Goal: Task Accomplishment & Management: Use online tool/utility

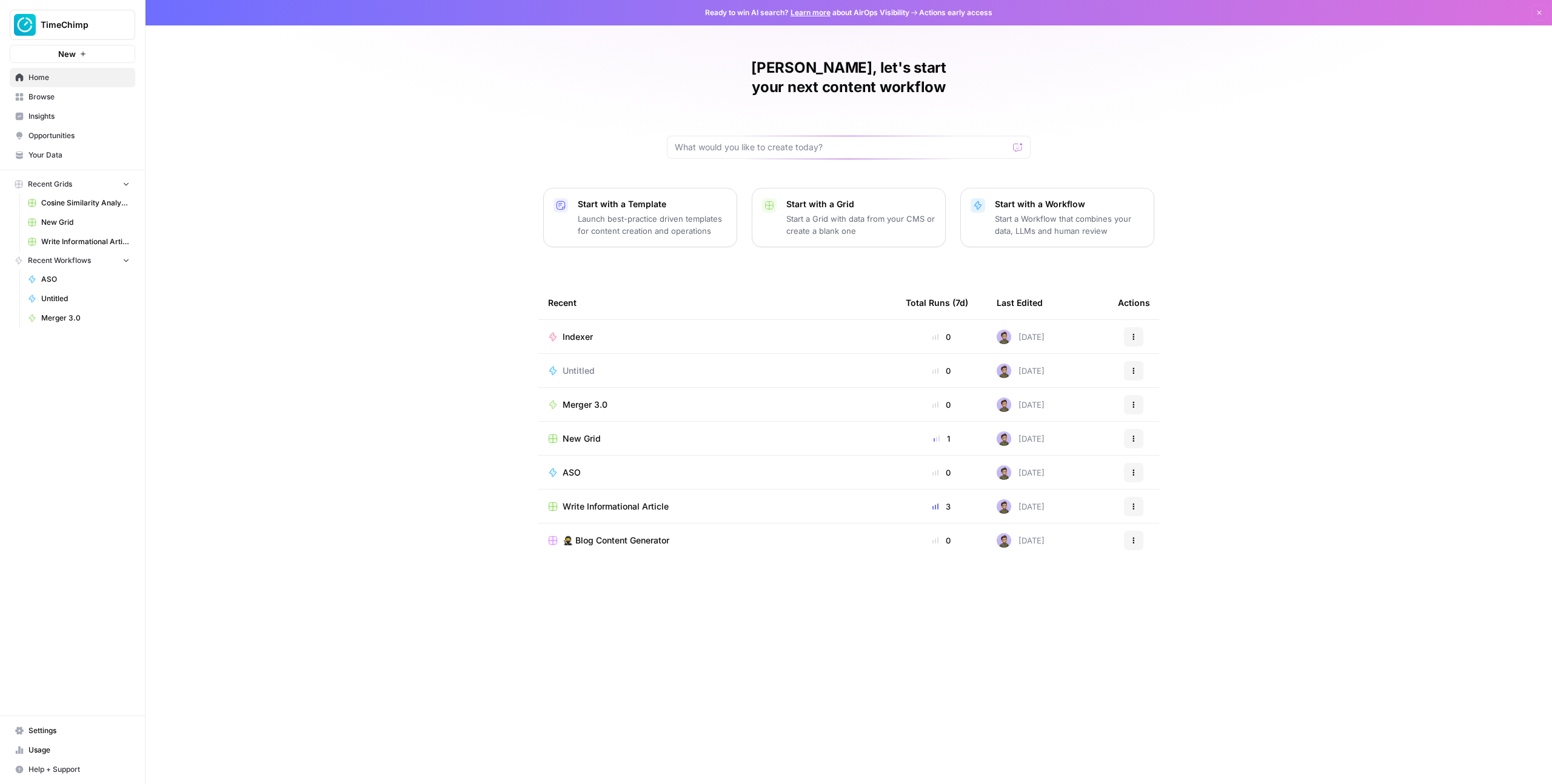
click at [60, 728] on span "Settings" at bounding box center [79, 731] width 102 height 11
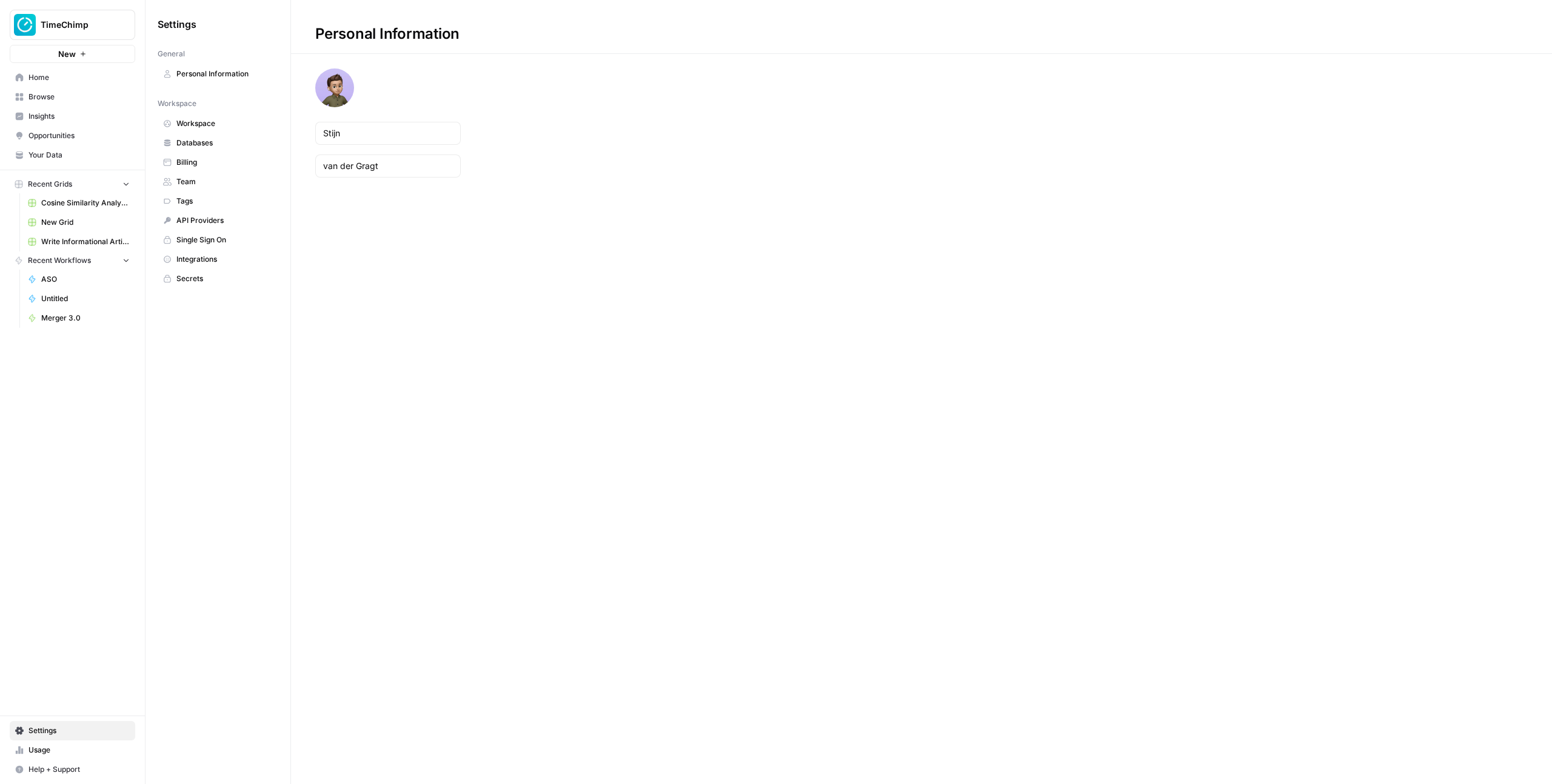
click at [218, 119] on span "Workspace" at bounding box center [224, 123] width 96 height 11
click at [73, 28] on span "TimeChimp" at bounding box center [77, 25] width 73 height 12
click at [58, 120] on span "Create Workspace" at bounding box center [114, 119] width 166 height 12
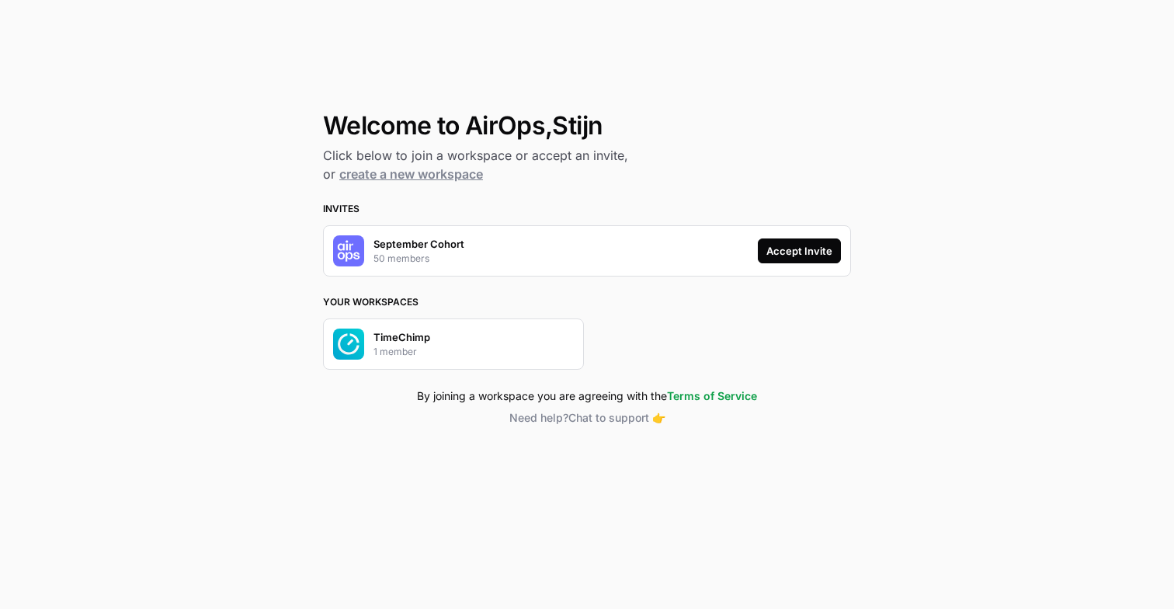
click at [820, 252] on div "Accept Invite" at bounding box center [799, 251] width 66 height 16
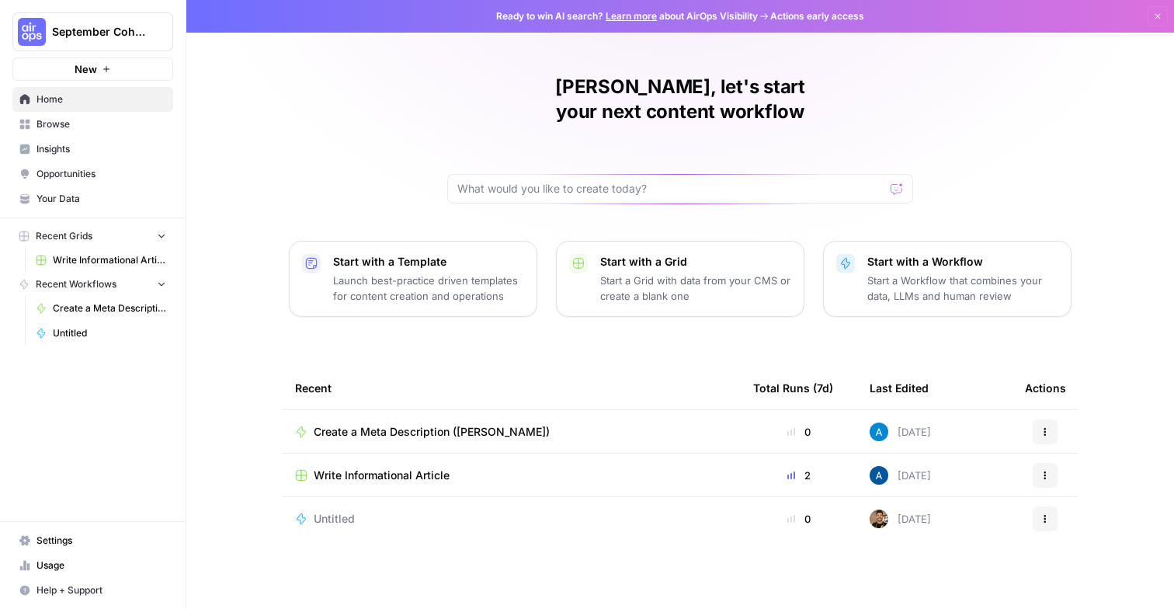
click at [92, 141] on link "Insights" at bounding box center [92, 149] width 161 height 25
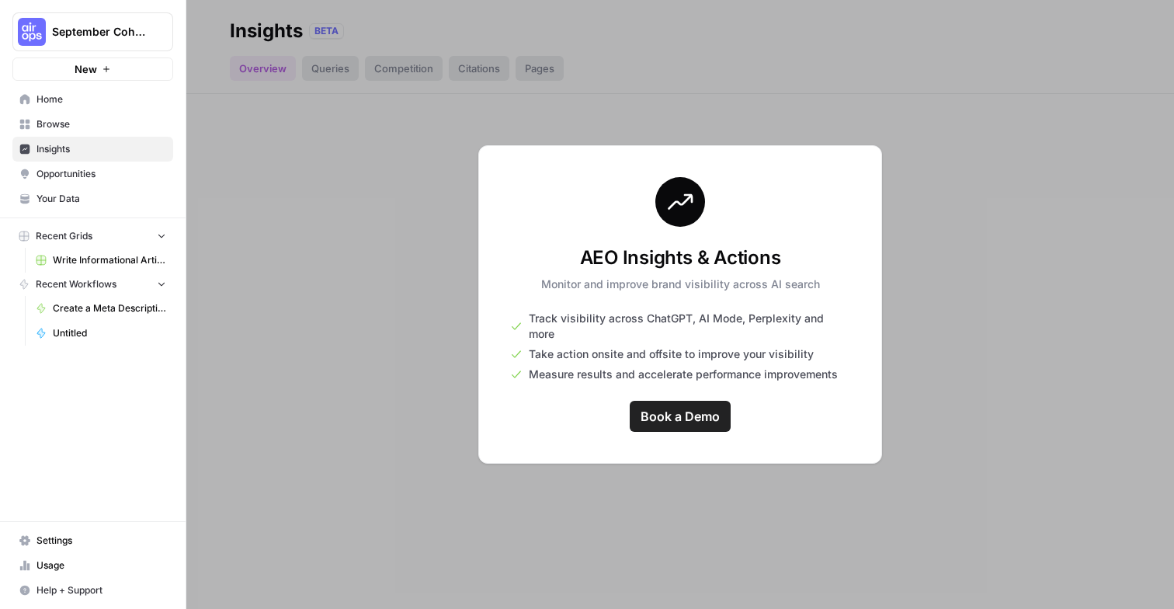
click at [79, 168] on span "Opportunities" at bounding box center [101, 174] width 130 height 14
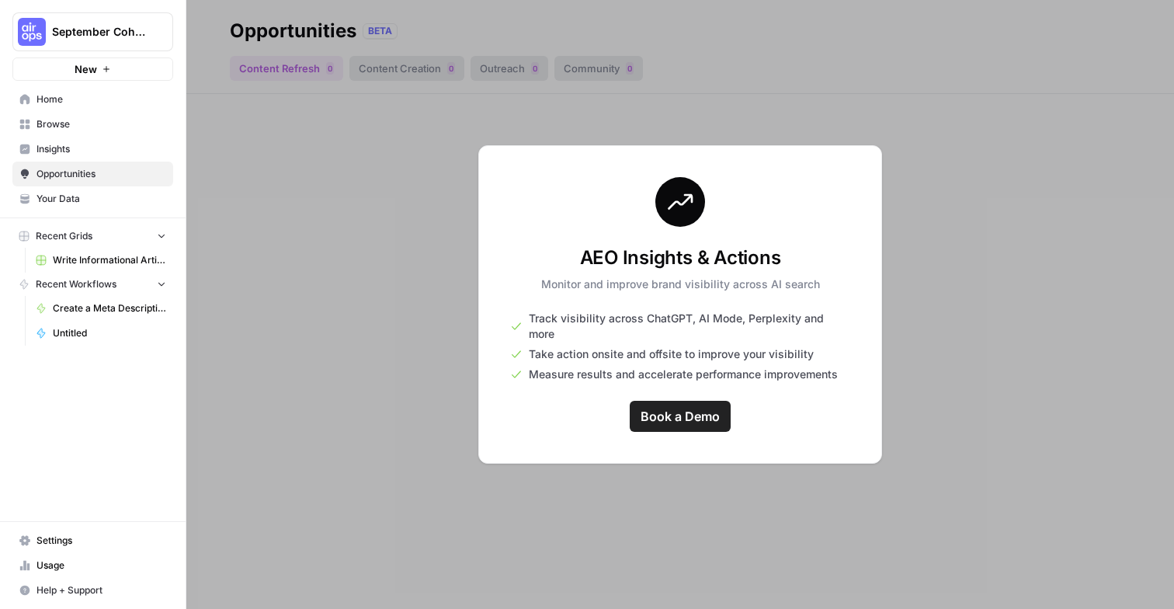
click at [81, 98] on span "Home" at bounding box center [101, 99] width 130 height 14
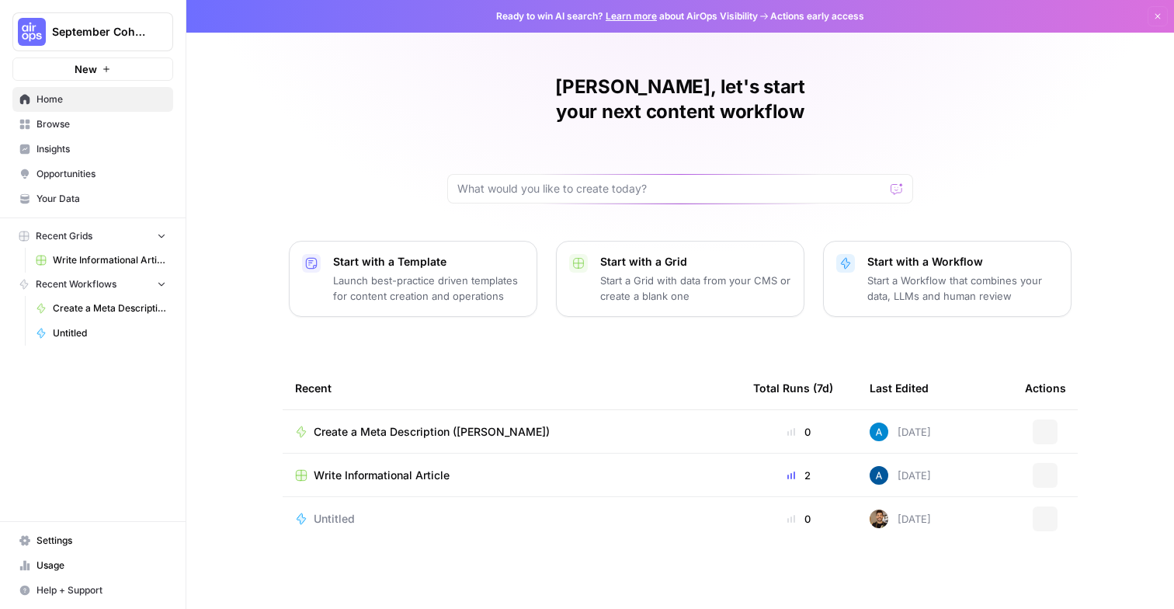
click at [66, 208] on link "Your Data" at bounding box center [92, 198] width 161 height 25
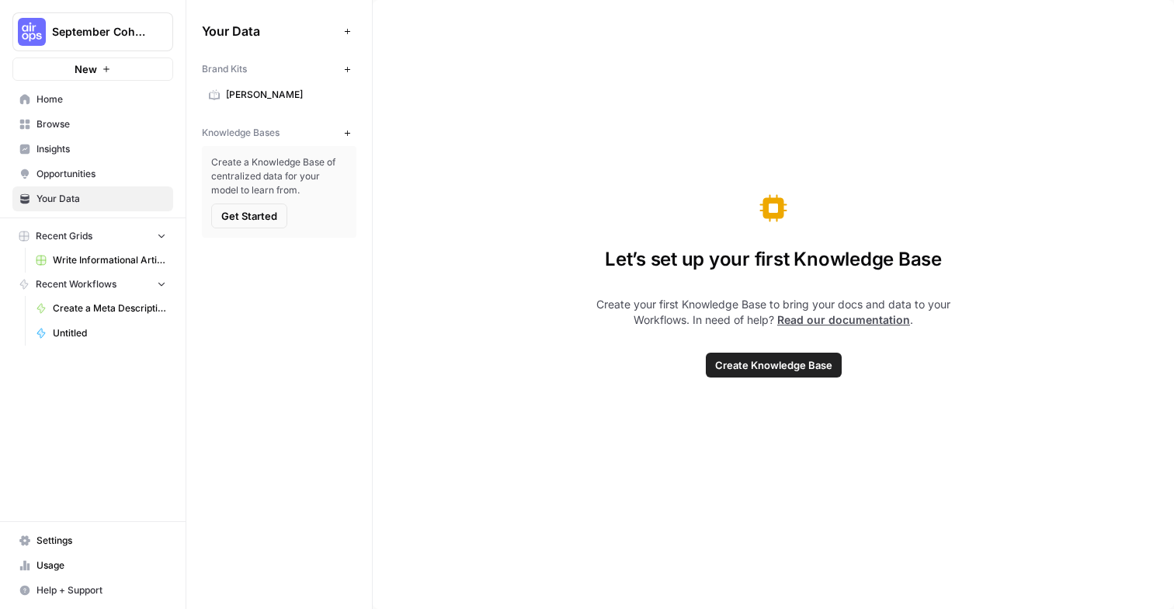
click at [230, 91] on span "[PERSON_NAME]" at bounding box center [287, 95] width 123 height 14
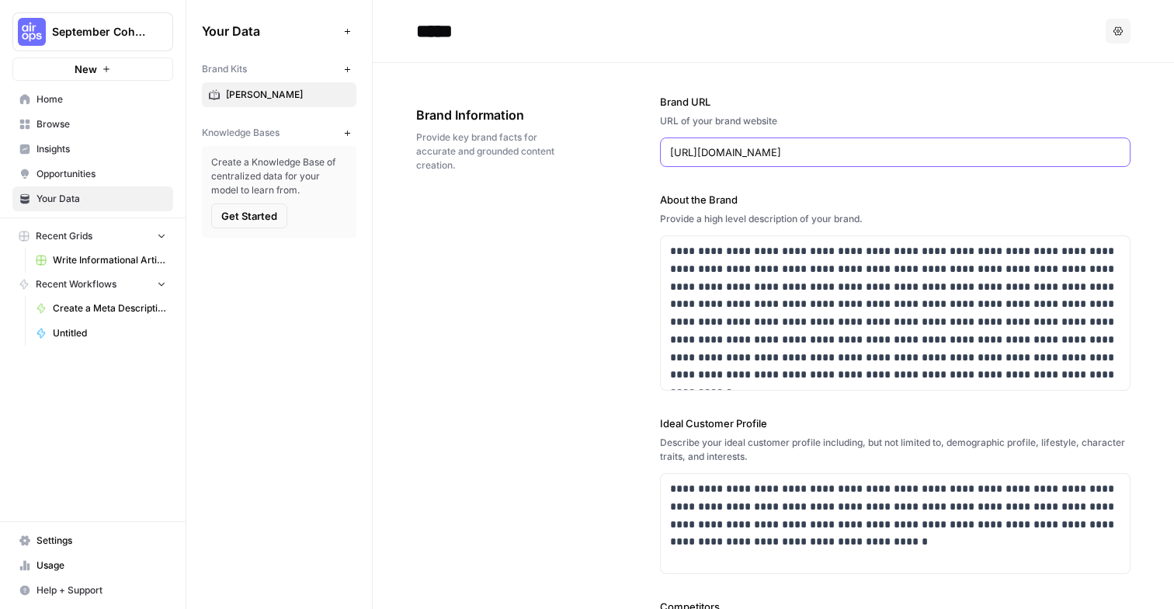
click at [772, 144] on input "[URL][DOMAIN_NAME]" at bounding box center [895, 152] width 450 height 16
click at [71, 99] on span "Home" at bounding box center [101, 99] width 130 height 14
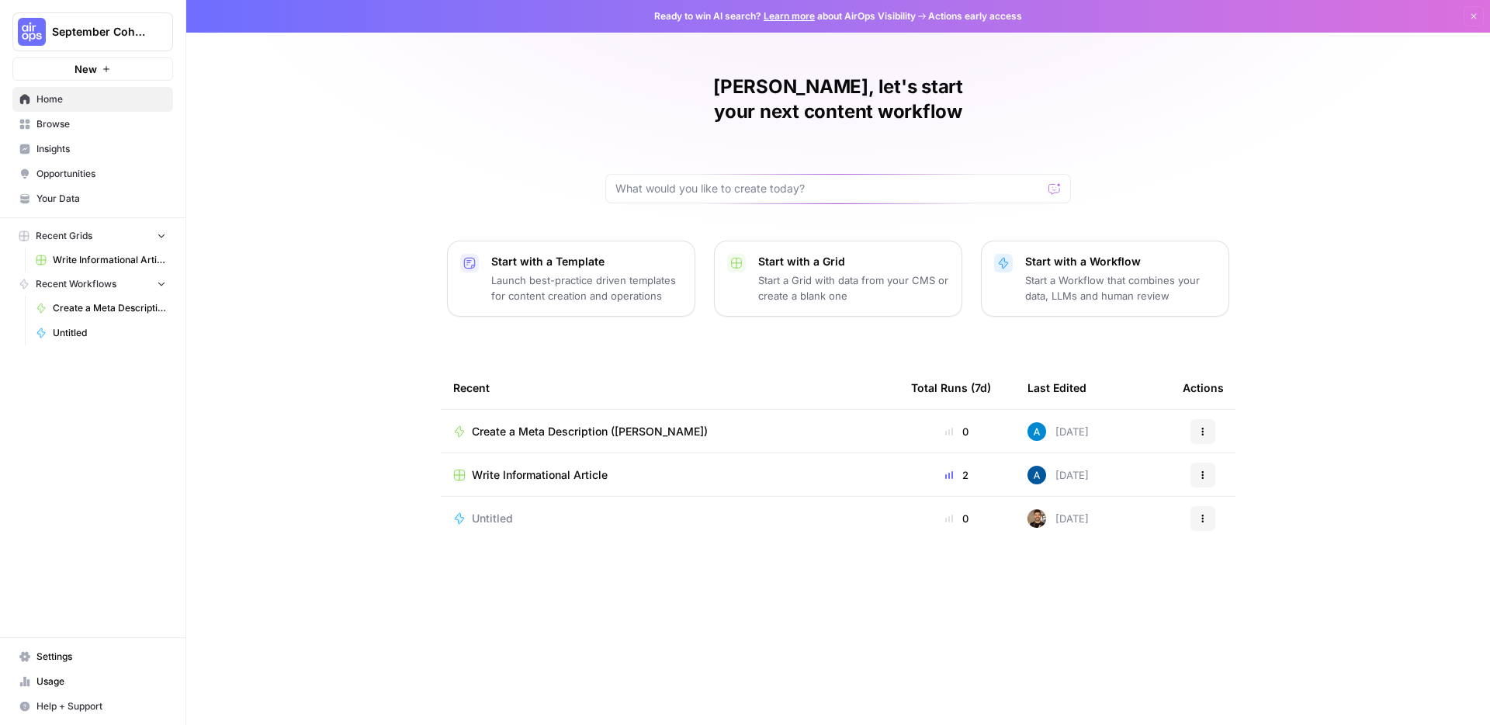
click at [278, 195] on div "Stijn, let's start your next content workflow Start with a Template Launch best…" at bounding box center [838, 362] width 1304 height 725
click at [79, 125] on span "Browse" at bounding box center [101, 124] width 130 height 14
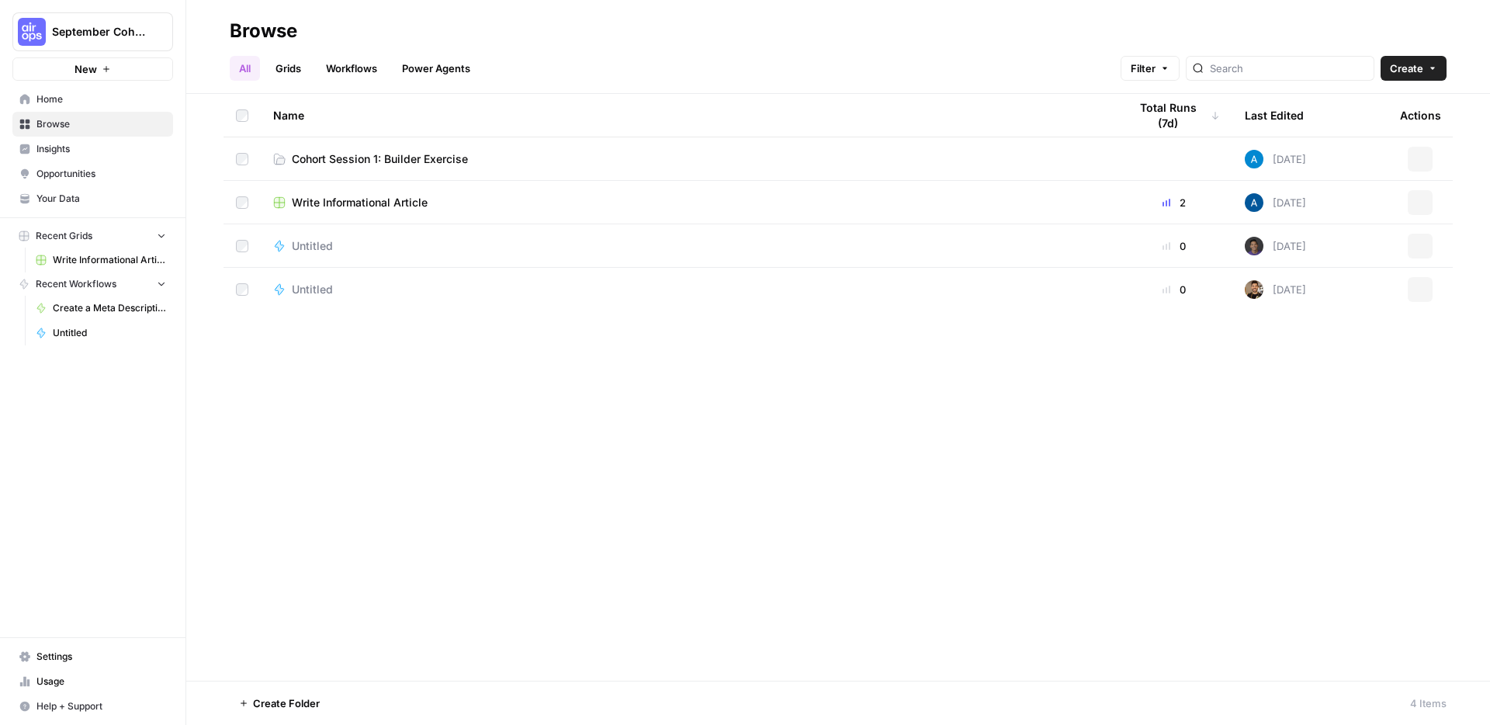
click at [298, 66] on link "Grids" at bounding box center [288, 68] width 44 height 25
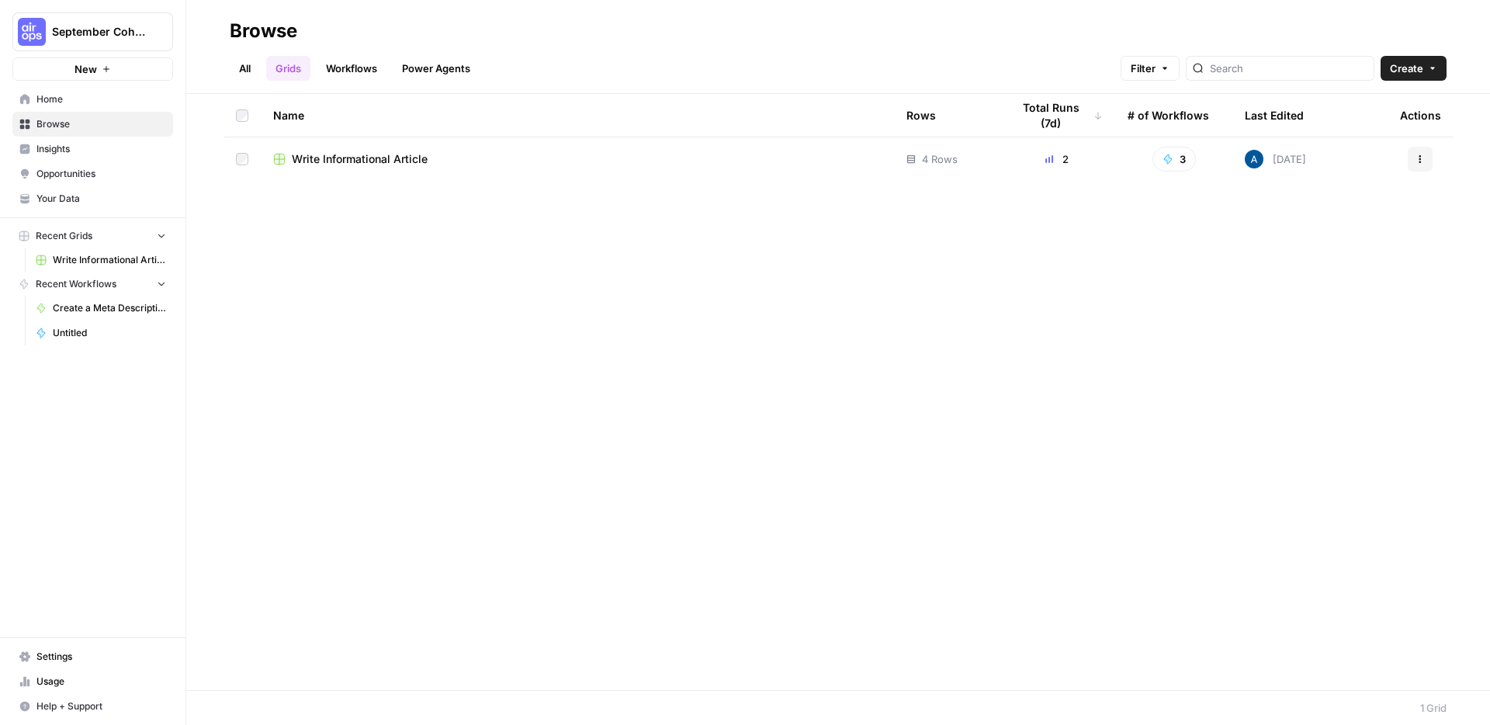
click at [251, 66] on link "All" at bounding box center [245, 68] width 30 height 25
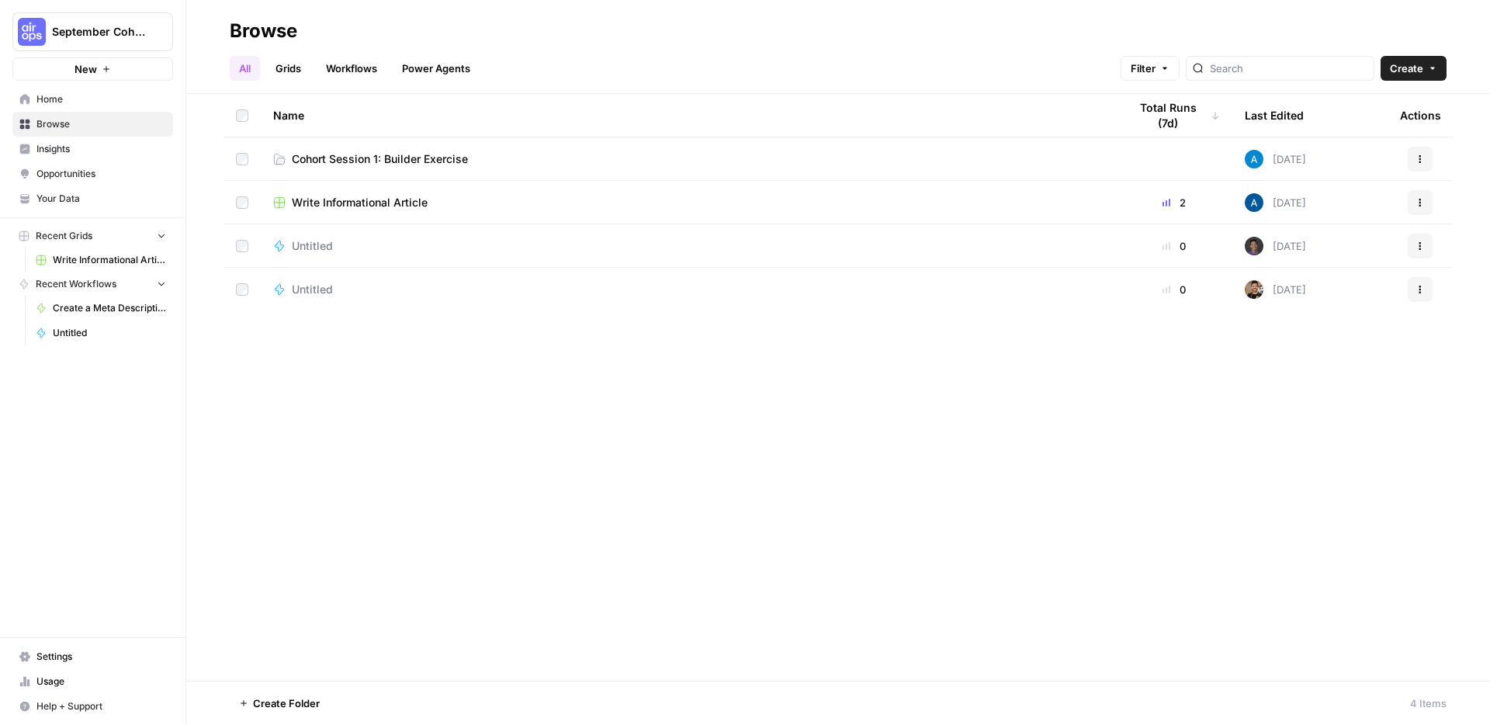
click at [335, 150] on td "Cohort Session 1: Builder Exercise" at bounding box center [688, 158] width 855 height 43
click at [330, 165] on span "Cohort Session 1: Builder Exercise" at bounding box center [380, 159] width 176 height 16
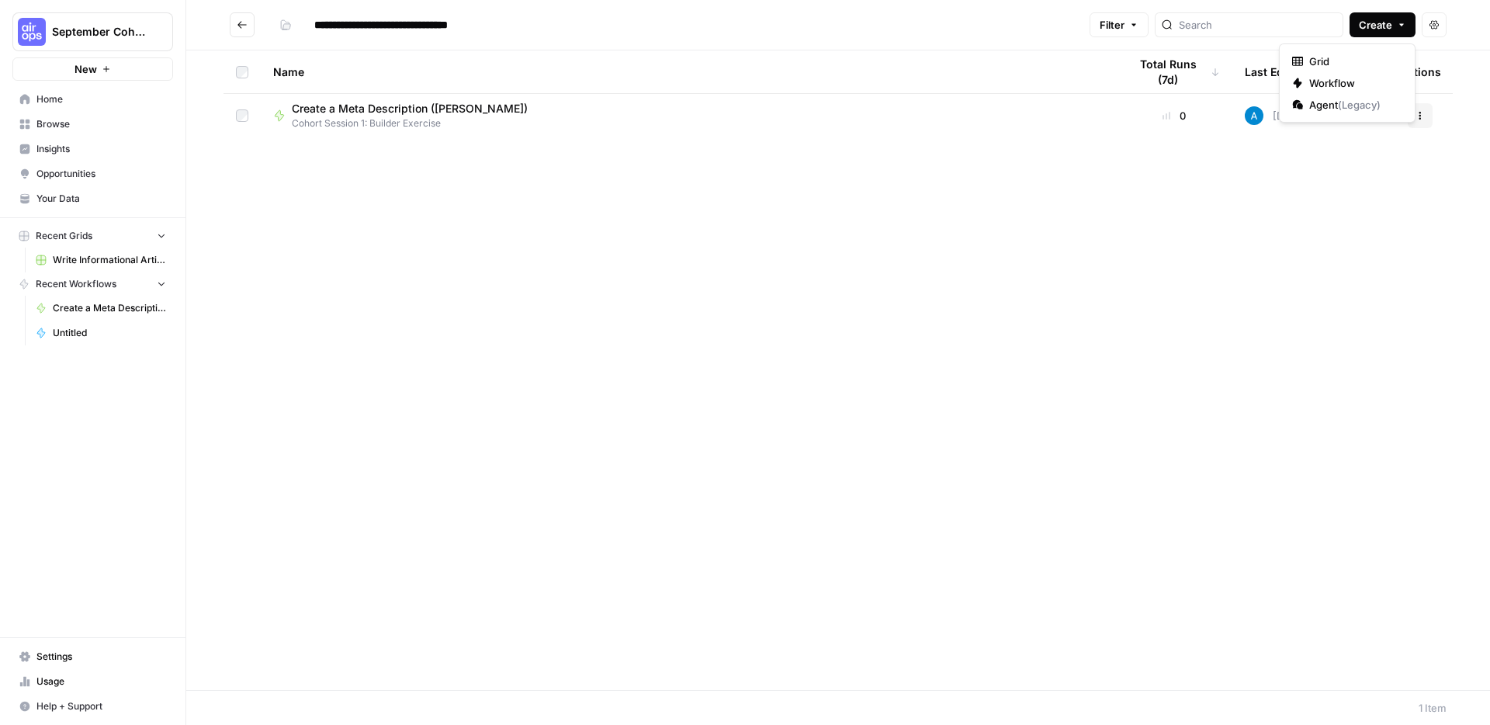
click at [1173, 16] on button "Create" at bounding box center [1383, 24] width 66 height 25
click at [938, 273] on div "Name Total Runs (7d) Last Edited Actions Create a Meta Description ([PERSON_NAM…" at bounding box center [838, 370] width 1304 height 640
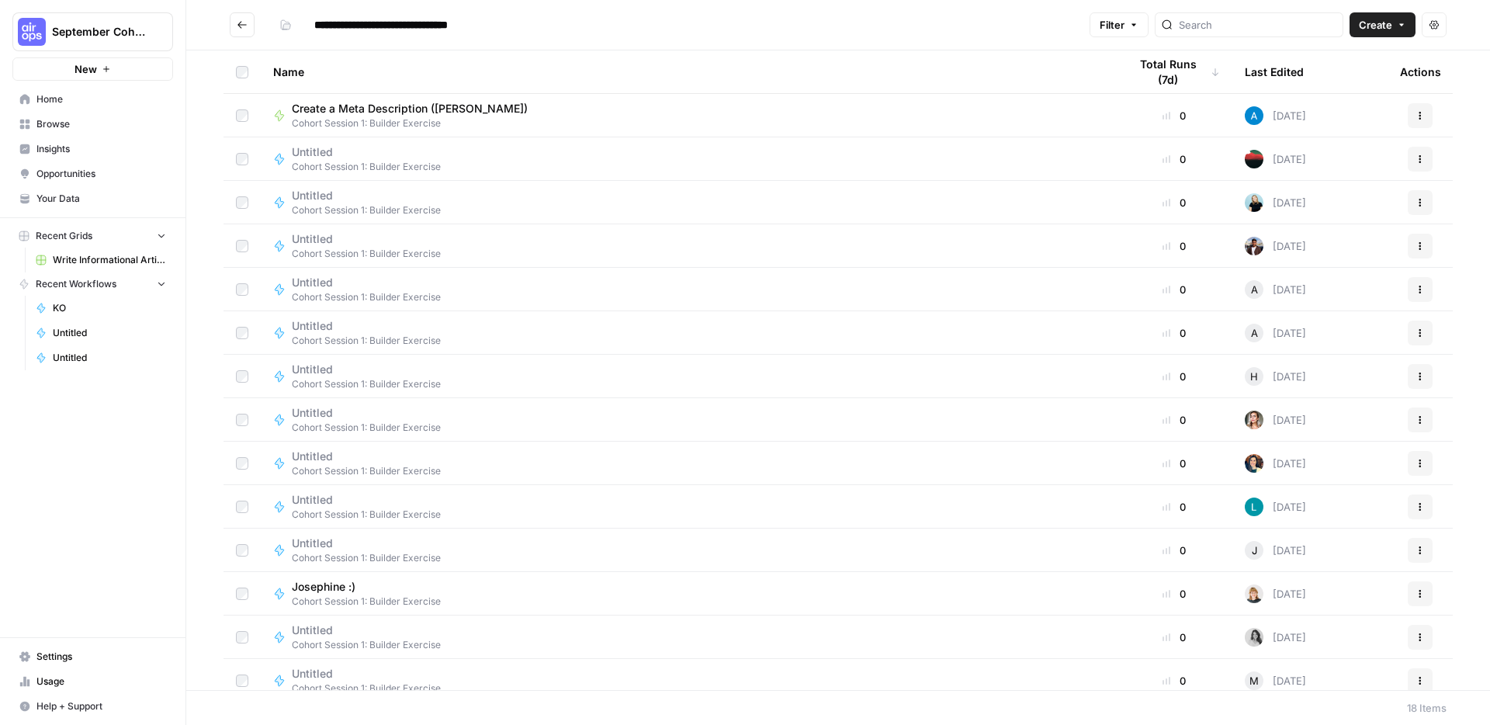
click at [1369, 26] on span "Create" at bounding box center [1375, 25] width 33 height 16
click at [1338, 81] on span "Workflow" at bounding box center [1353, 83] width 87 height 16
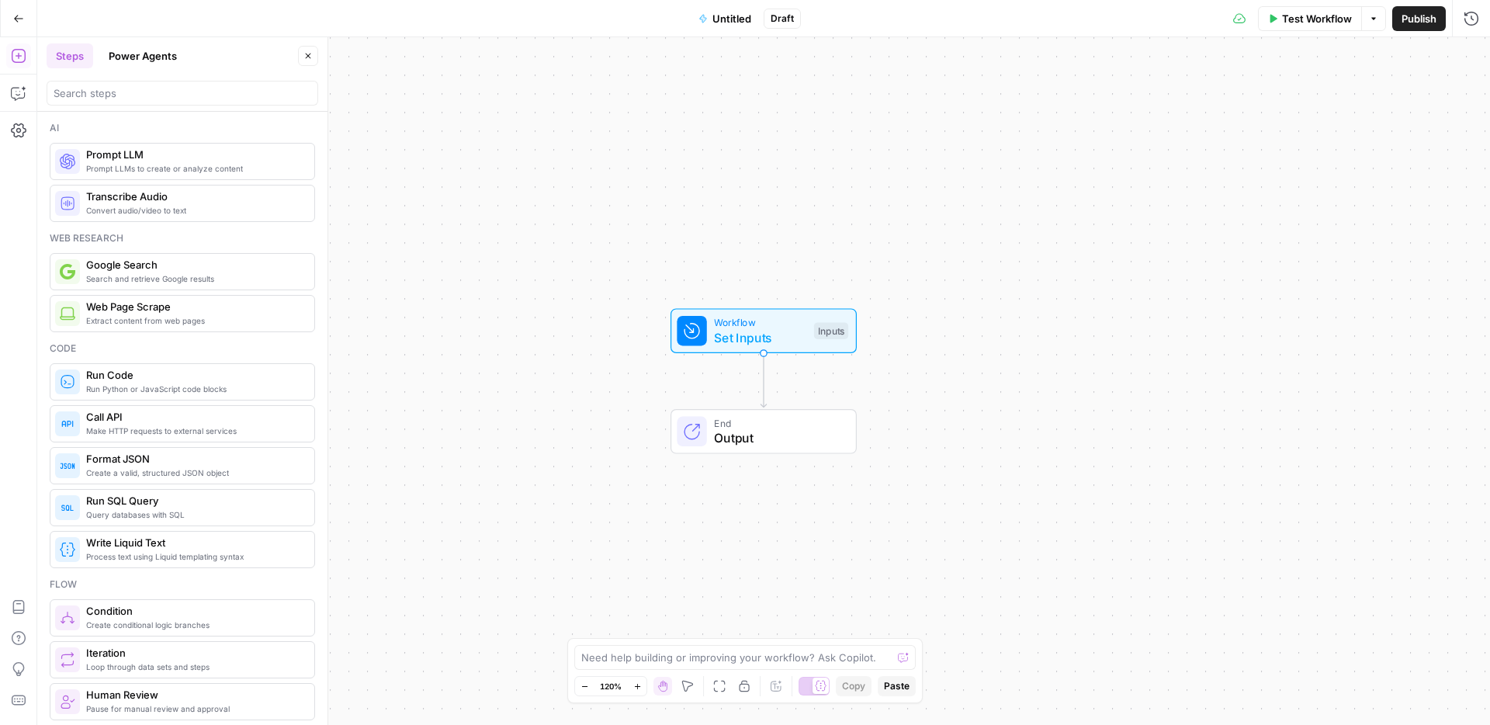
click at [726, 24] on span "Untitled" at bounding box center [732, 19] width 39 height 16
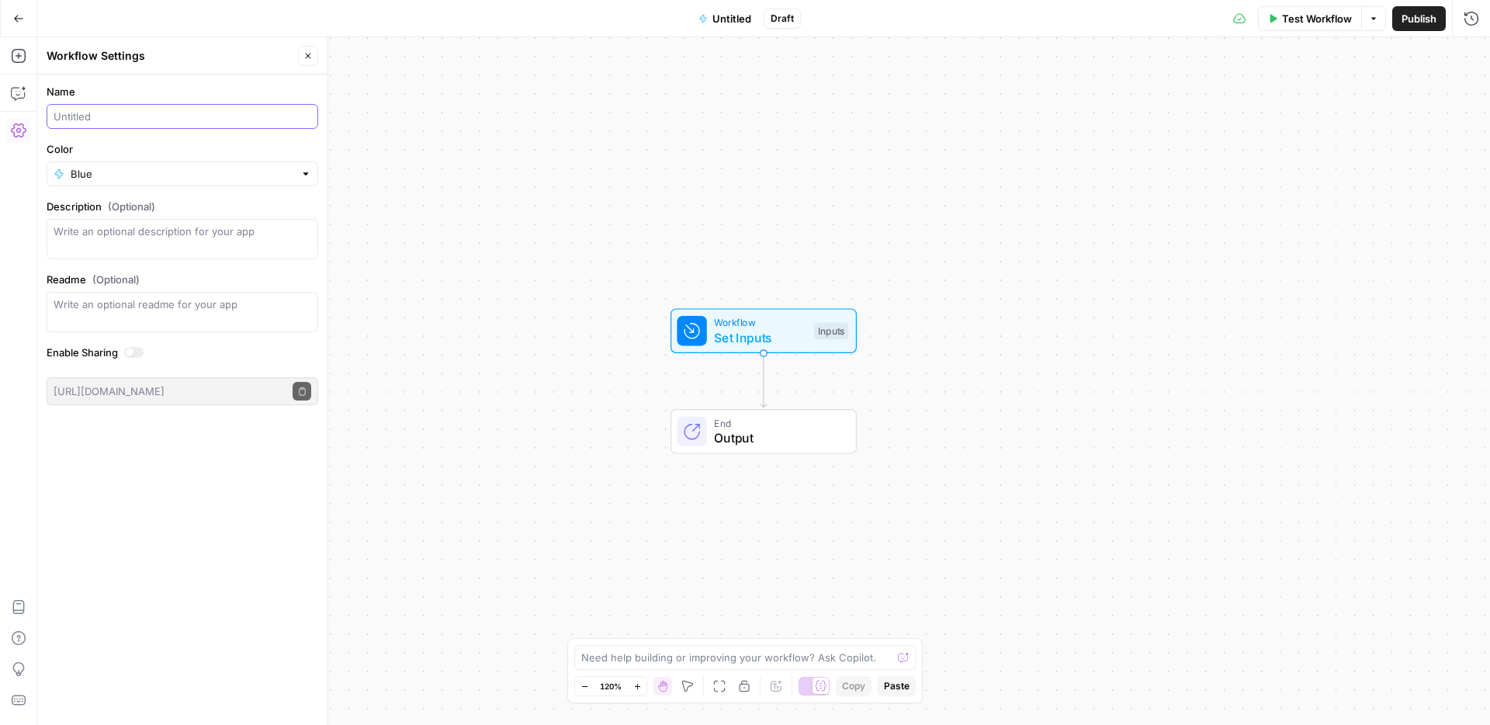
click at [140, 109] on input "Name" at bounding box center [183, 117] width 258 height 16
type input "Create a Meta Description (Stijn)"
type input "Blue"
click at [292, 161] on div "Blue" at bounding box center [183, 173] width 272 height 25
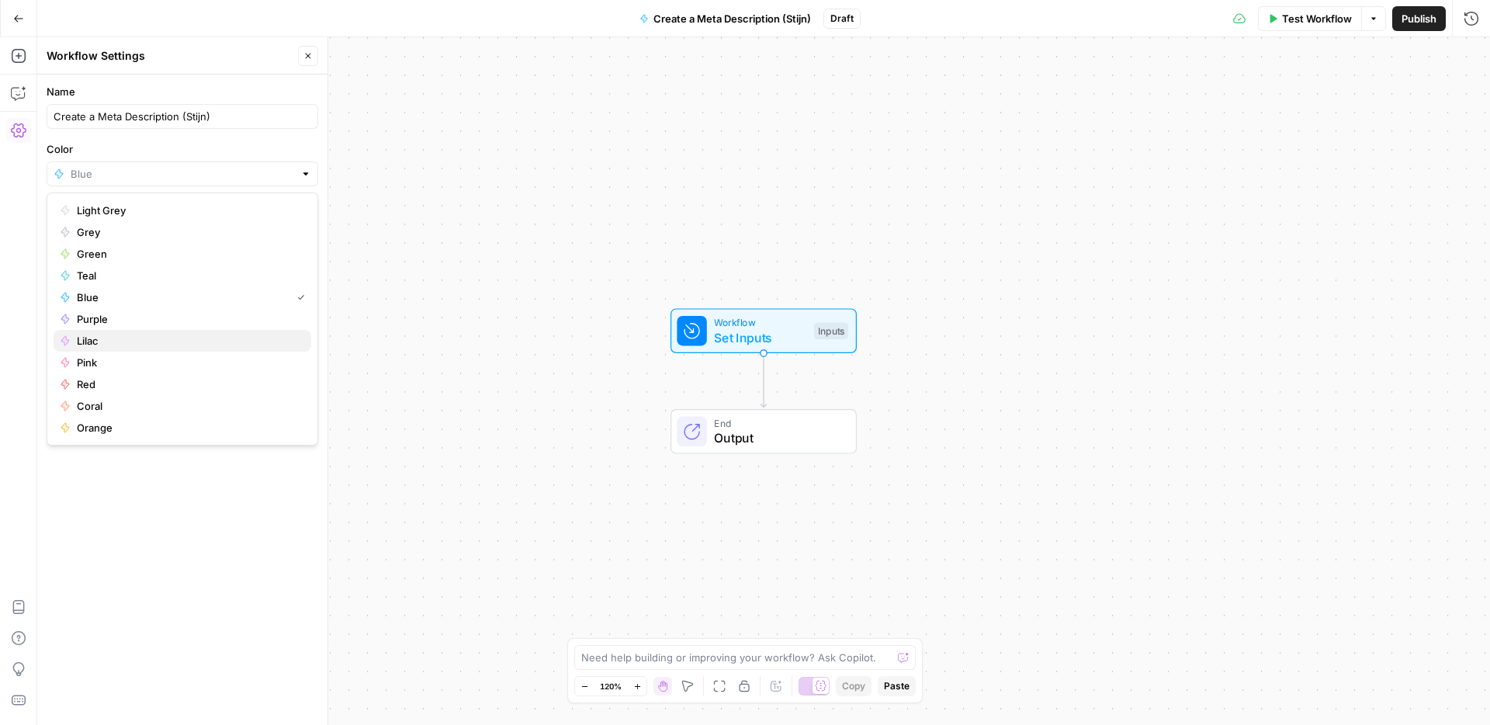
click at [95, 344] on span "Lilac" at bounding box center [188, 341] width 222 height 16
type input "Lilac"
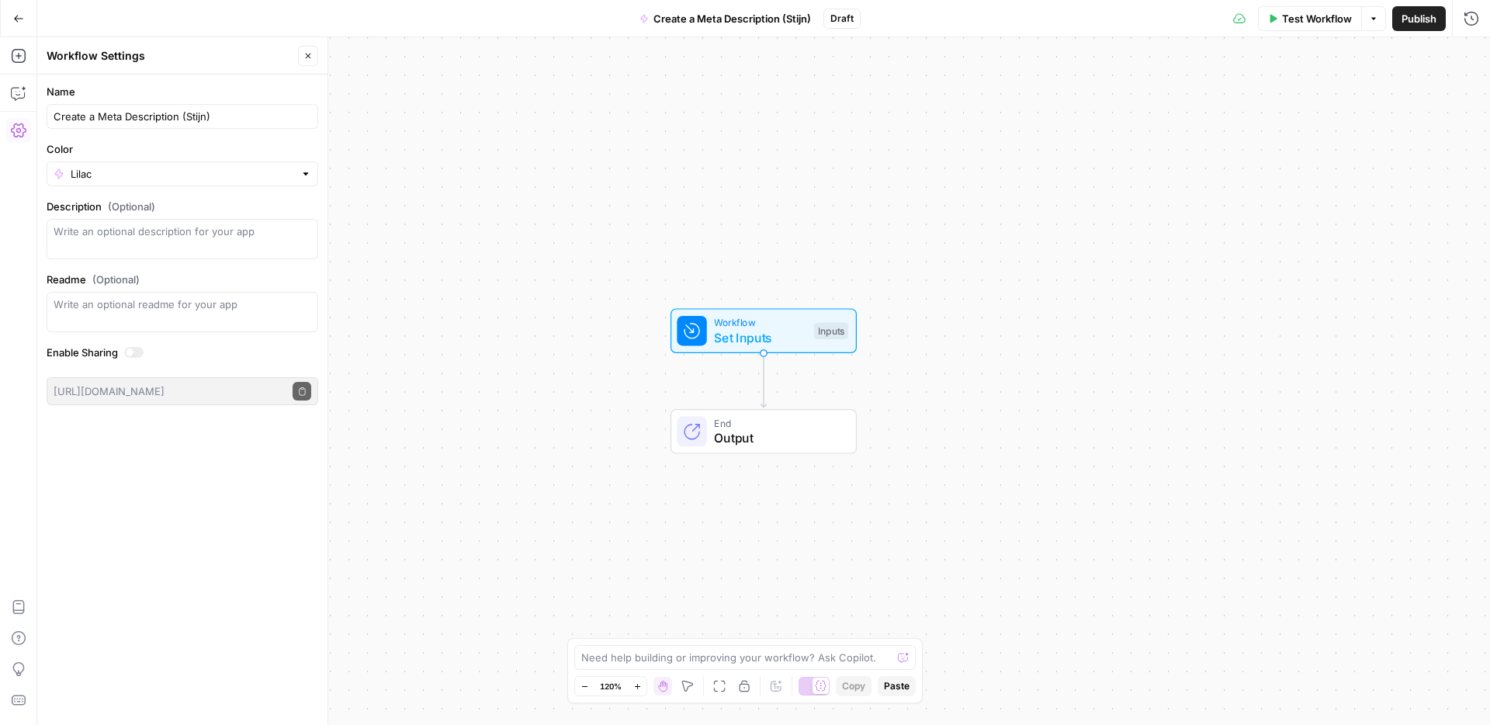
click at [161, 161] on div "Lilac" at bounding box center [183, 173] width 272 height 25
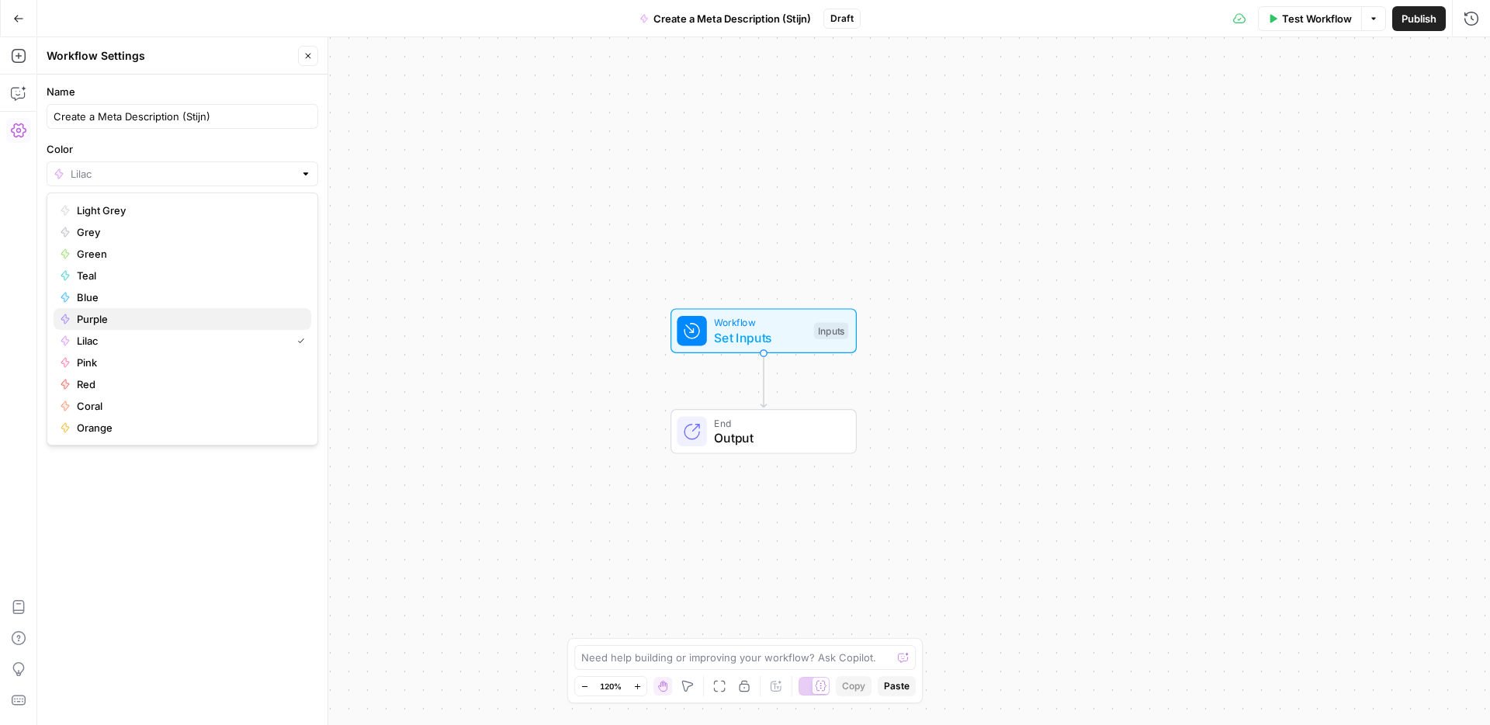
click at [146, 323] on span "Purple" at bounding box center [188, 319] width 222 height 16
type input "Purple"
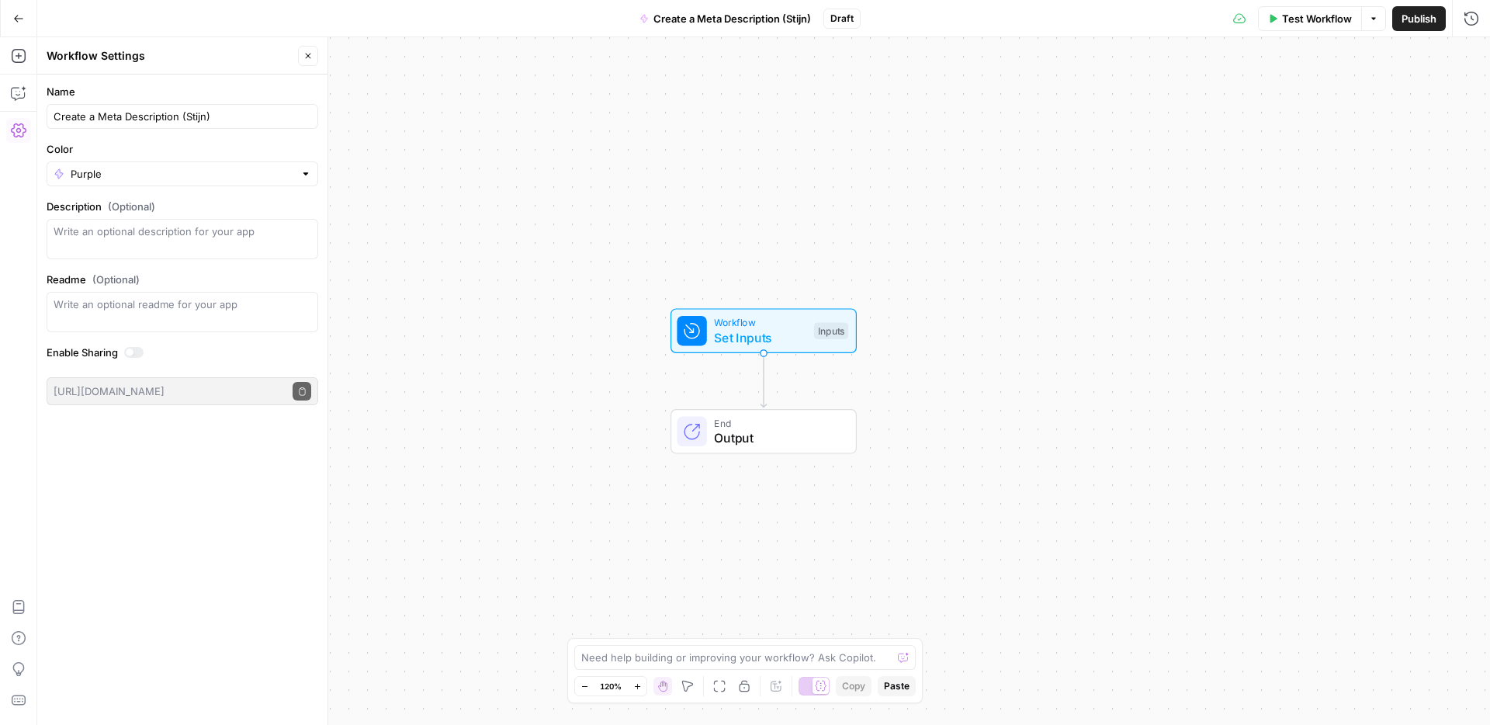
click at [151, 496] on div "Name Create a Meta Description (Stijn) Color Purple Description (Optional) Read…" at bounding box center [182, 400] width 290 height 651
click at [721, 312] on div "Workflow Set Inputs Inputs" at bounding box center [764, 330] width 186 height 45
click at [1271, 100] on button "Add Field" at bounding box center [1322, 105] width 258 height 25
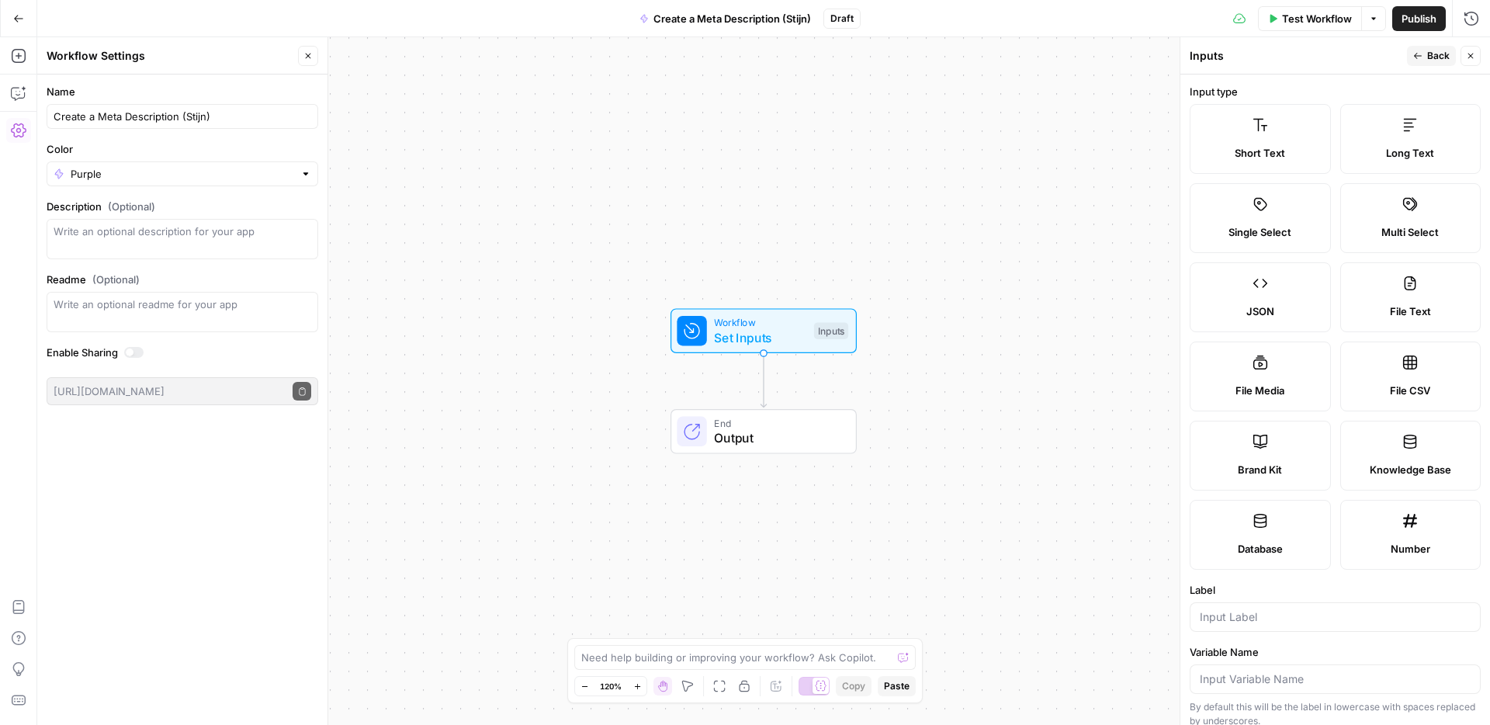
click at [1258, 145] on span "Short Text" at bounding box center [1260, 153] width 50 height 16
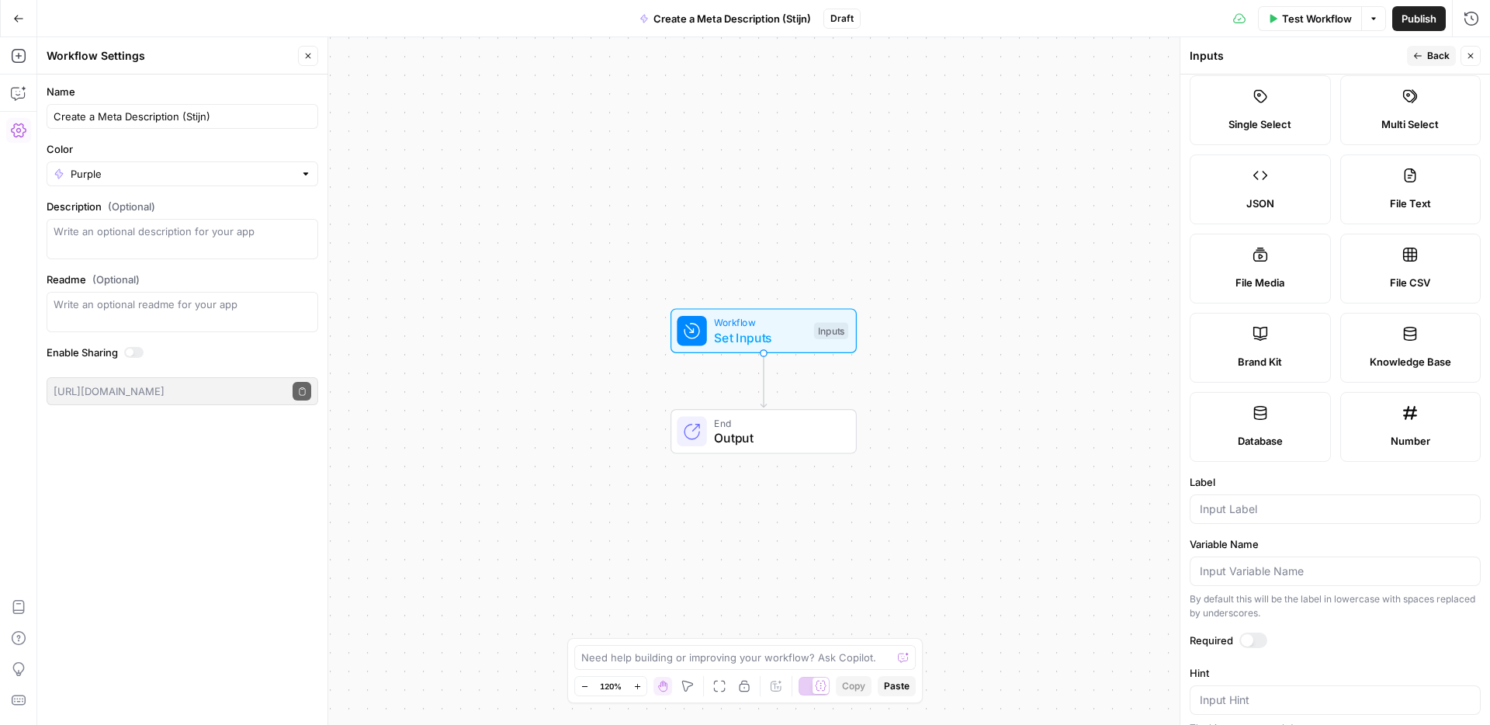
scroll to position [293, 0]
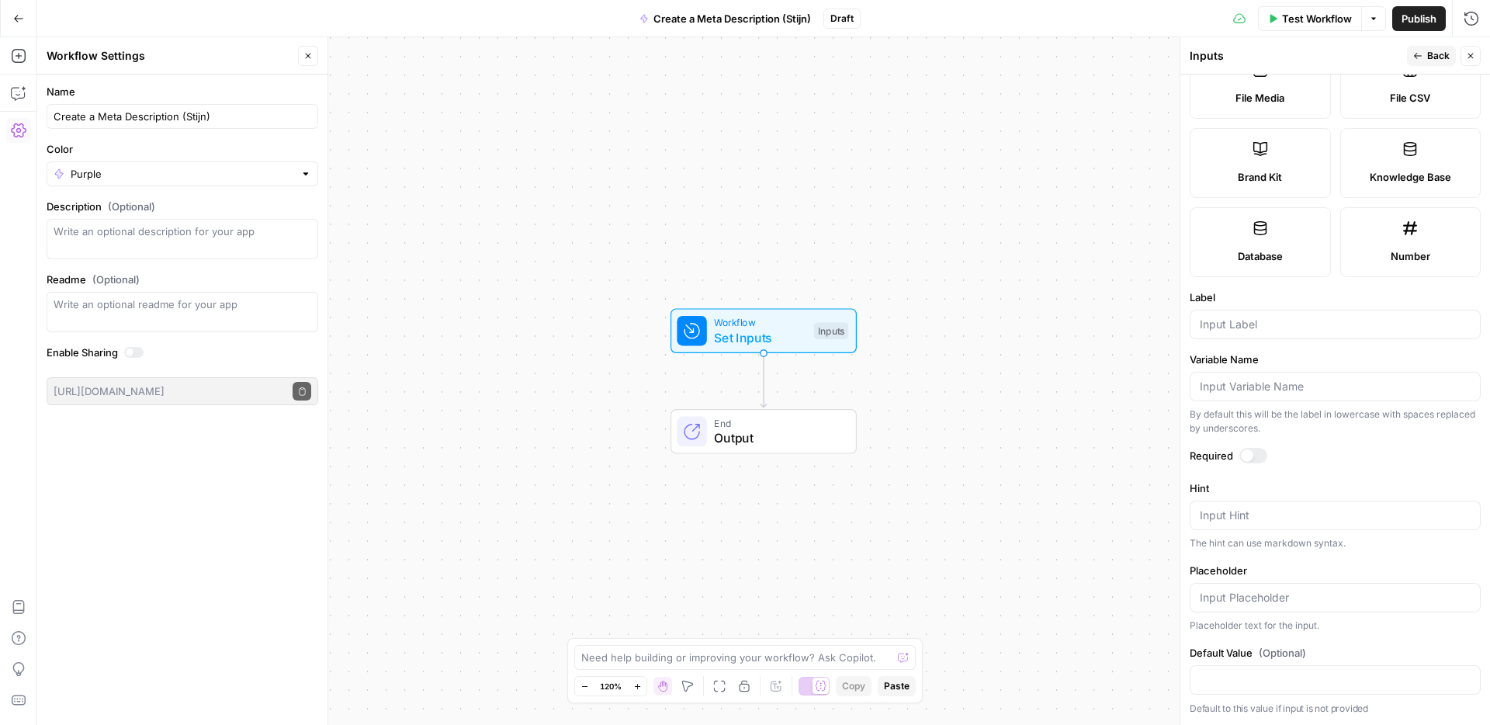
click at [1252, 311] on div at bounding box center [1335, 324] width 291 height 29
click at [1252, 315] on div at bounding box center [1335, 324] width 291 height 29
type input "URL"
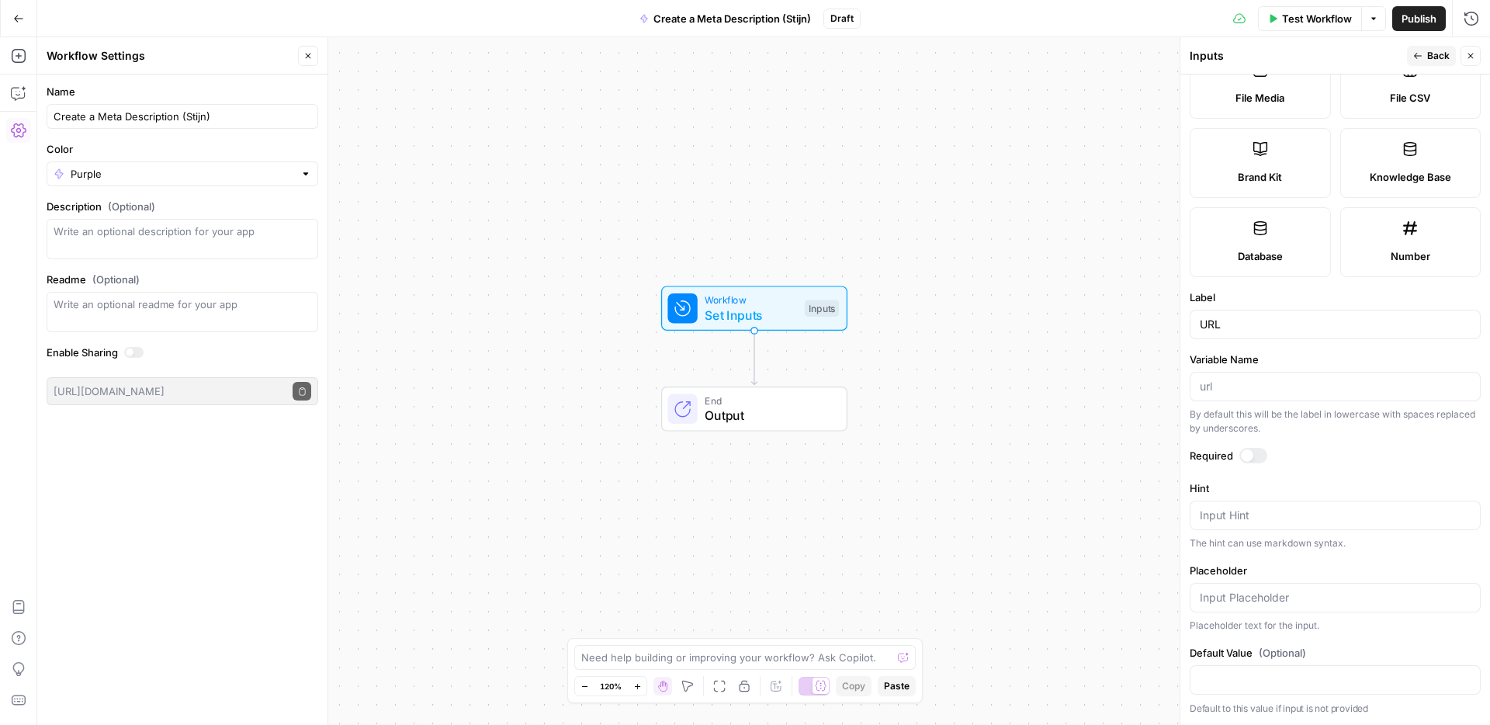
click at [1258, 452] on div at bounding box center [1254, 456] width 28 height 16
click at [1473, 61] on button "Close" at bounding box center [1471, 56] width 20 height 20
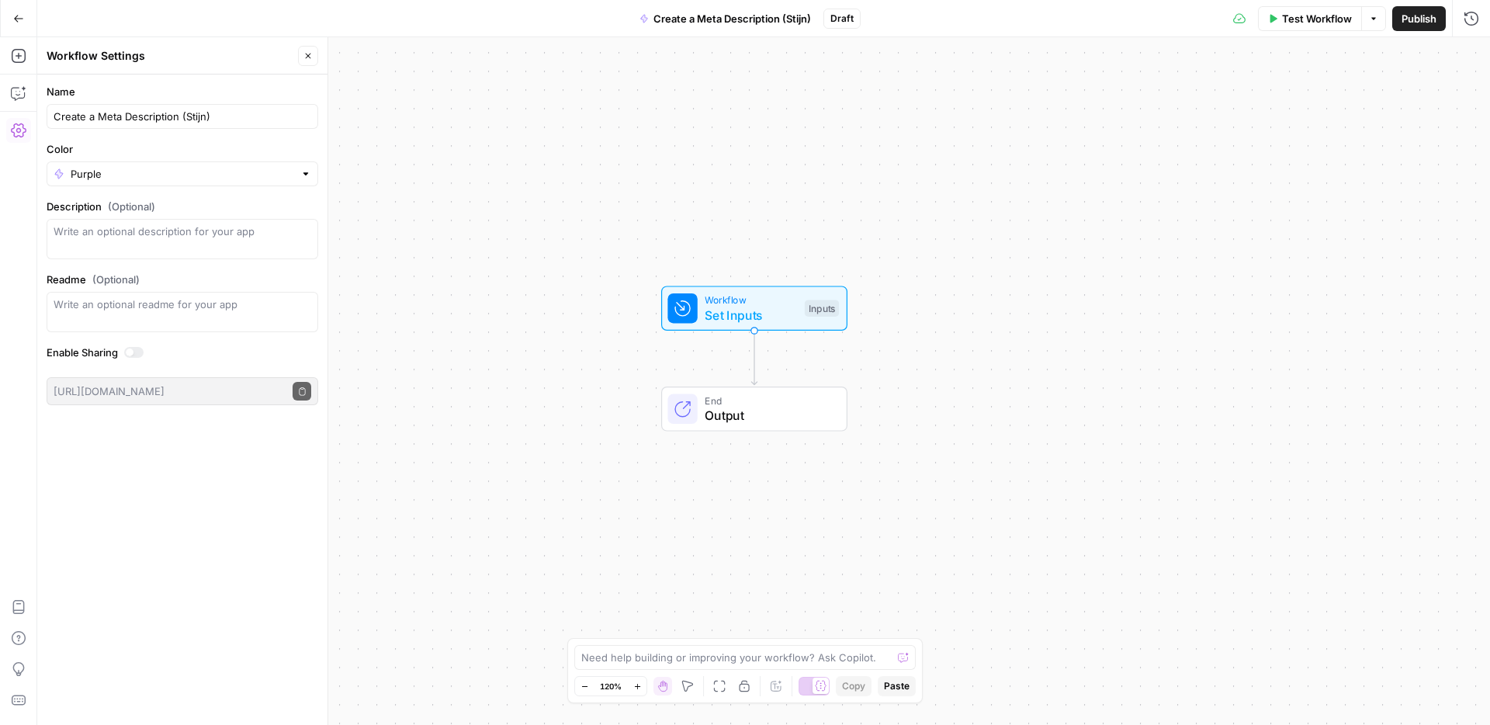
click at [742, 311] on span "Set Inputs" at bounding box center [751, 315] width 92 height 19
click at [1463, 55] on button "Close" at bounding box center [1471, 56] width 20 height 20
click at [1282, 19] on span "Test Workflow" at bounding box center [1317, 19] width 70 height 16
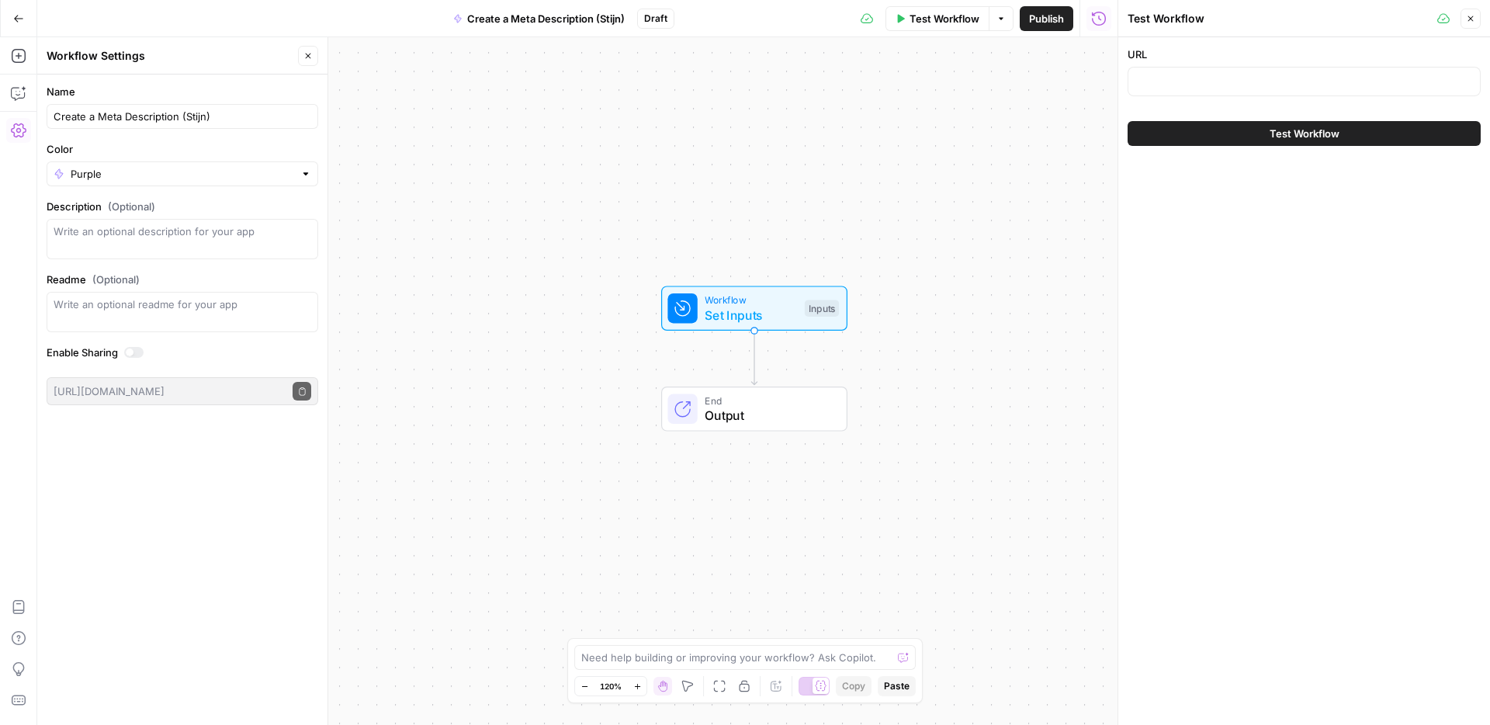
click at [1282, 72] on div at bounding box center [1304, 81] width 353 height 29
paste input "https://www.timechimp.com/blog/consultants-declarabele-uren"
type input "https://www.timechimp.com/blog/consultants-declarabele-uren"
click at [1262, 227] on div "URL https://www.timechimp.com/blog/consultants-declarabele-uren Test Workflow" at bounding box center [1305, 381] width 372 height 688
click at [489, 115] on div "Workflow Set Inputs Inputs End Output" at bounding box center [577, 381] width 1081 height 688
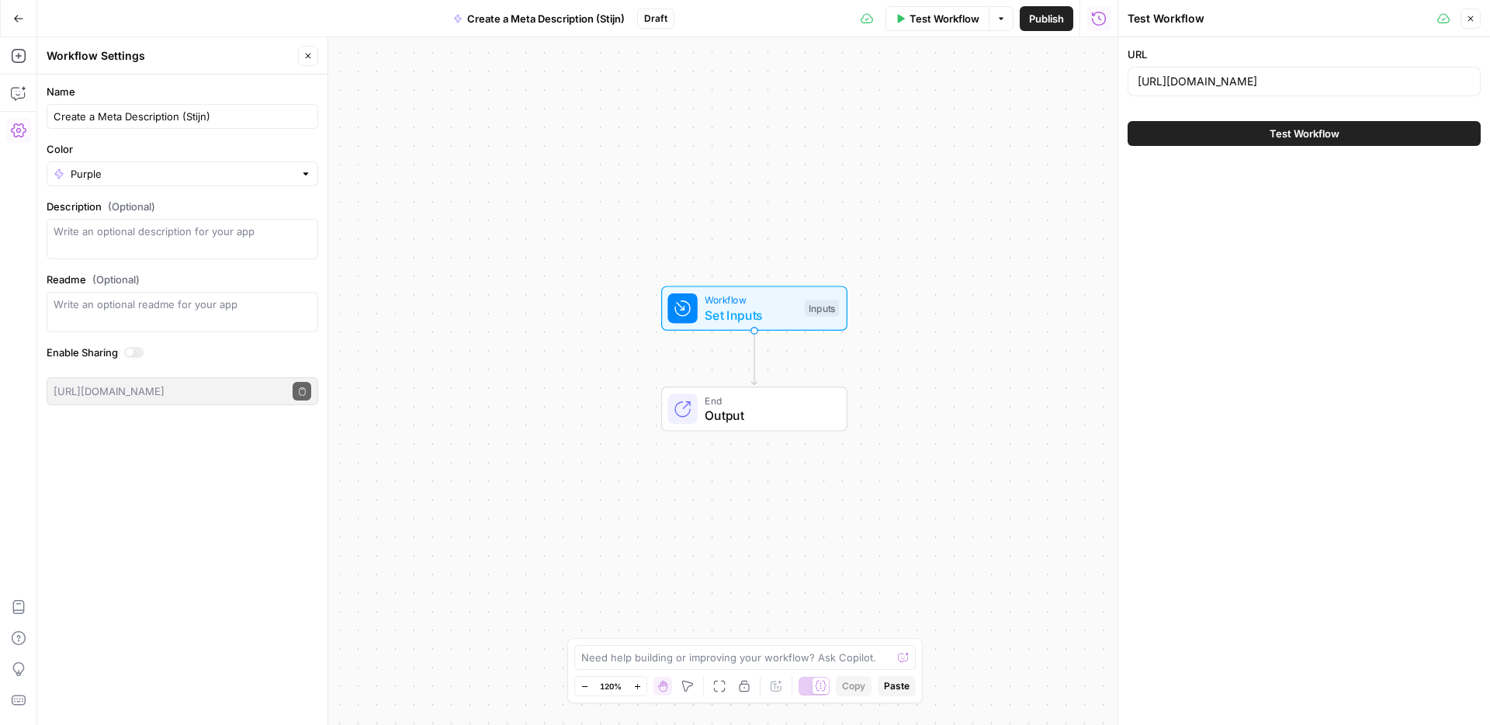
click at [302, 49] on button "Close" at bounding box center [308, 56] width 20 height 20
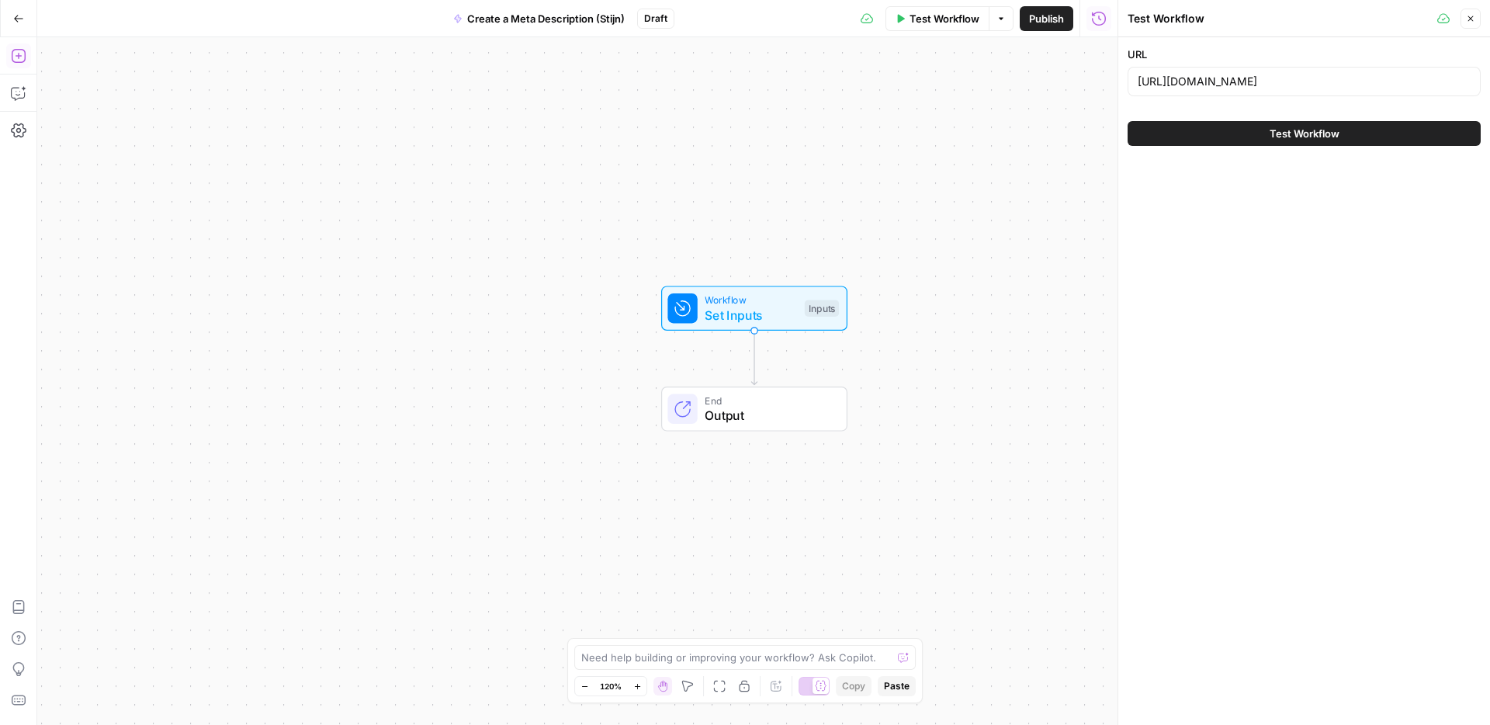
click at [18, 64] on button "Add Steps" at bounding box center [18, 55] width 25 height 25
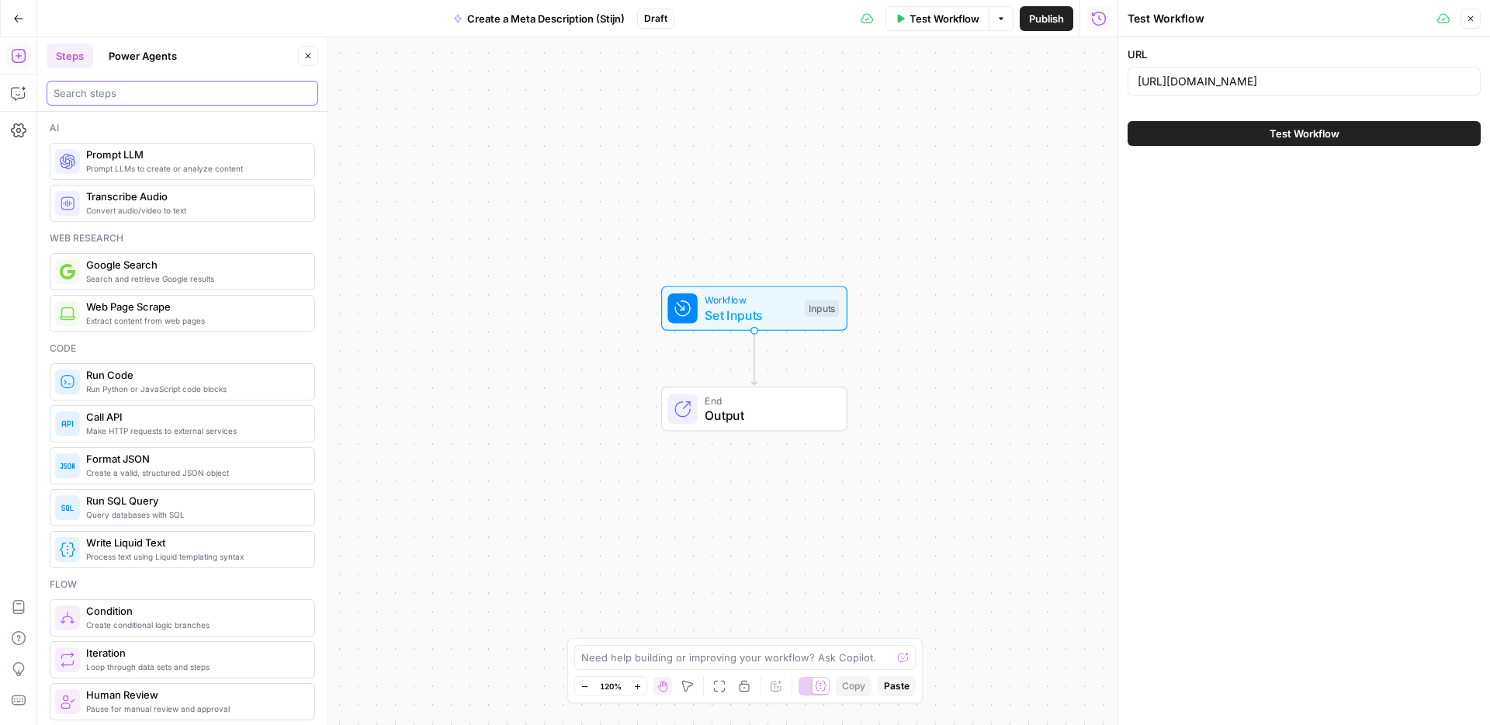
click at [132, 100] on input "search" at bounding box center [183, 93] width 258 height 16
type input "c"
type input "s"
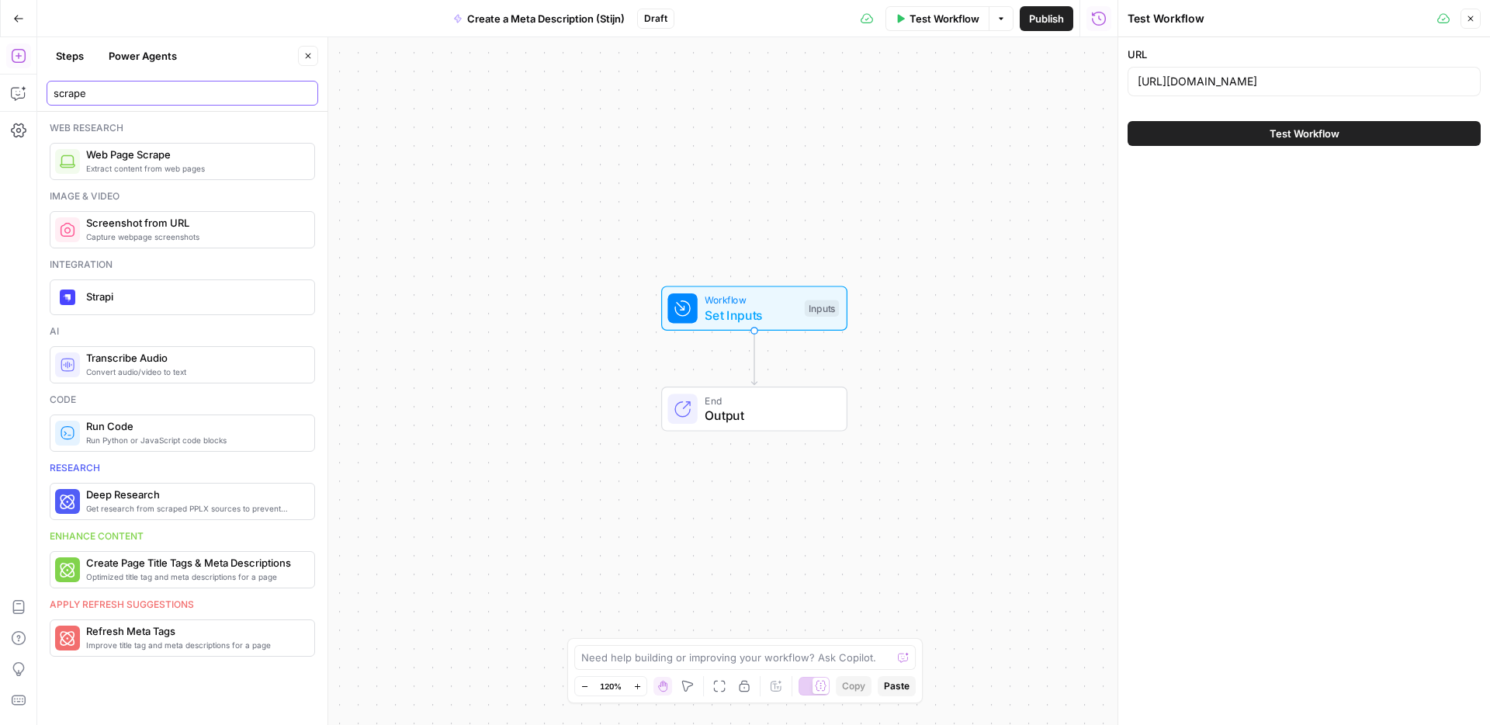
type input "scrape"
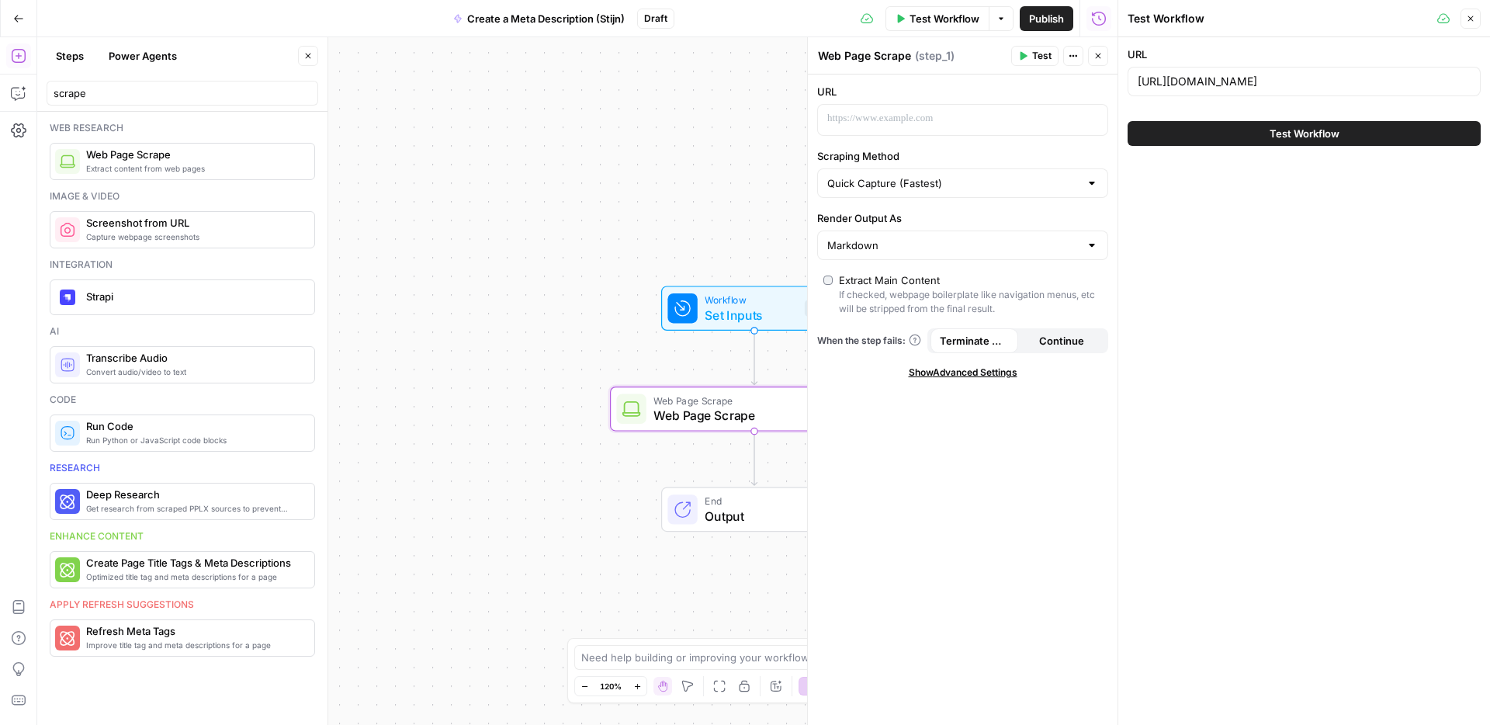
click at [988, 142] on div "URL Scraping Method Quick Capture (Fastest) Render Output As Markdown Extract M…" at bounding box center [963, 400] width 310 height 651
click at [988, 120] on p at bounding box center [950, 119] width 246 height 16
click at [1096, 119] on icon "button" at bounding box center [1094, 119] width 8 height 7
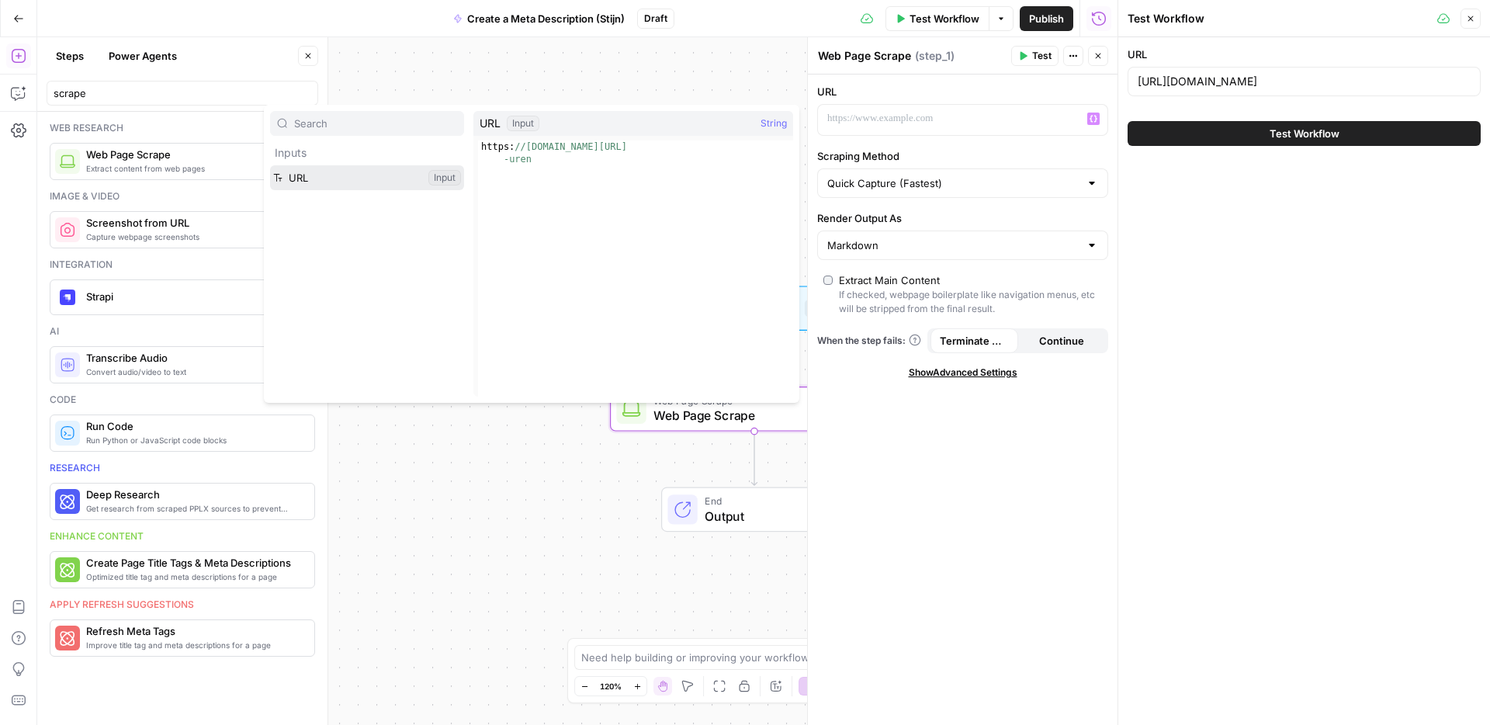
click at [293, 183] on button "Select variable URL" at bounding box center [367, 177] width 194 height 25
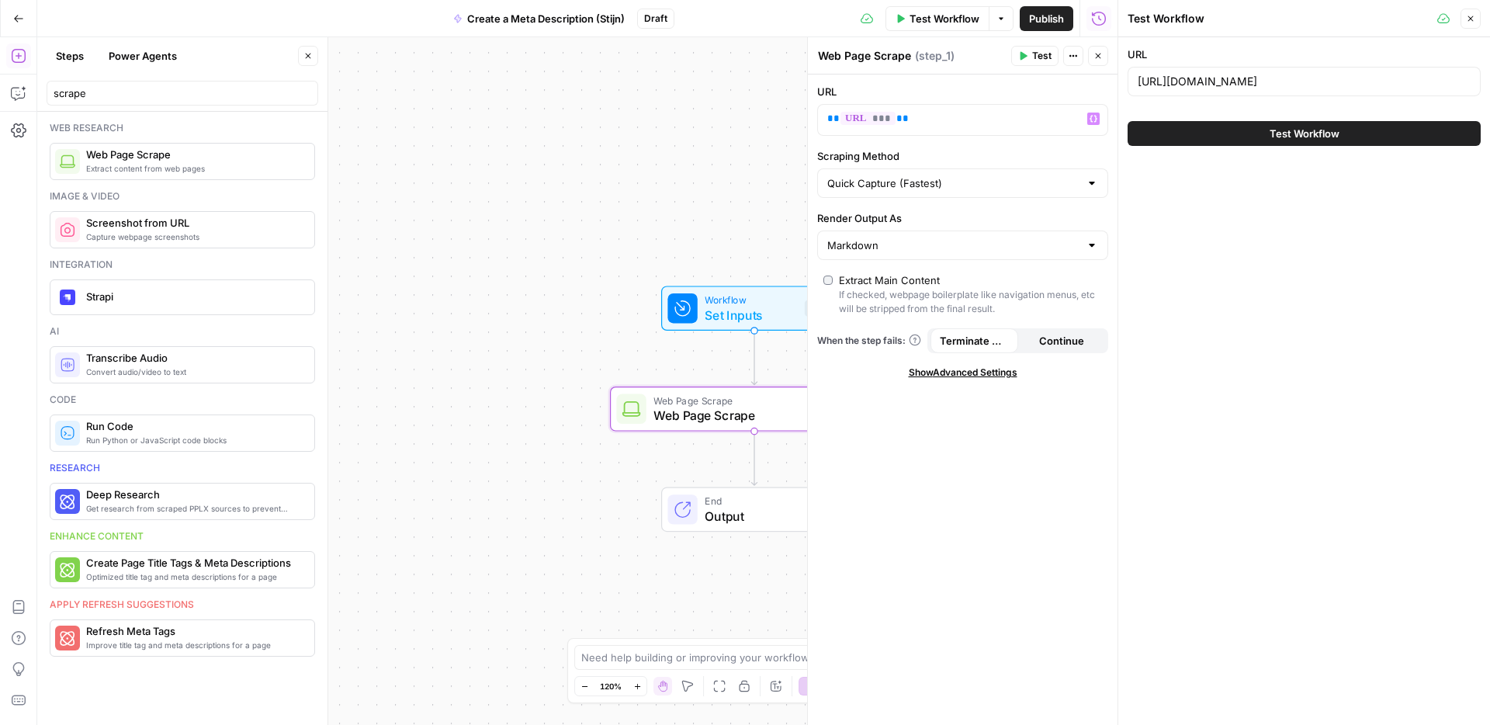
click at [893, 191] on div "Quick Capture (Fastest)" at bounding box center [962, 182] width 291 height 29
click at [880, 279] on div "Quick Capture (Fastest) Detailed Scrape (Slowest) Custom" at bounding box center [962, 243] width 291 height 79
click at [880, 266] on span "Custom" at bounding box center [960, 266] width 258 height 16
type input "Custom"
click at [873, 181] on input "Scraping Method" at bounding box center [953, 183] width 252 height 16
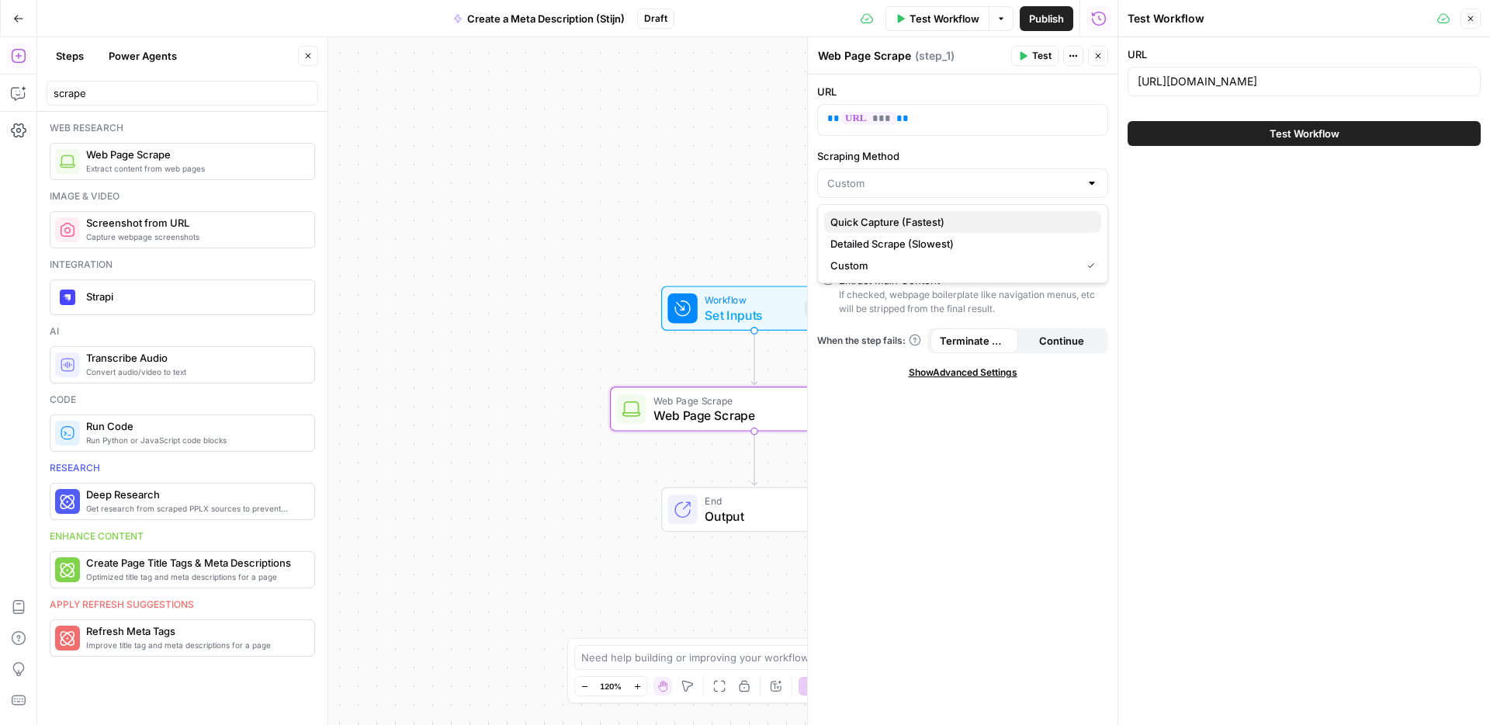
click at [873, 216] on span "Quick Capture (Fastest)" at bounding box center [960, 222] width 258 height 16
type input "Quick Capture (Fastest)"
click at [883, 238] on input "Render Output As" at bounding box center [953, 246] width 252 height 16
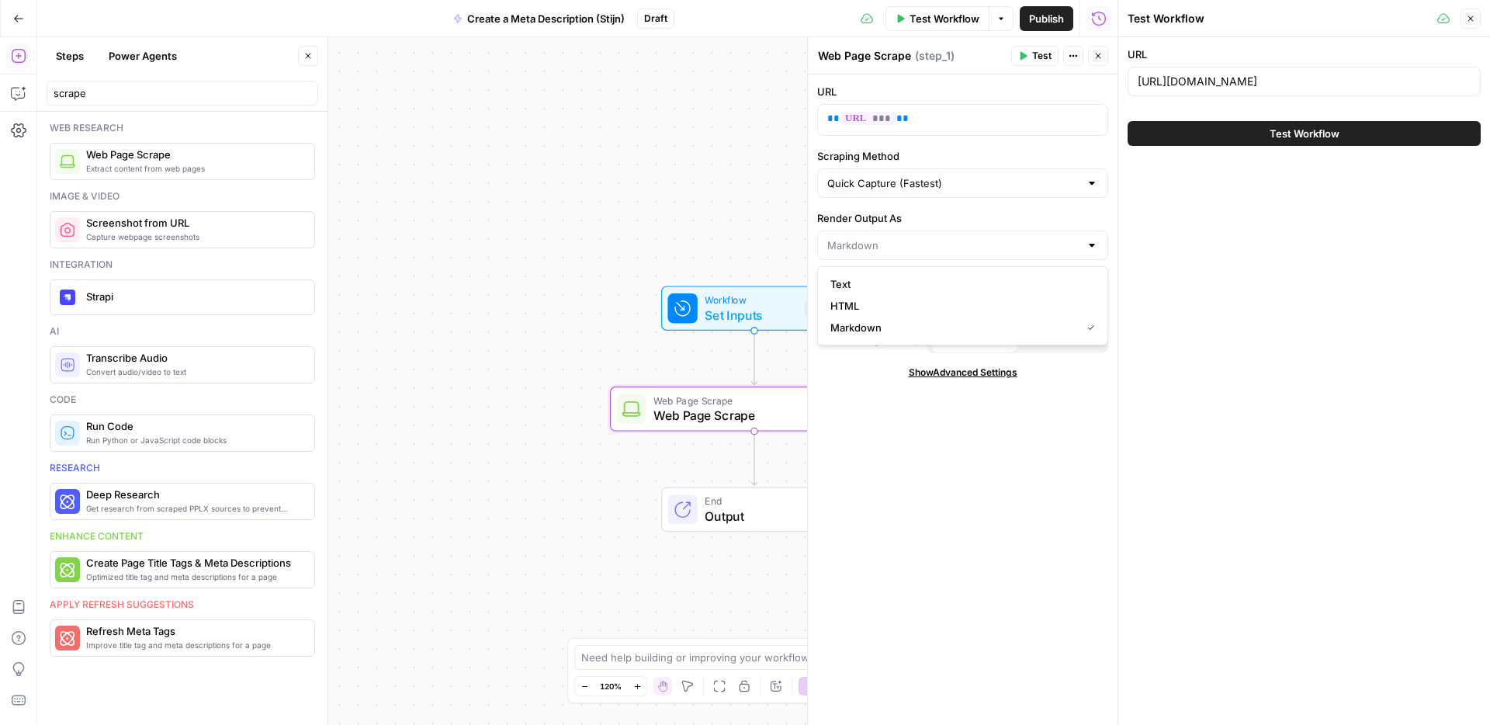
type input "Markdown"
click at [872, 467] on div "URL ** *** ** Scraping Method Quick Capture (Fastest) Render Output As Markdown…" at bounding box center [963, 400] width 310 height 651
click at [970, 376] on span "Show Advanced Settings" at bounding box center [963, 373] width 109 height 14
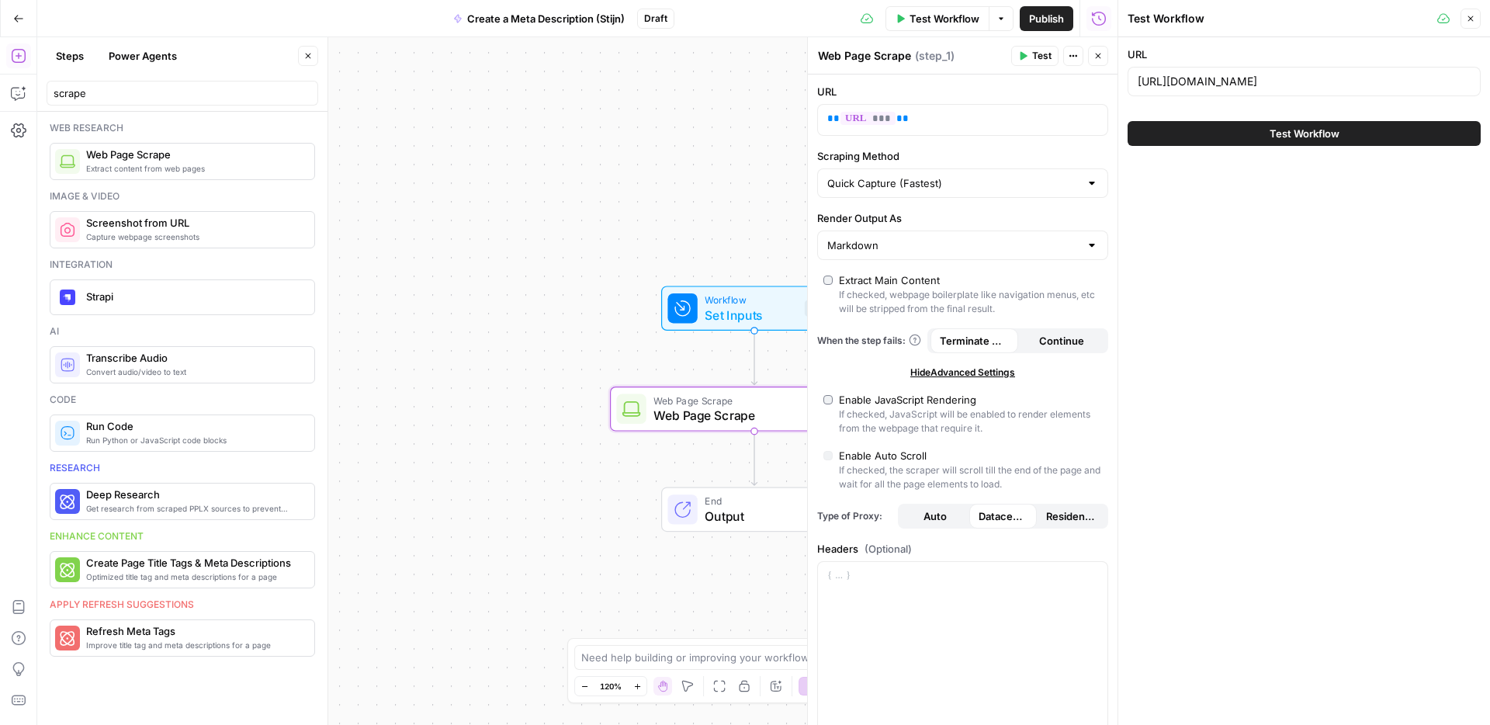
click at [970, 376] on span "Hide Advanced Settings" at bounding box center [963, 373] width 105 height 14
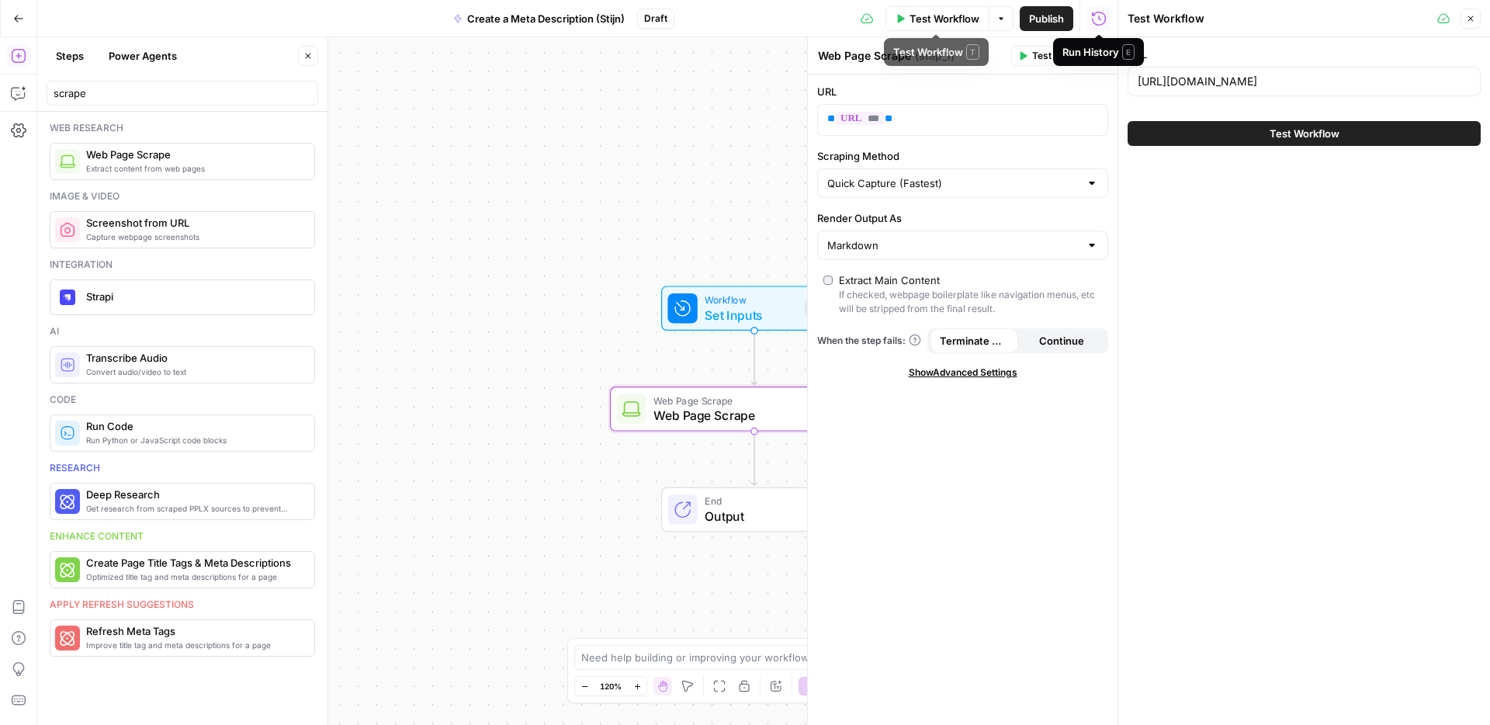
click at [1046, 50] on span "Test" at bounding box center [1041, 56] width 19 height 14
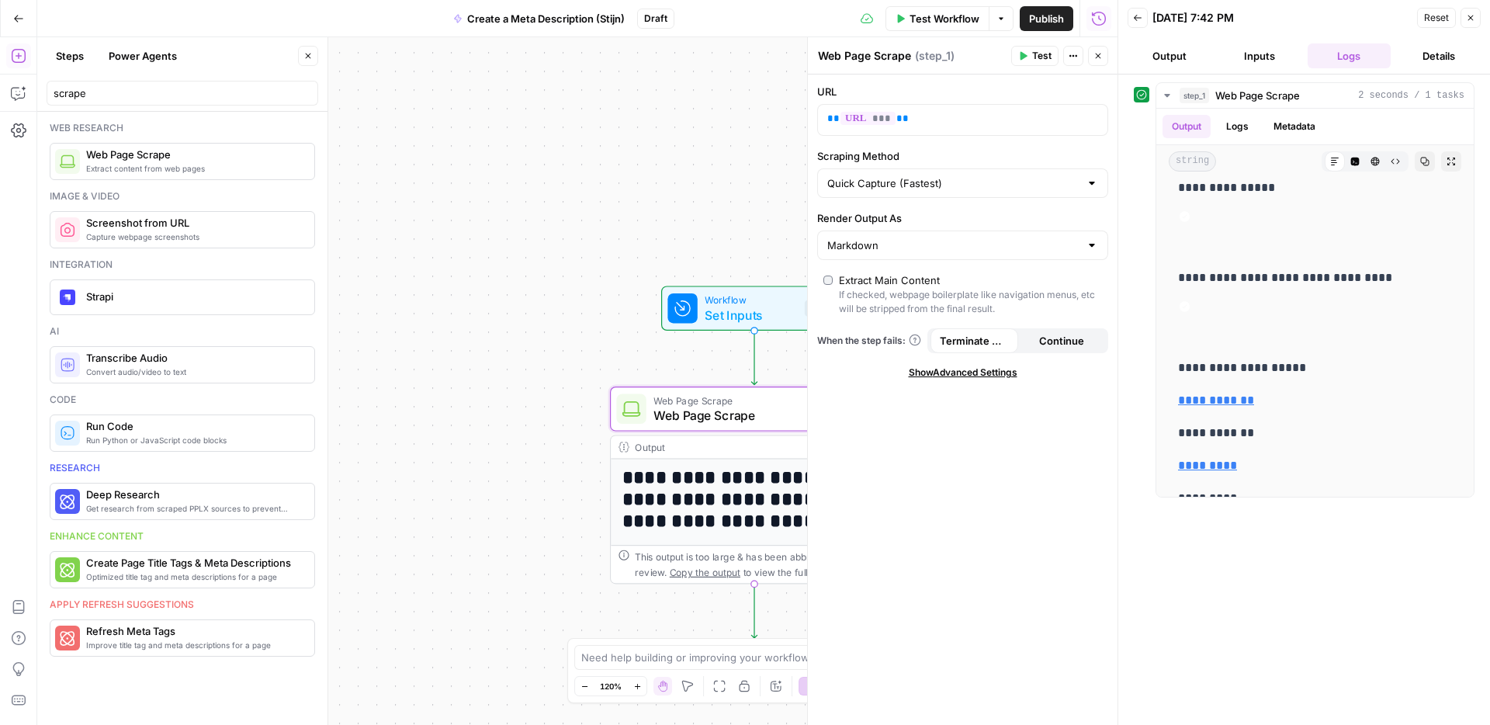
scroll to position [10030, 0]
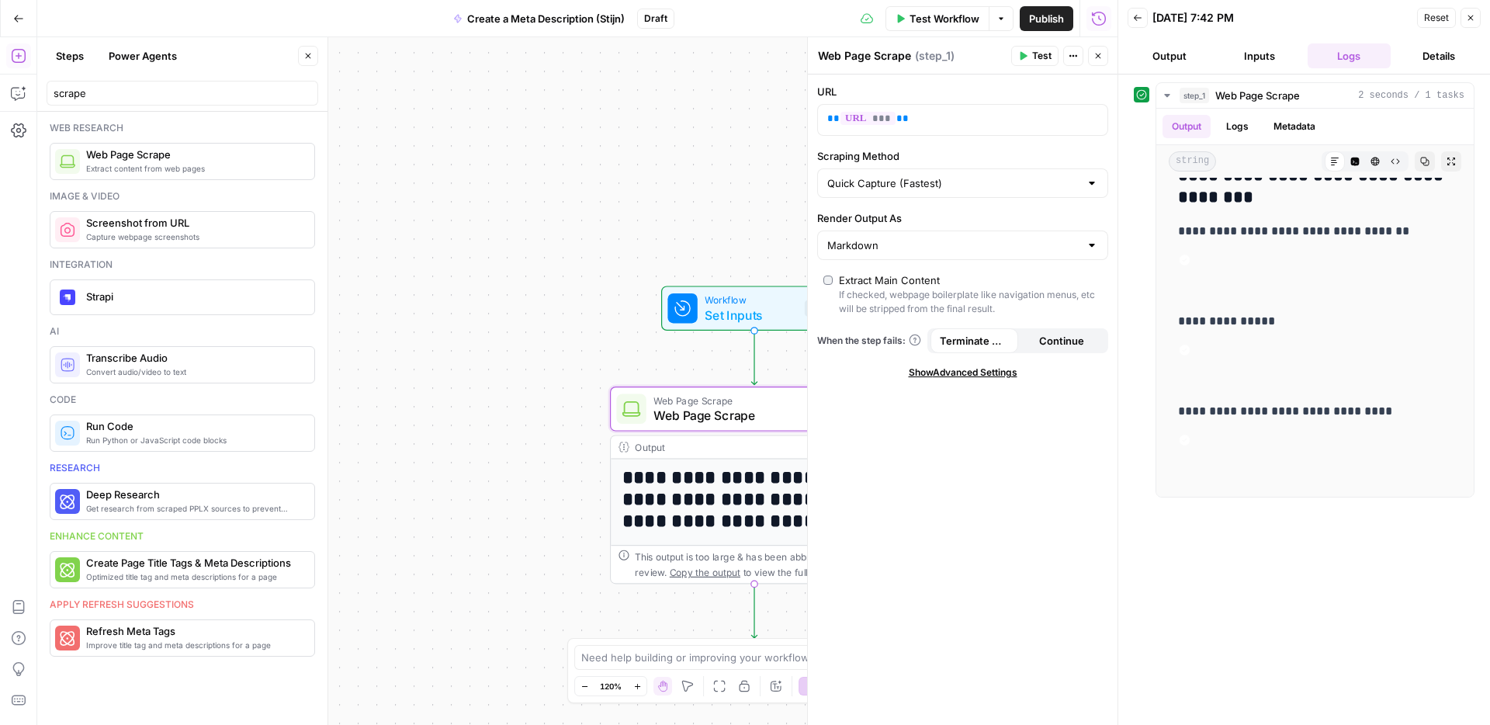
click at [1477, 18] on button "Close" at bounding box center [1471, 18] width 20 height 20
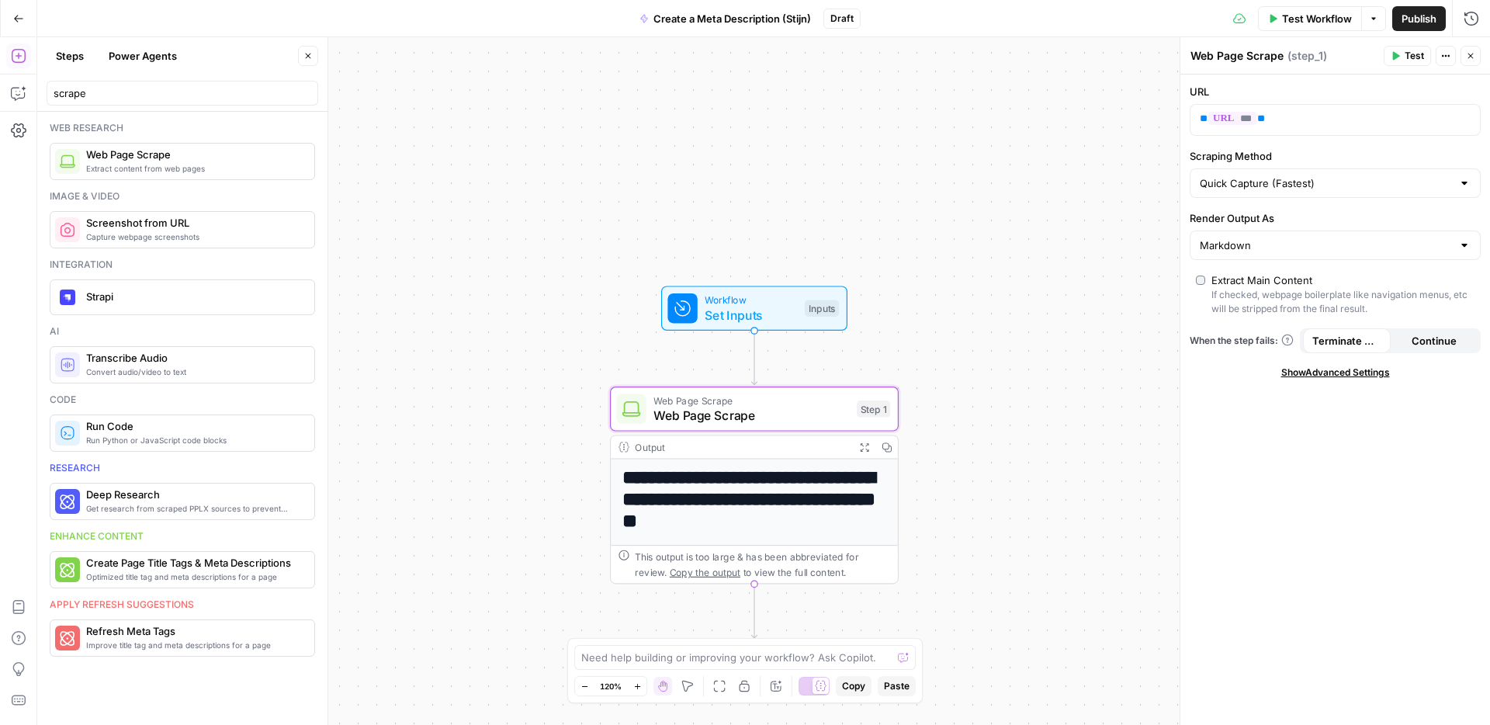
click at [1472, 60] on icon "button" at bounding box center [1470, 55] width 9 height 9
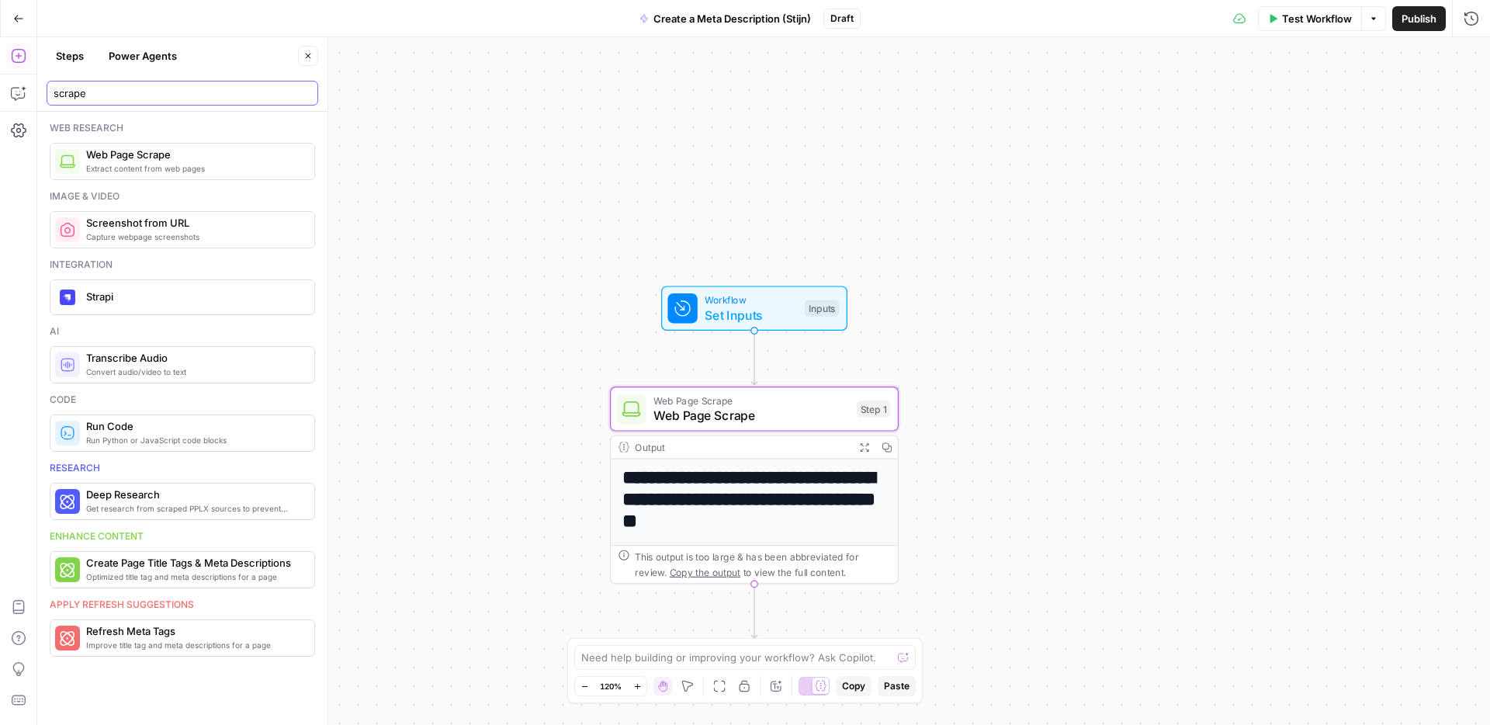
click at [225, 88] on input "scrape" at bounding box center [183, 93] width 258 height 16
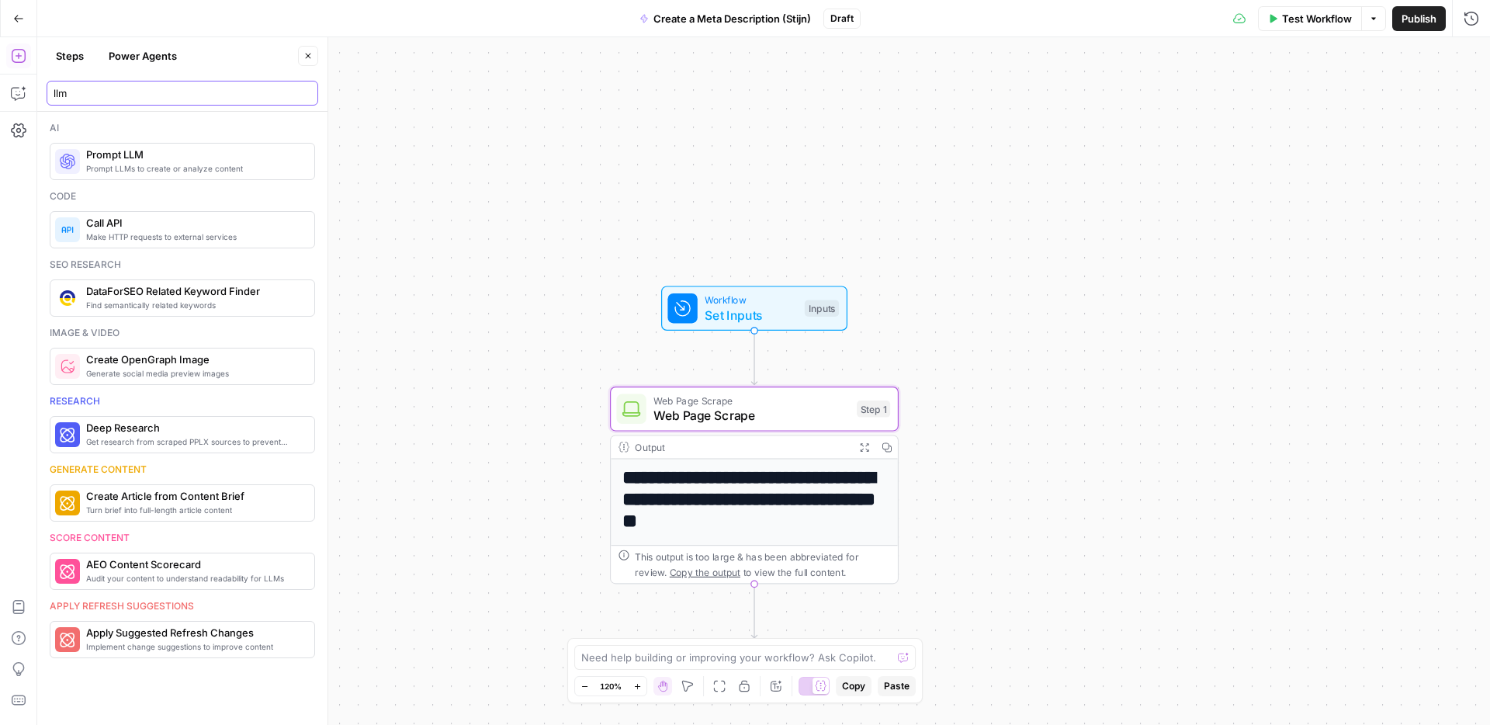
type input "llm"
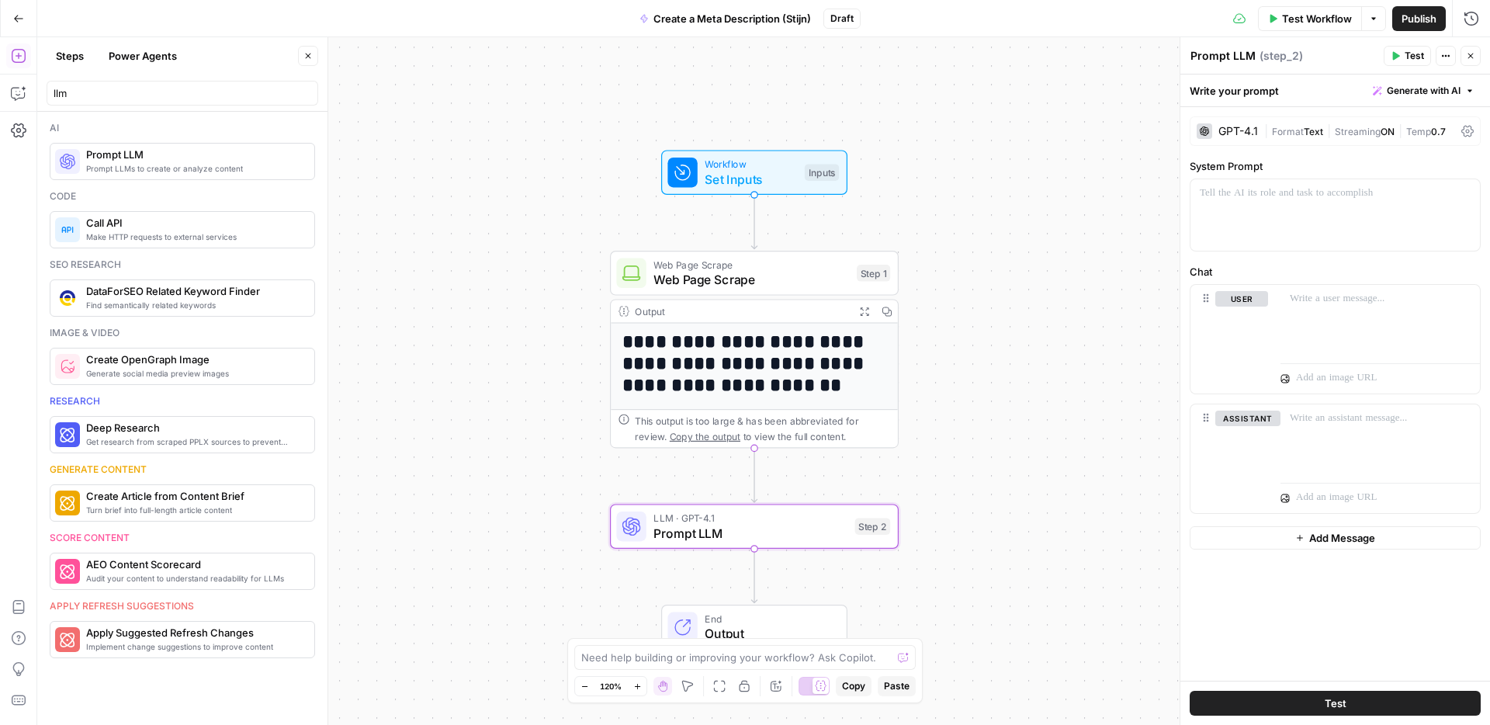
click at [1246, 134] on div "GPT-4.1" at bounding box center [1239, 131] width 40 height 11
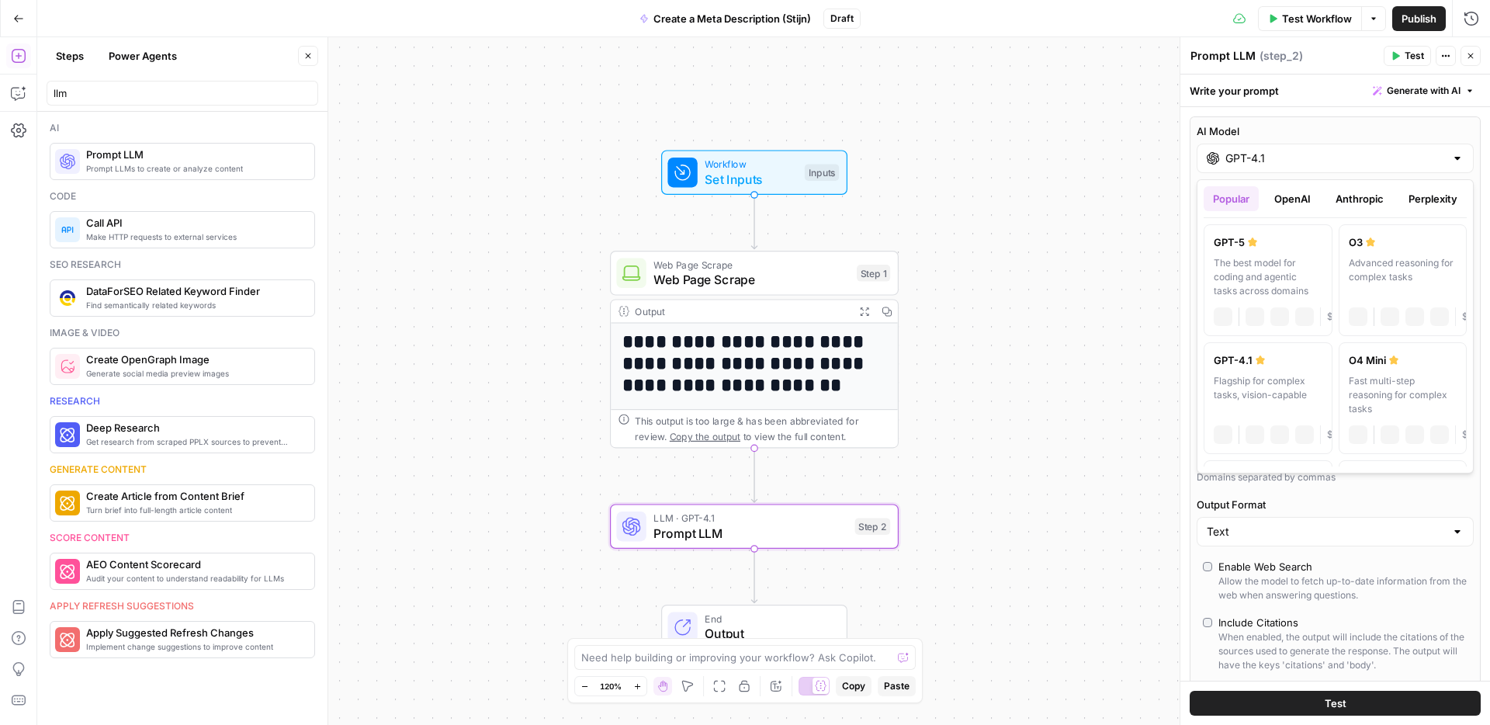
click at [1246, 164] on input "GPT-4.1" at bounding box center [1336, 159] width 220 height 16
click at [1338, 198] on button "Anthropic" at bounding box center [1360, 198] width 67 height 25
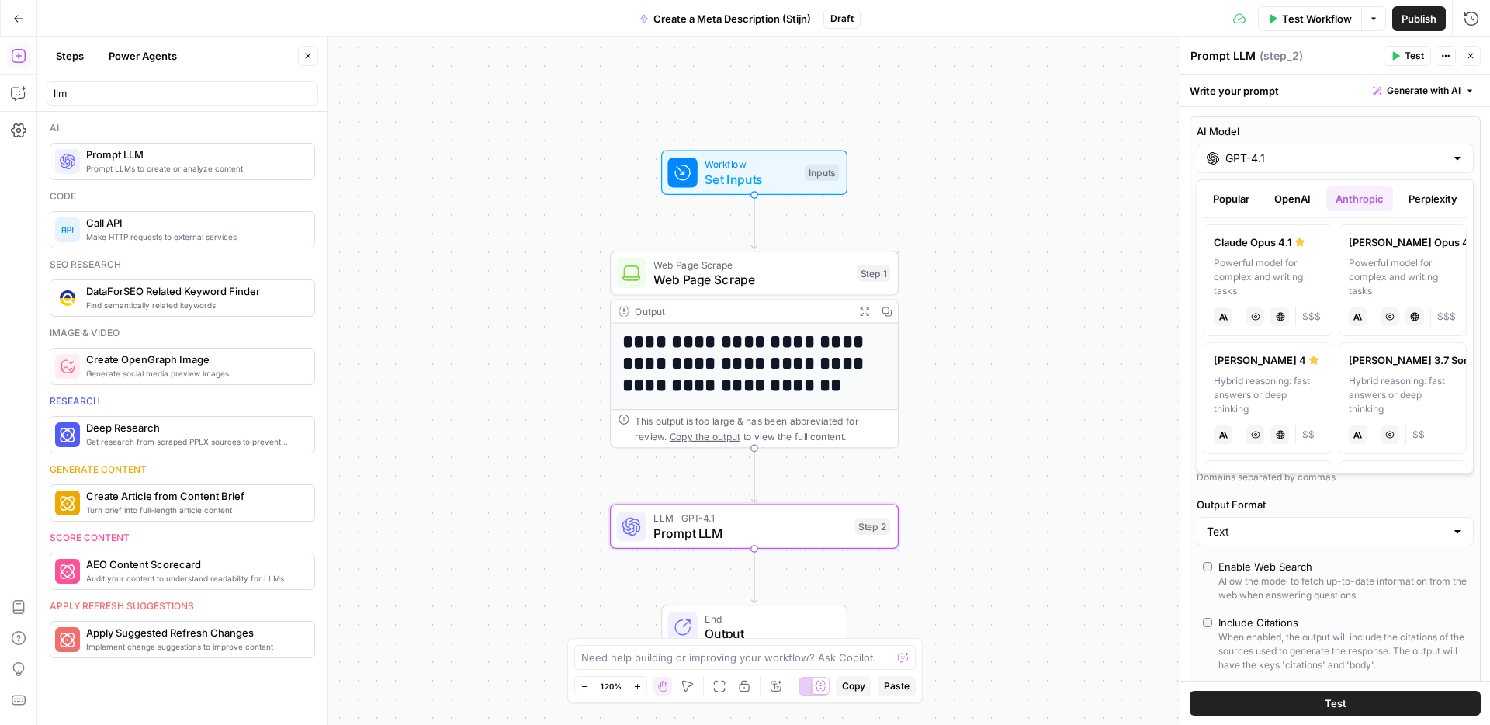
click at [1384, 388] on div "Hybrid reasoning: fast answers or deep thinking" at bounding box center [1403, 395] width 109 height 42
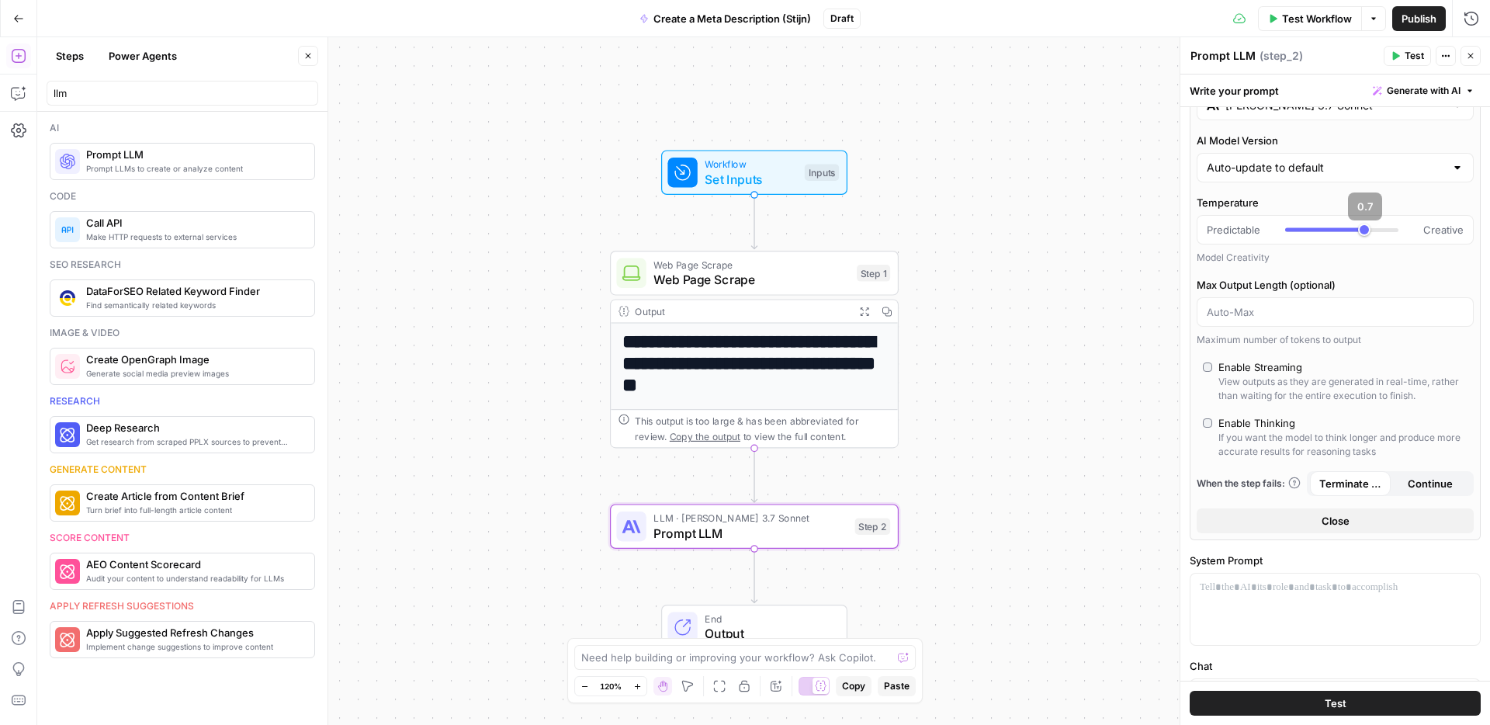
scroll to position [0, 0]
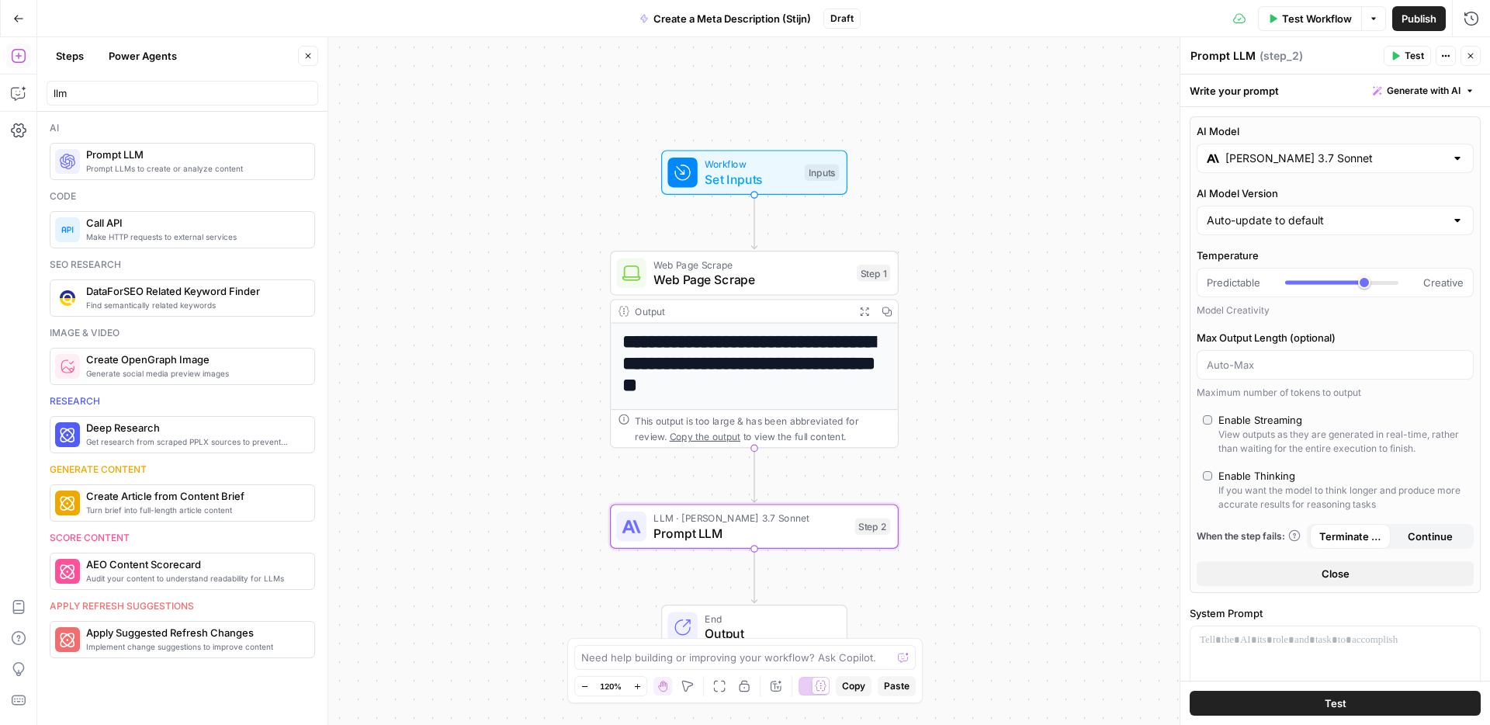
click at [1360, 154] on input "Claude 3.7 Sonnet" at bounding box center [1336, 159] width 220 height 16
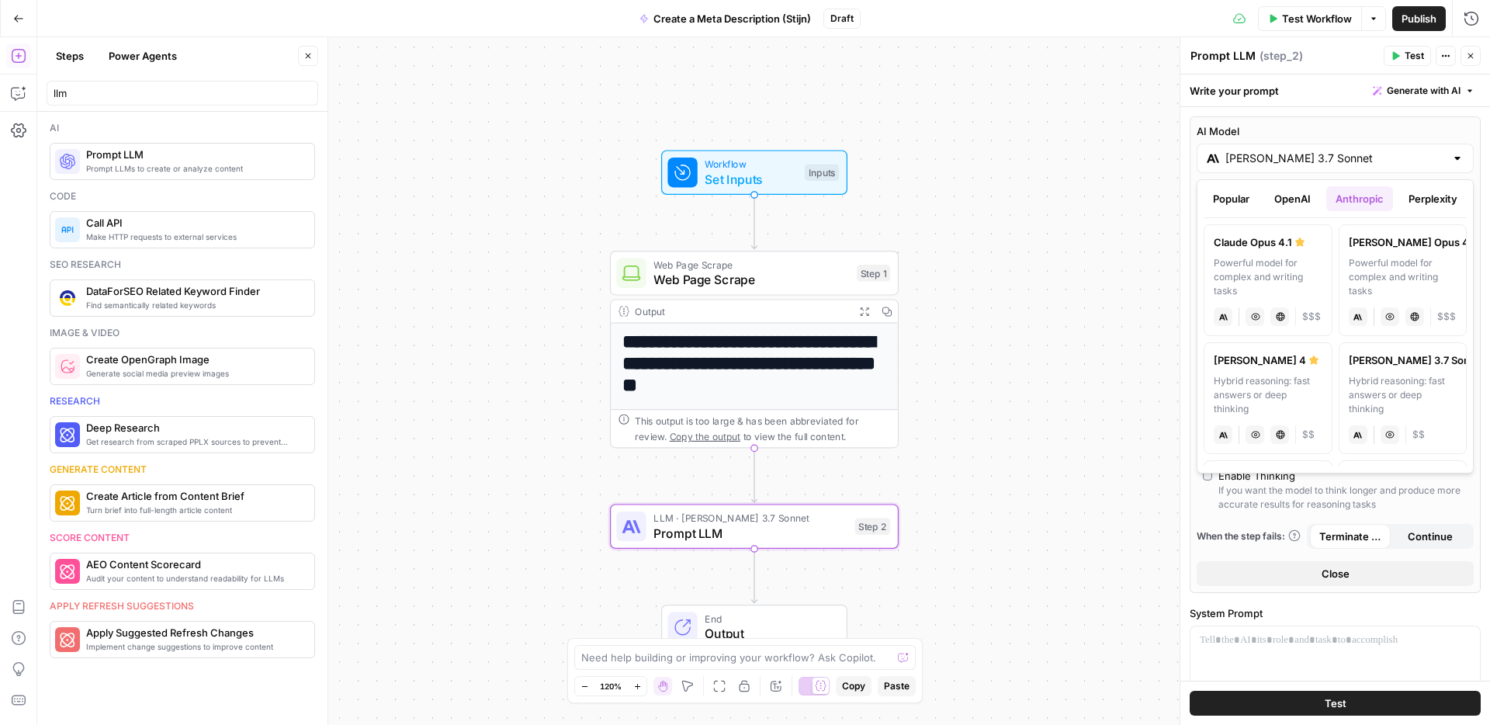
click at [1289, 364] on div "Claude Sonnet 4" at bounding box center [1268, 360] width 109 height 16
type input "Claude Sonnet 4"
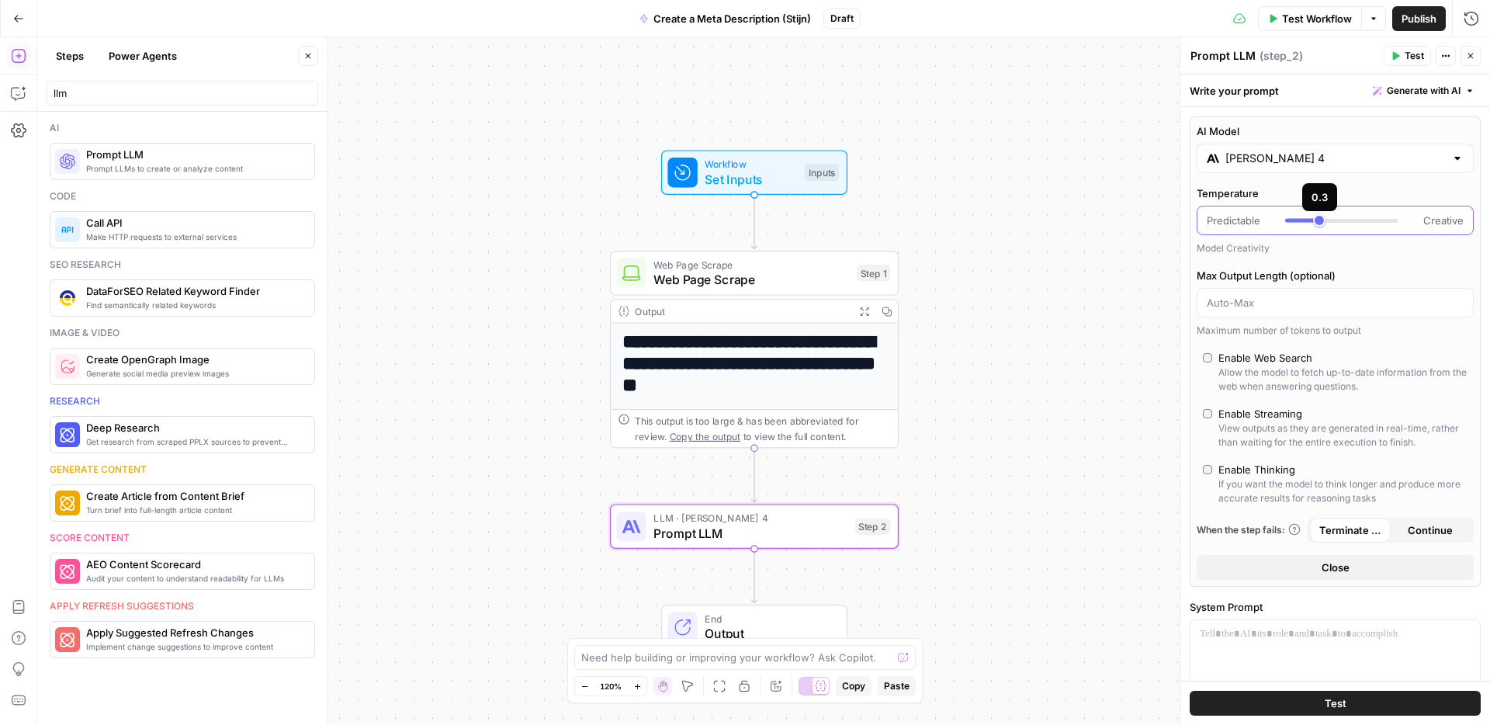
type input "***"
drag, startPoint x: 1365, startPoint y: 220, endPoint x: 1379, endPoint y: 220, distance: 14.0
click at [1379, 220] on div at bounding box center [1341, 221] width 113 height 4
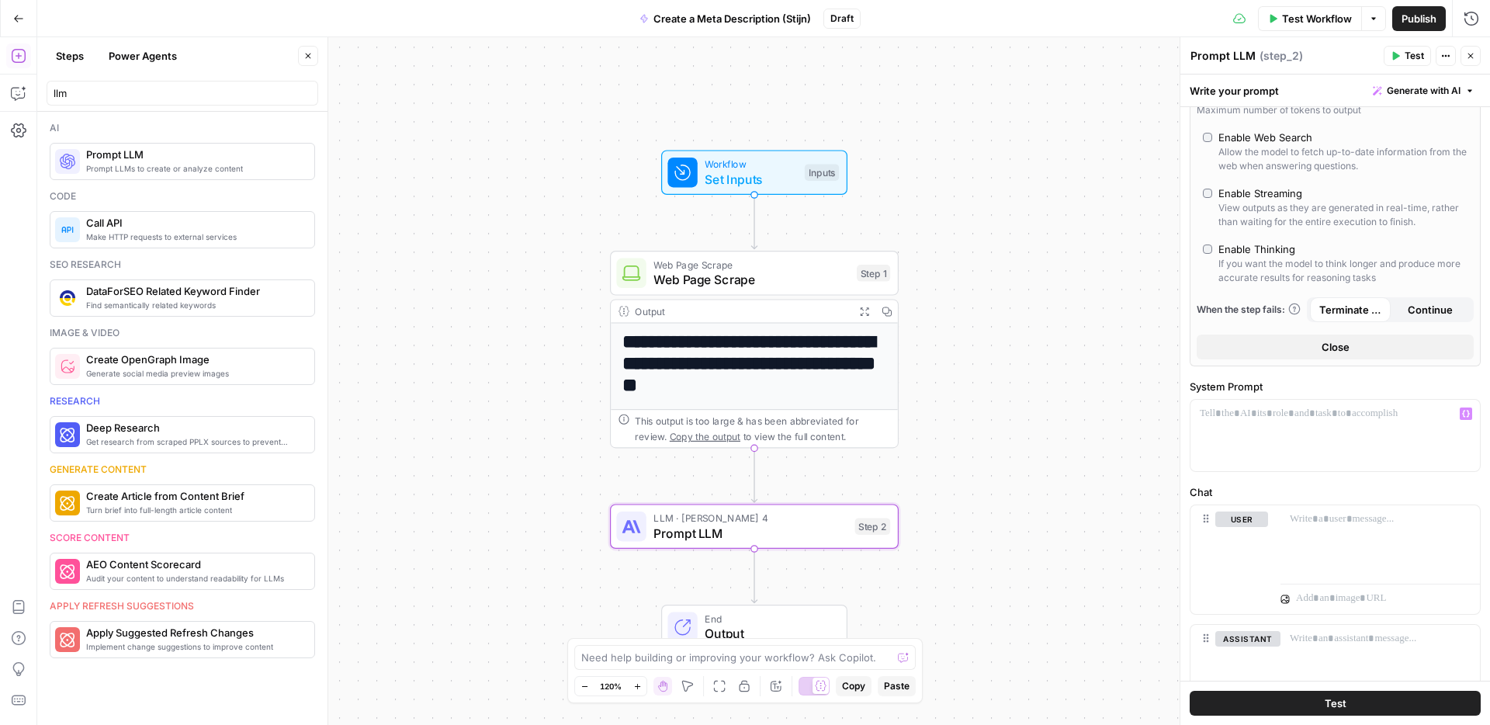
scroll to position [246, 0]
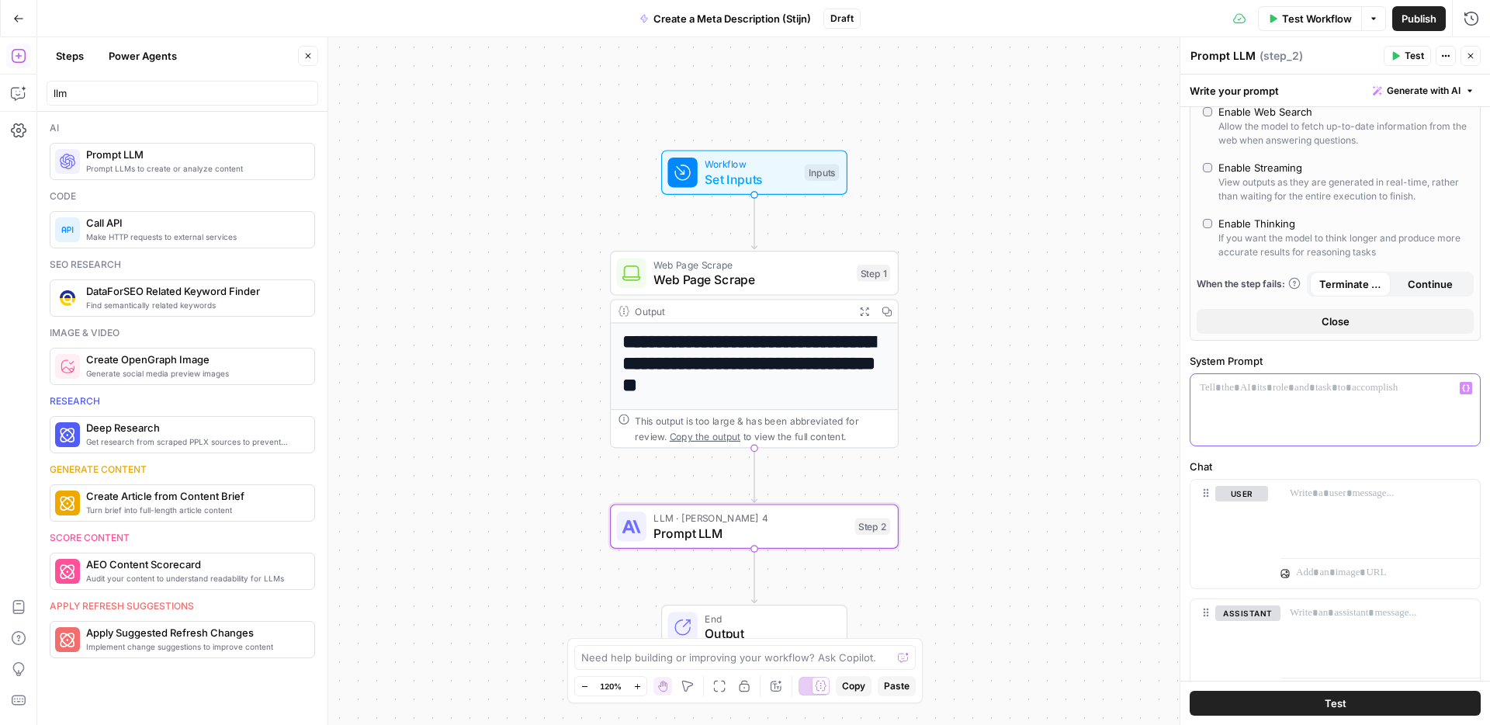
click at [1226, 417] on div at bounding box center [1336, 409] width 290 height 71
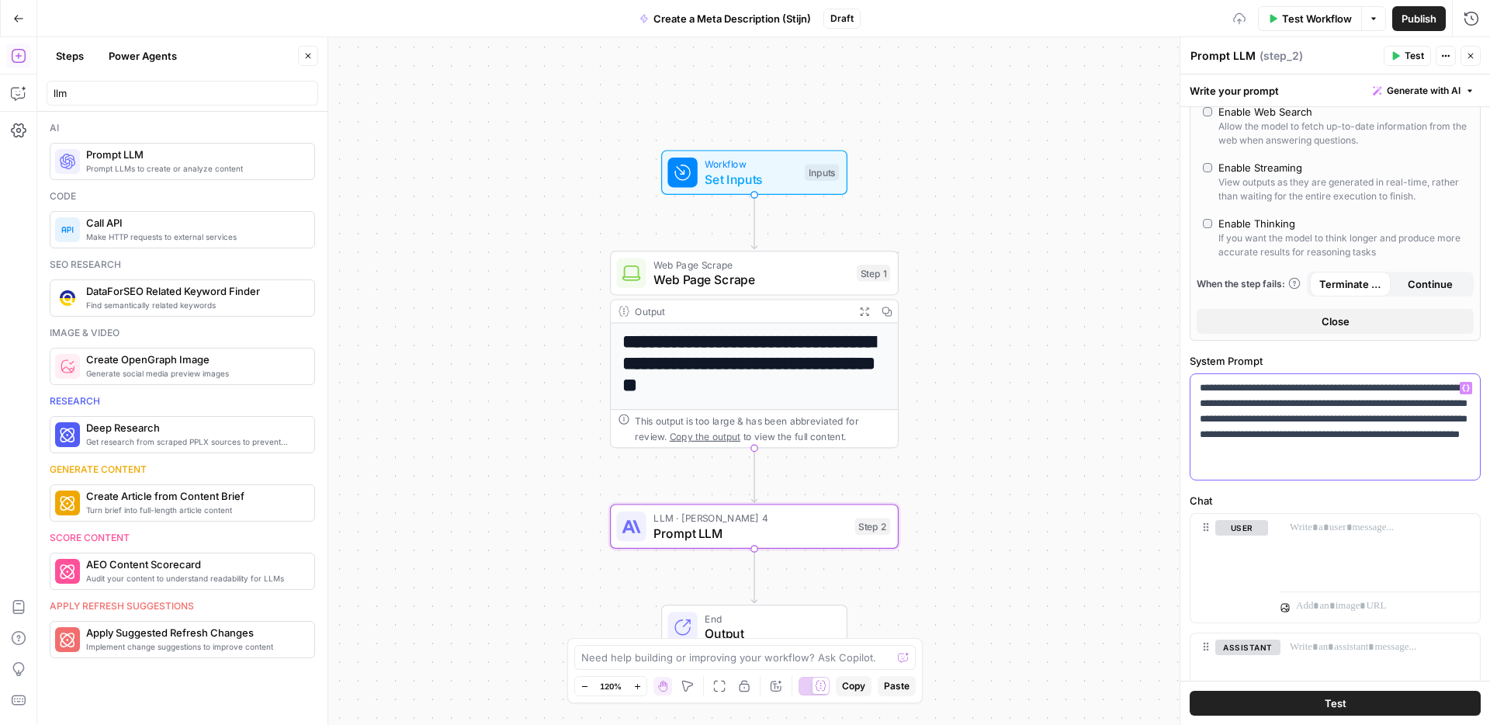
scroll to position [353, 0]
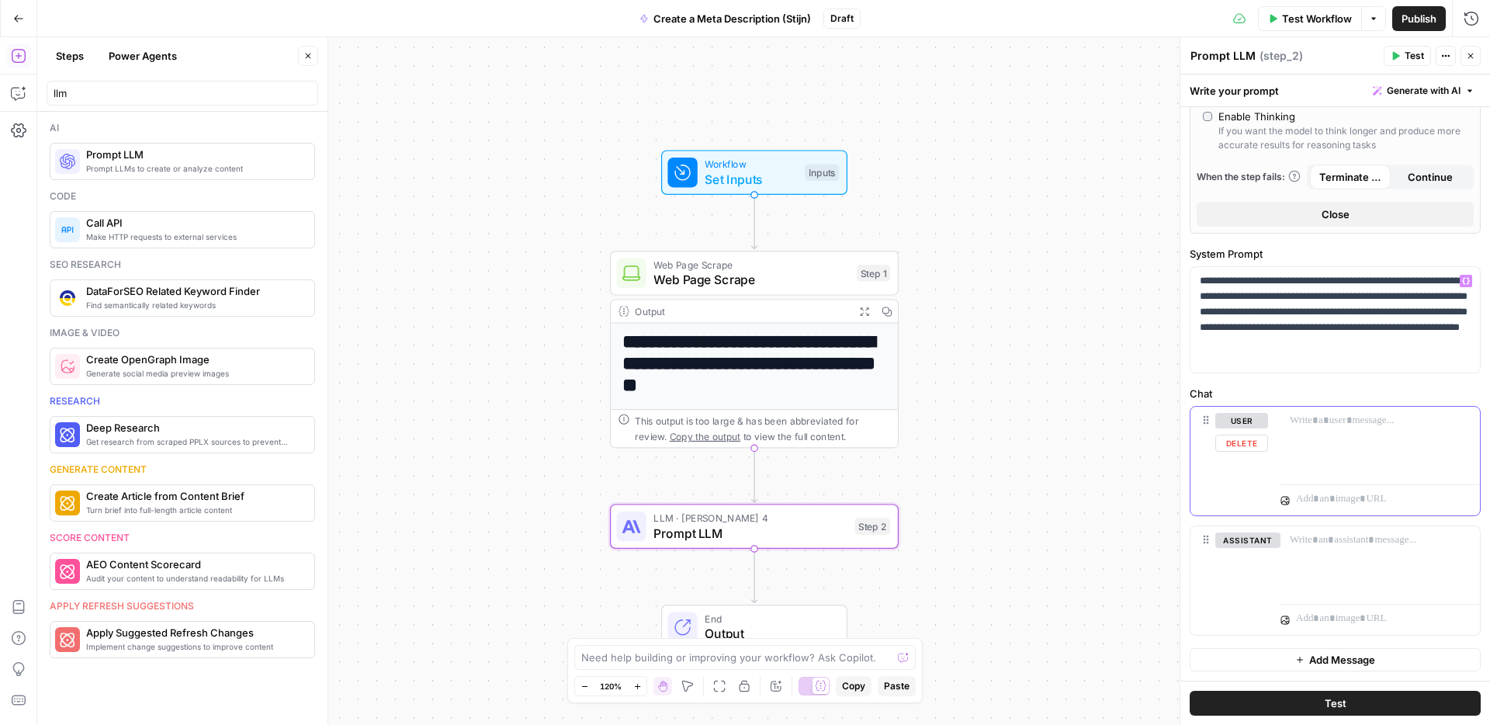
click at [1297, 432] on div at bounding box center [1380, 442] width 199 height 71
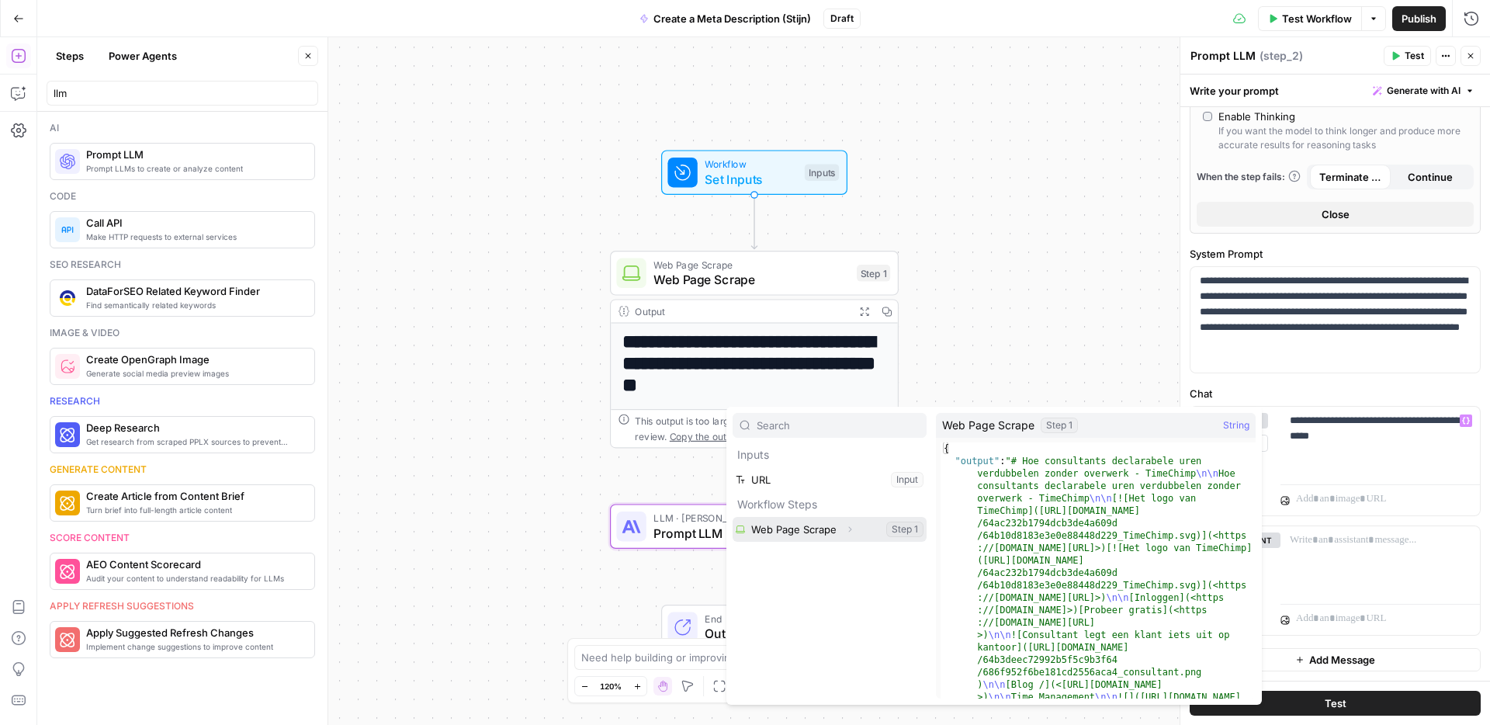
click at [810, 525] on button "Select variable Web Page Scrape" at bounding box center [830, 529] width 194 height 25
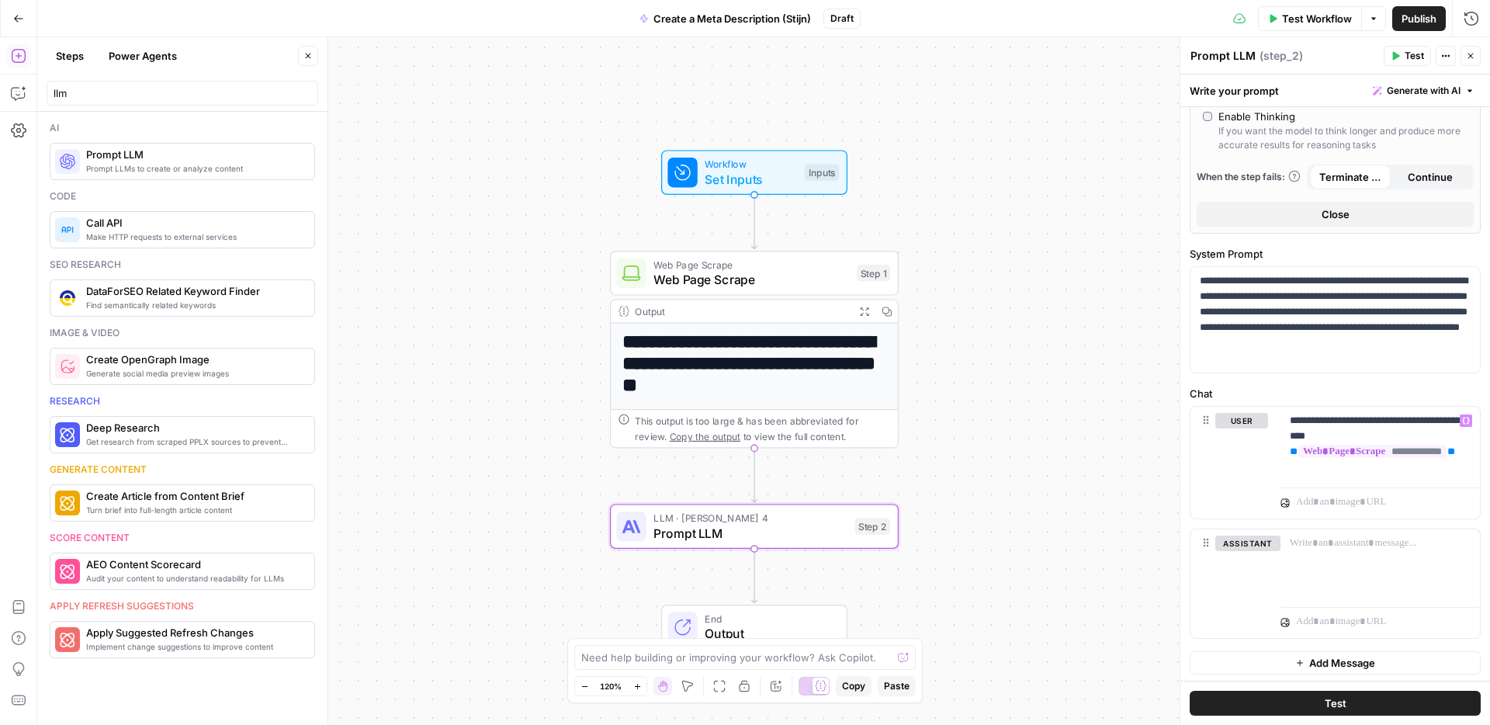
click at [1255, 700] on button "Test" at bounding box center [1335, 703] width 291 height 25
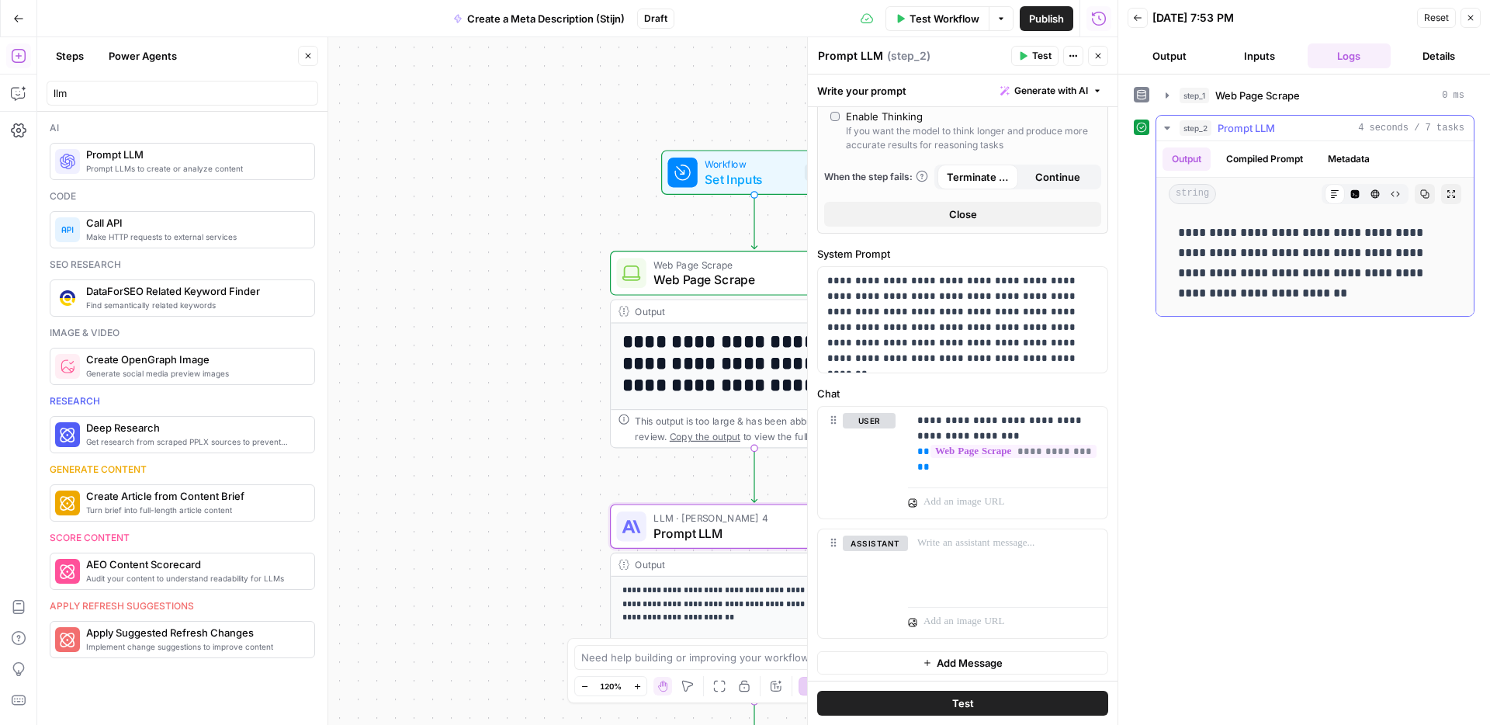
click at [1225, 292] on p "**********" at bounding box center [1315, 263] width 274 height 81
click at [1233, 234] on p "**********" at bounding box center [1315, 263] width 274 height 81
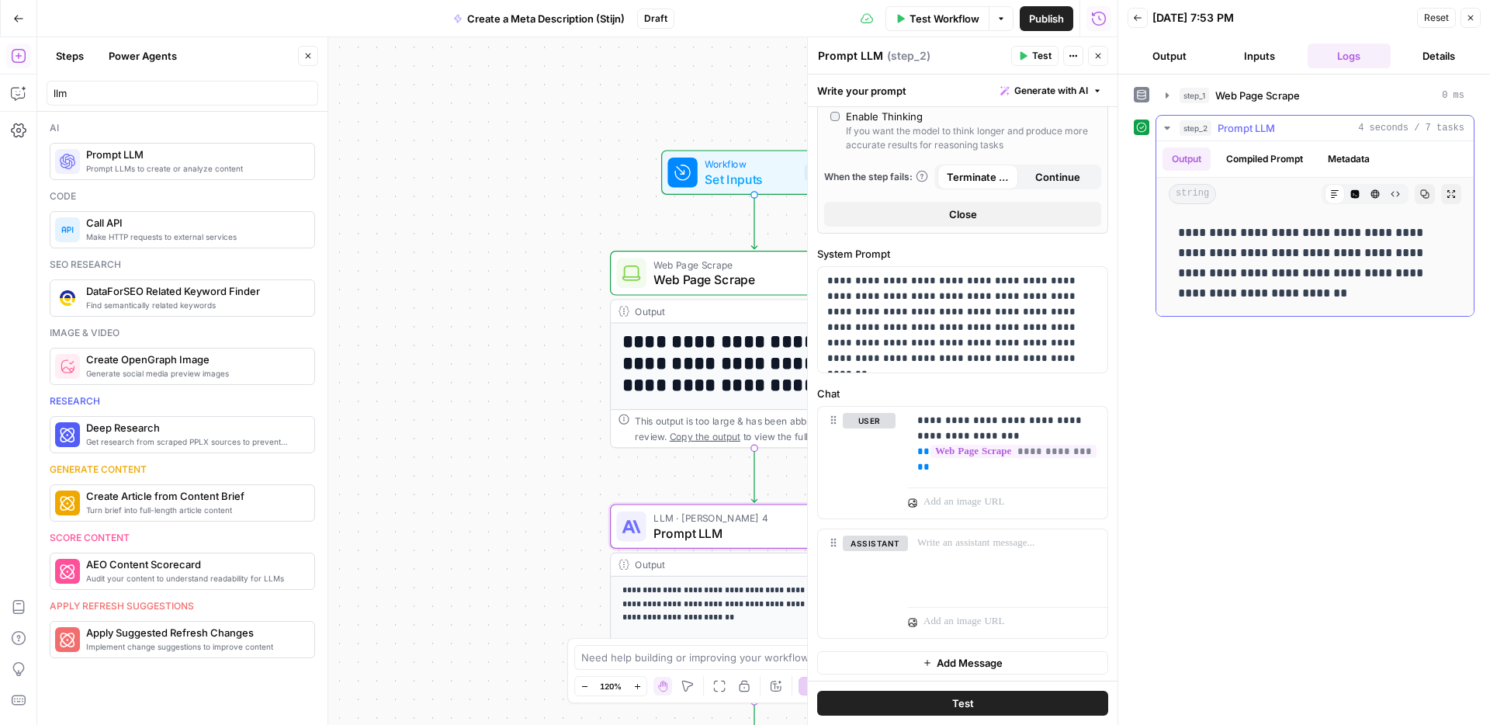
click at [1233, 234] on p "**********" at bounding box center [1315, 263] width 274 height 81
copy p "**********"
click at [1032, 54] on span "Test" at bounding box center [1041, 56] width 19 height 14
click at [1475, 20] on icon "button" at bounding box center [1470, 17] width 9 height 9
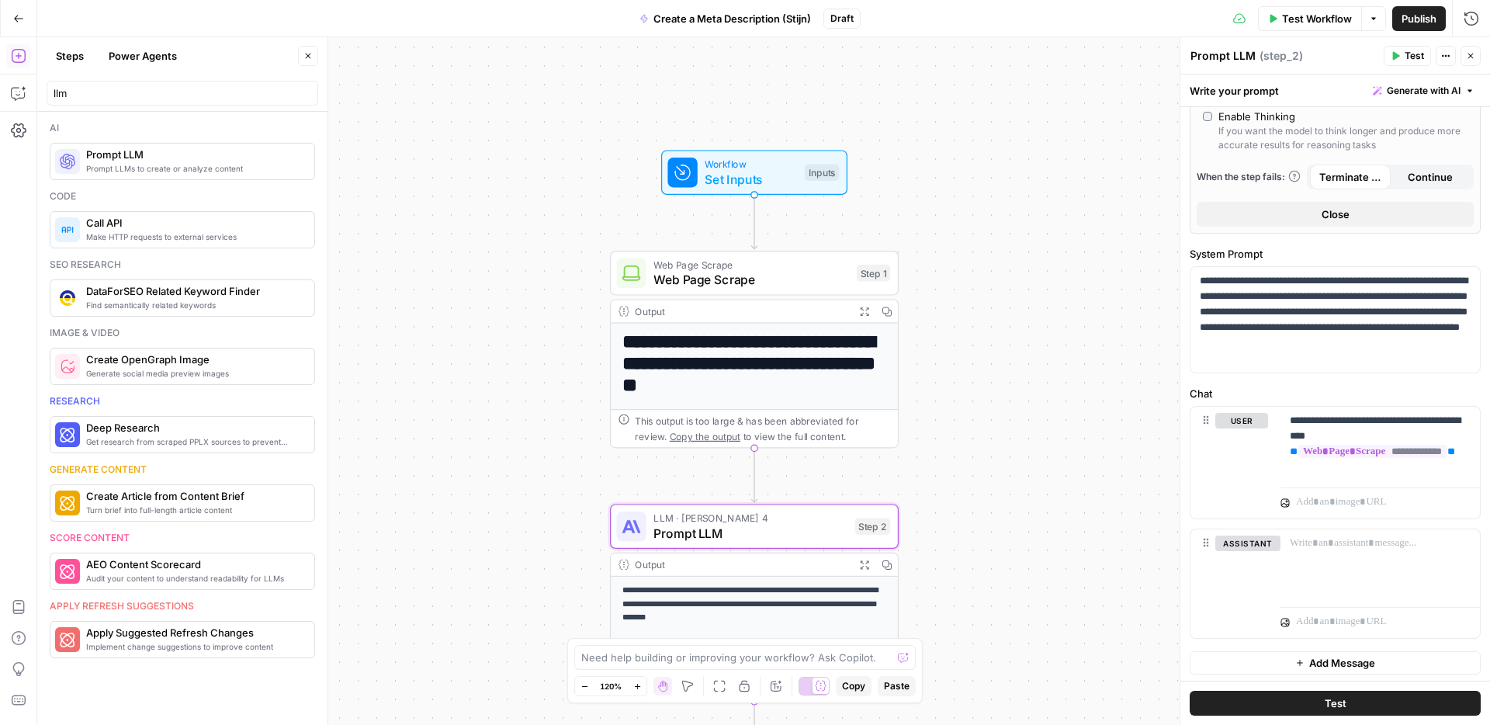
click at [1476, 53] on button "Close" at bounding box center [1471, 56] width 20 height 20
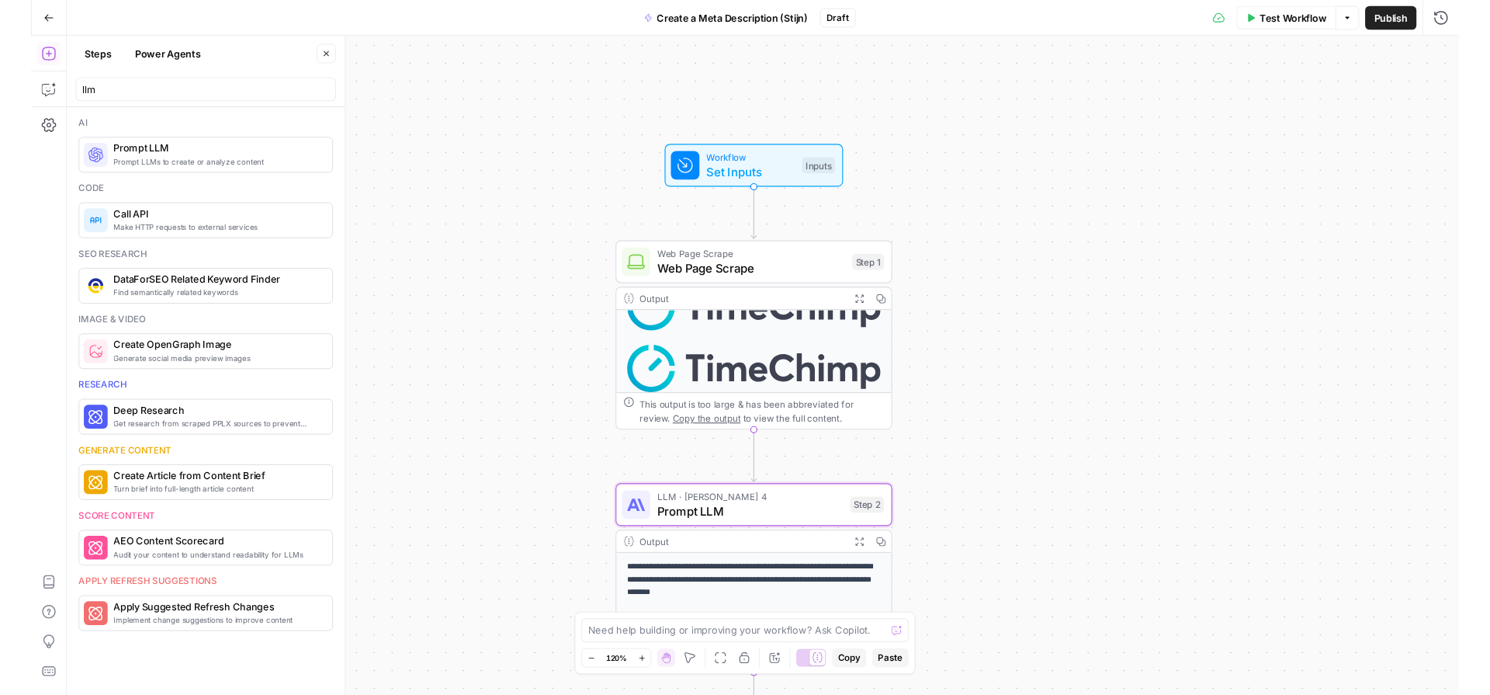
scroll to position [338, 0]
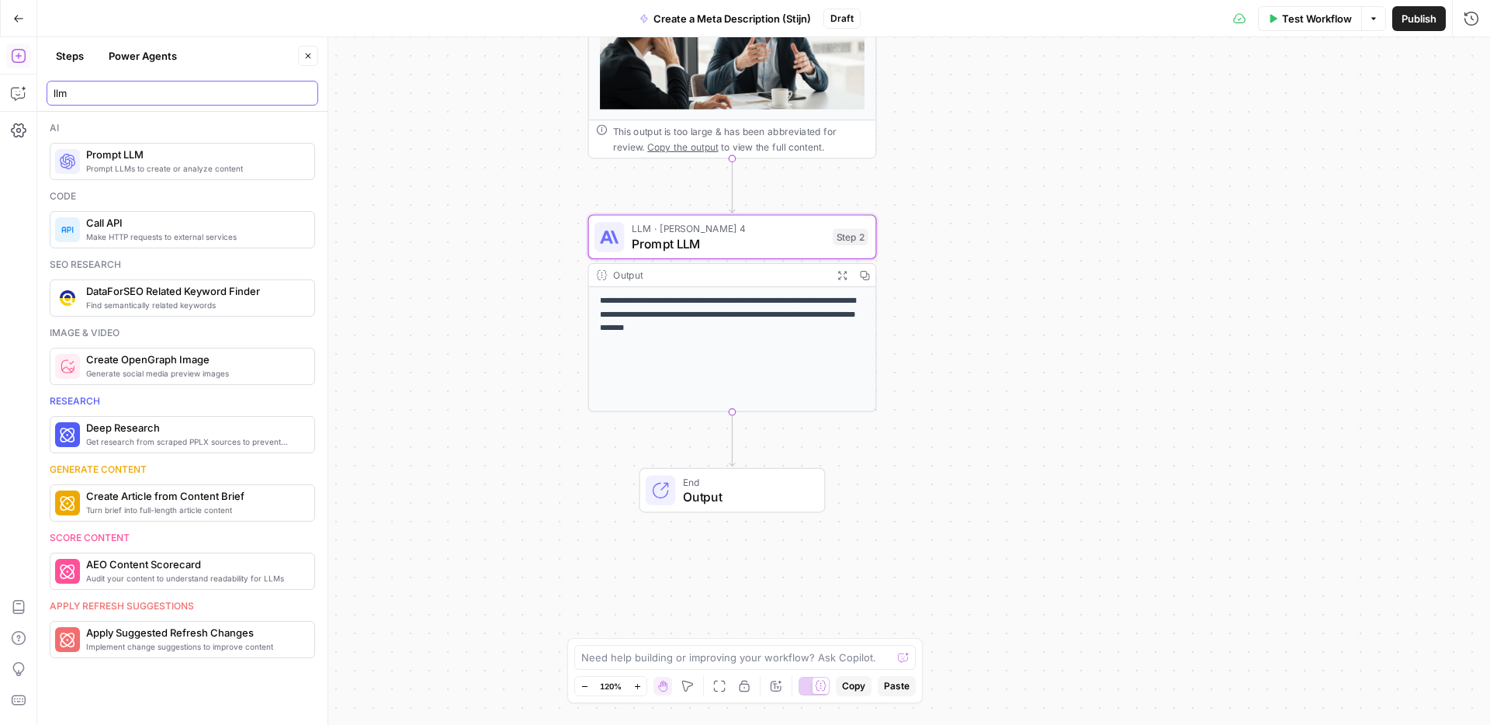
click at [109, 92] on input "llm" at bounding box center [183, 93] width 258 height 16
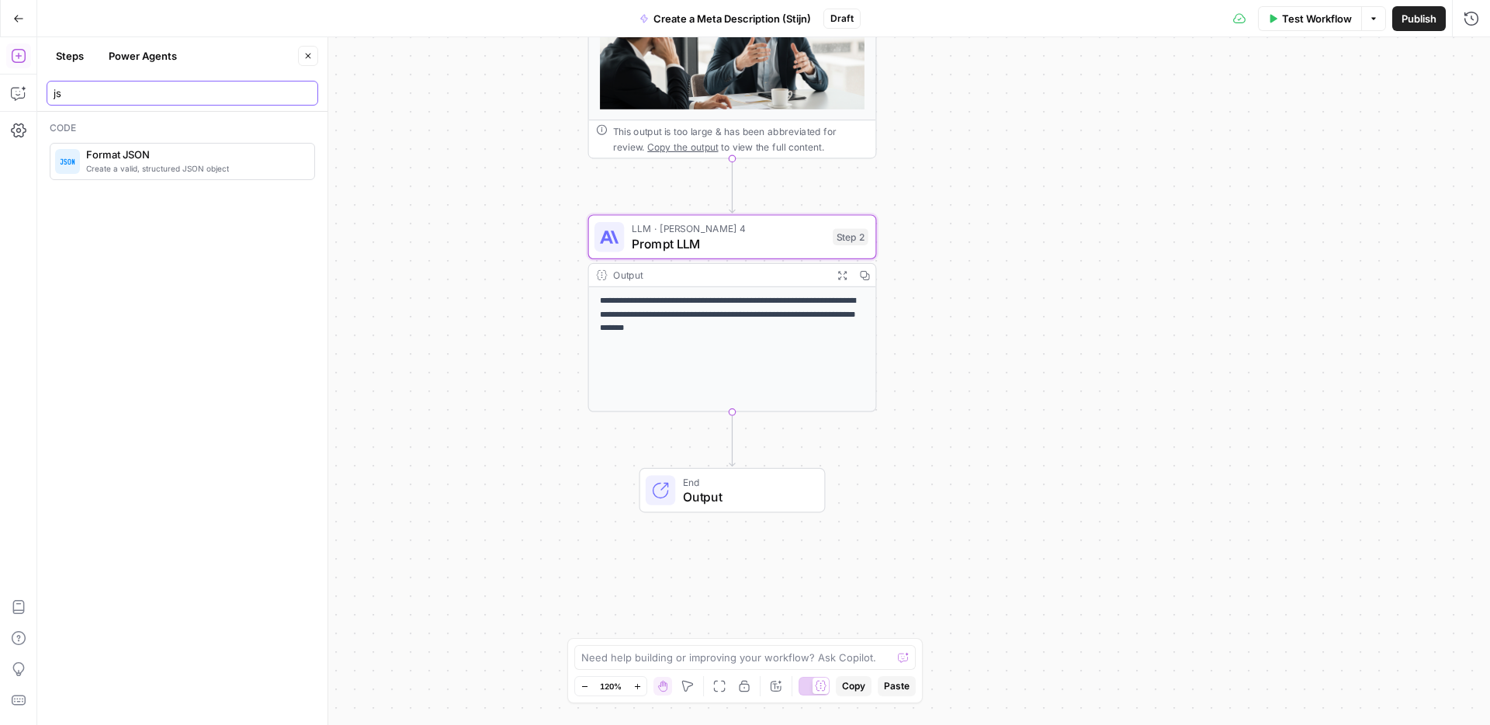
type input "js"
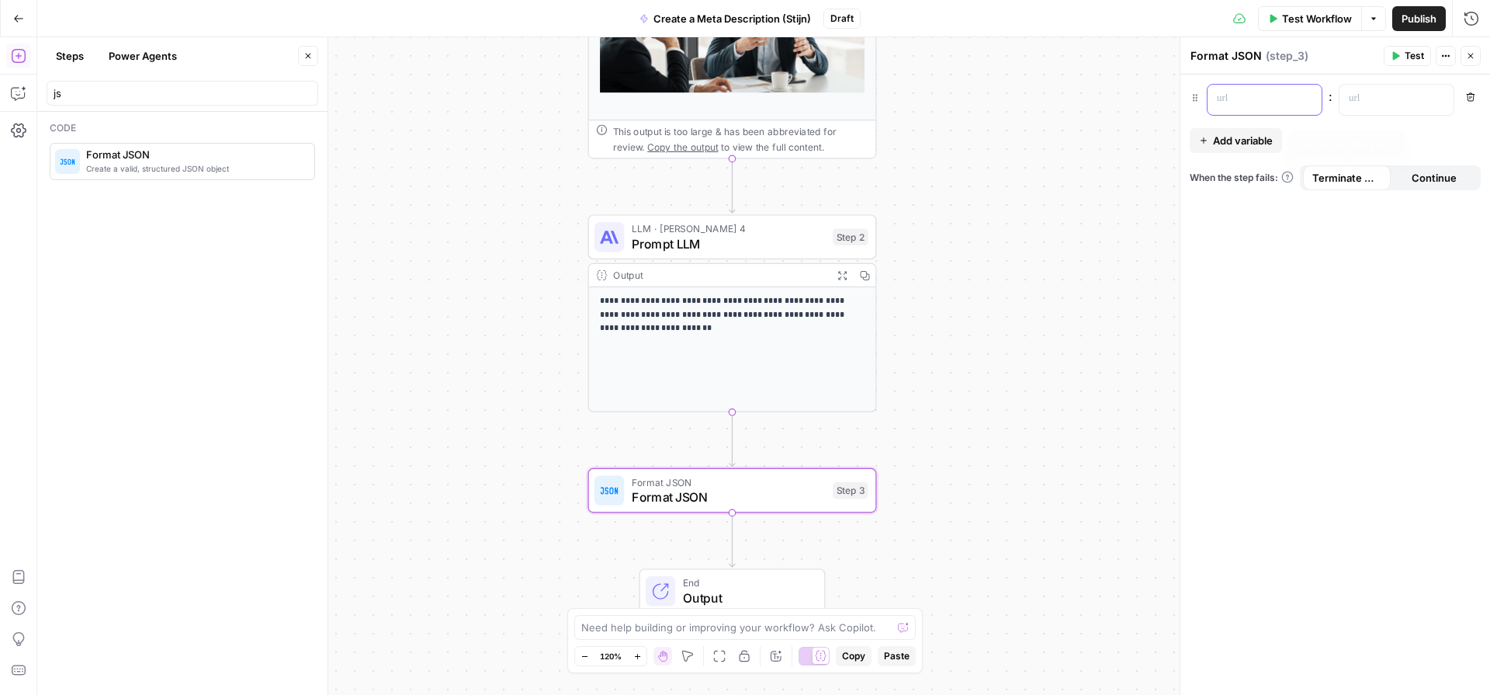
click at [1263, 86] on div at bounding box center [1252, 100] width 89 height 30
click at [1306, 99] on icon "button" at bounding box center [1308, 99] width 8 height 8
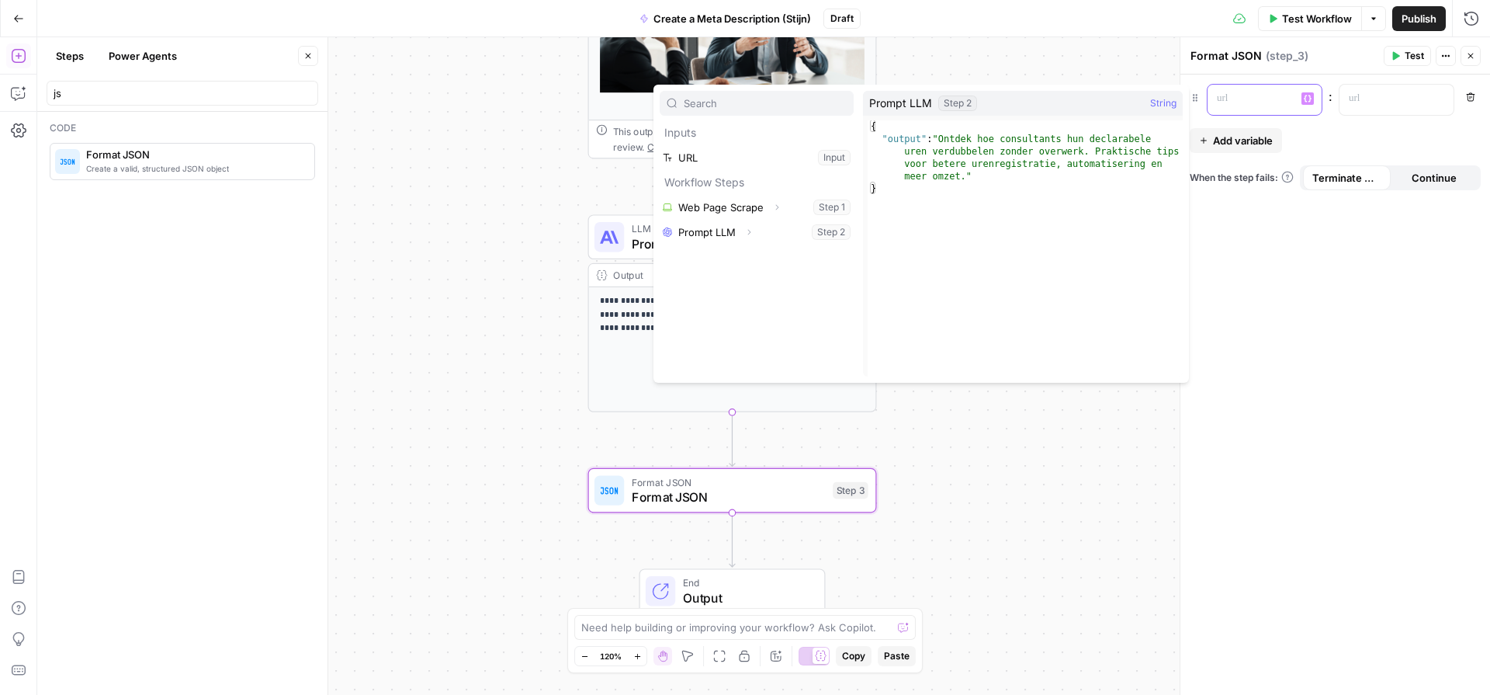
click at [1239, 101] on p at bounding box center [1252, 99] width 71 height 16
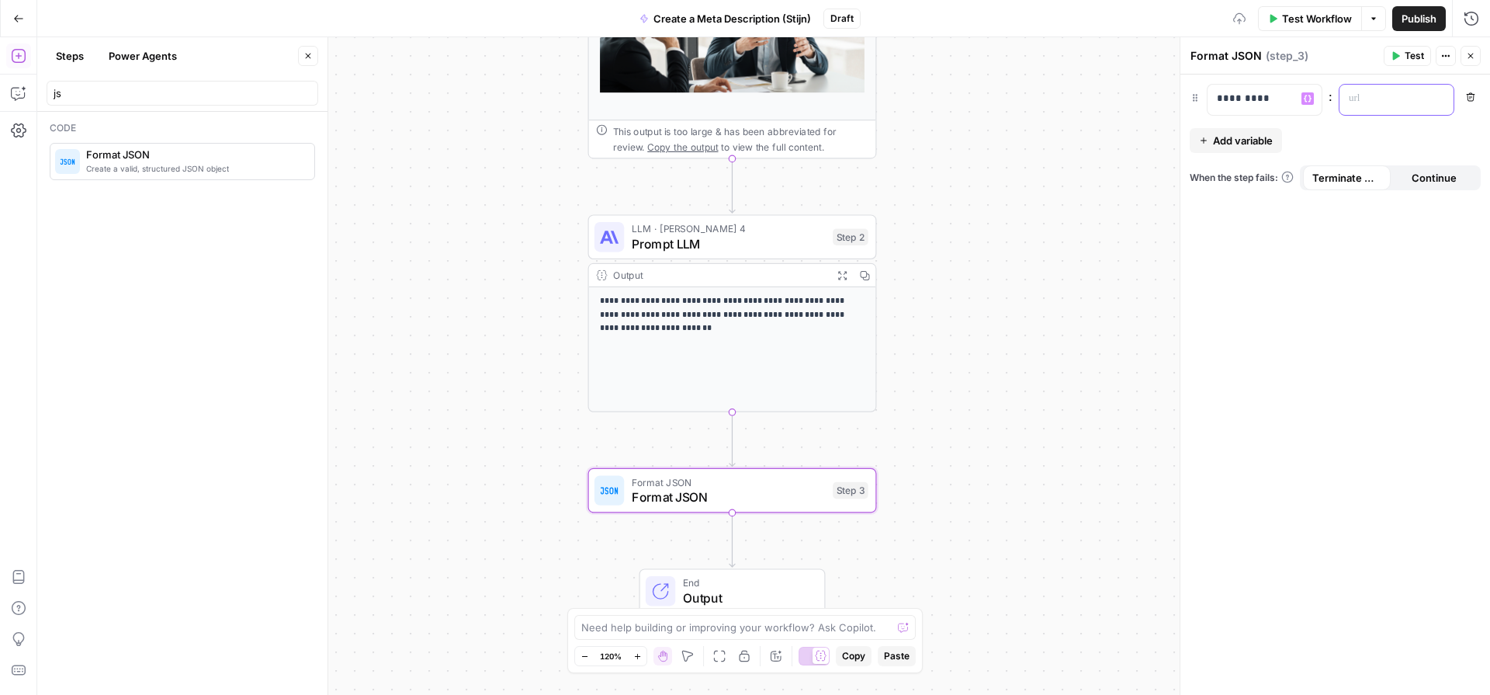
click at [1407, 112] on div at bounding box center [1384, 100] width 89 height 30
click at [1434, 102] on button "Variables Menu" at bounding box center [1440, 98] width 12 height 12
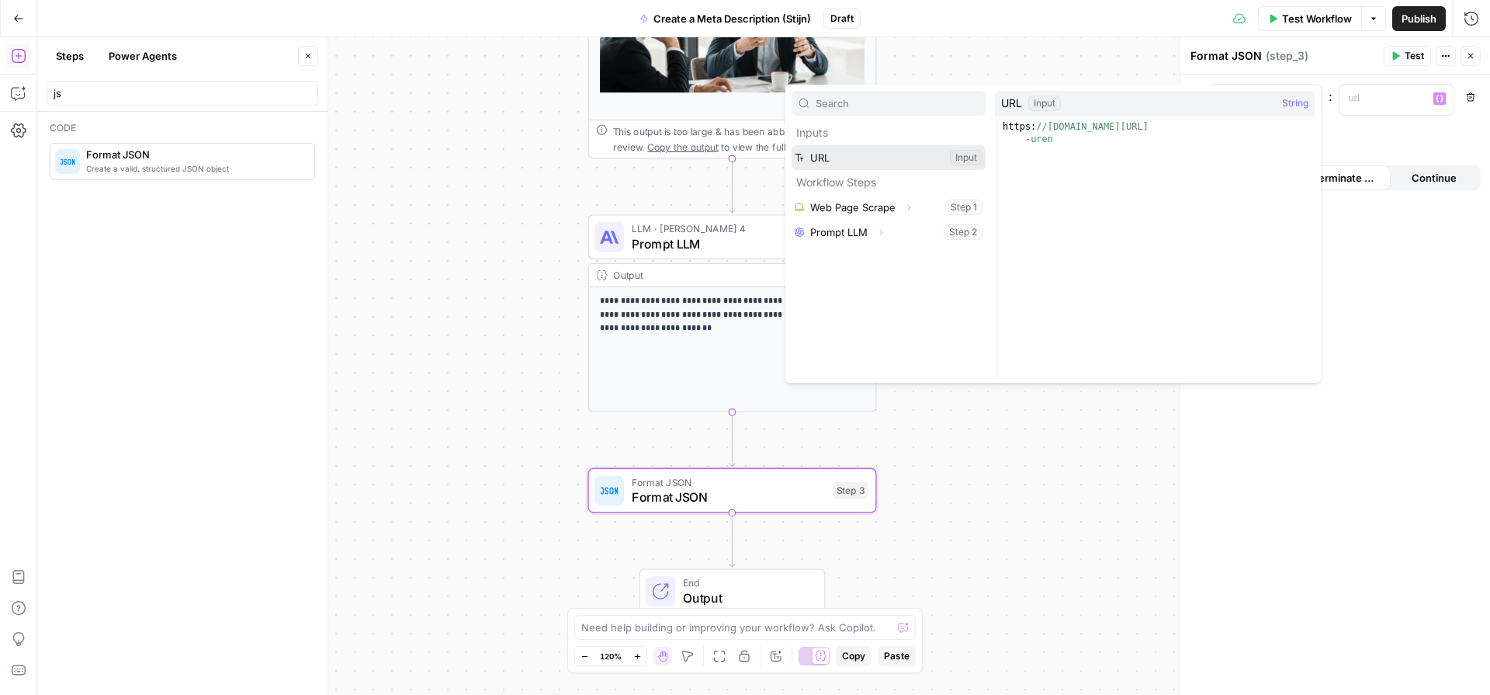
click at [863, 152] on button "Select variable URL" at bounding box center [889, 157] width 194 height 25
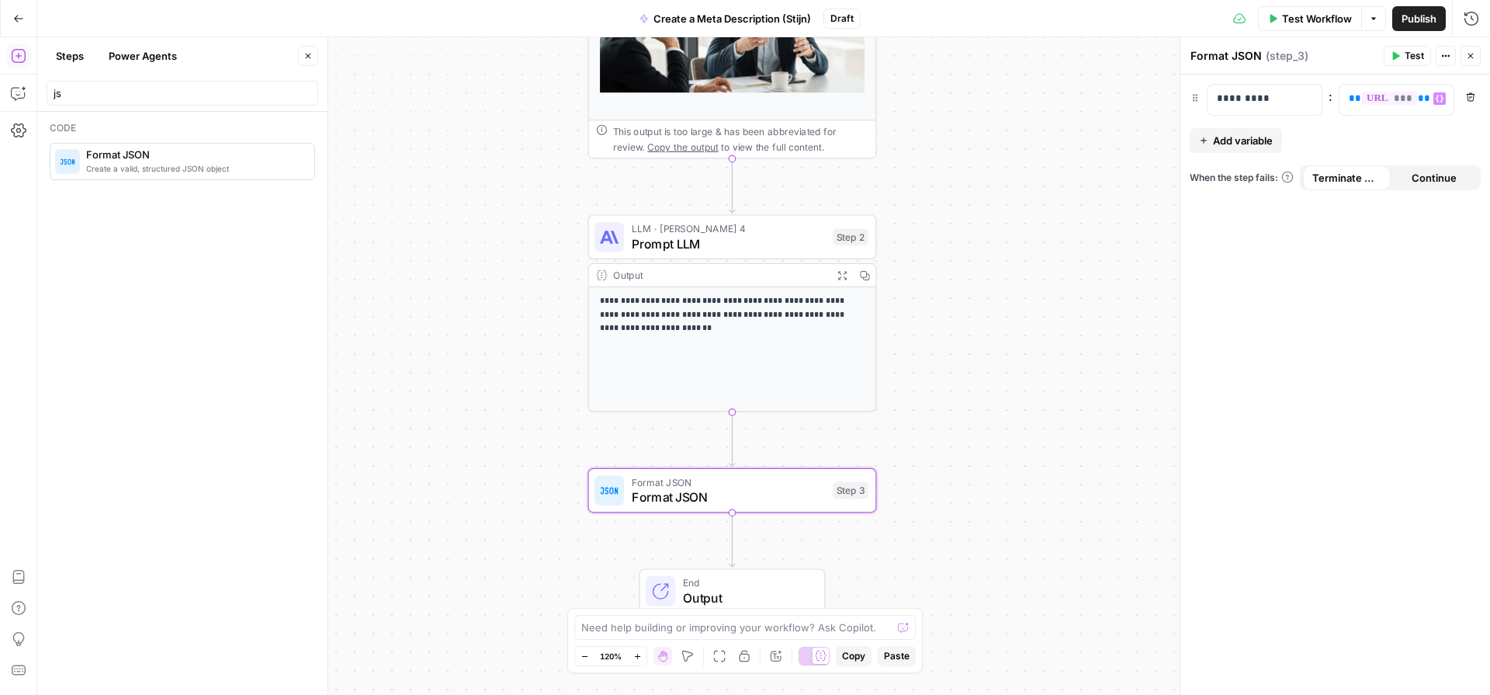
click at [1219, 123] on div "********* : ** *** ** Variables Menu Remove Add variable When the step fails: T…" at bounding box center [1336, 385] width 310 height 620
click at [1219, 139] on span "Add variable" at bounding box center [1243, 141] width 60 height 16
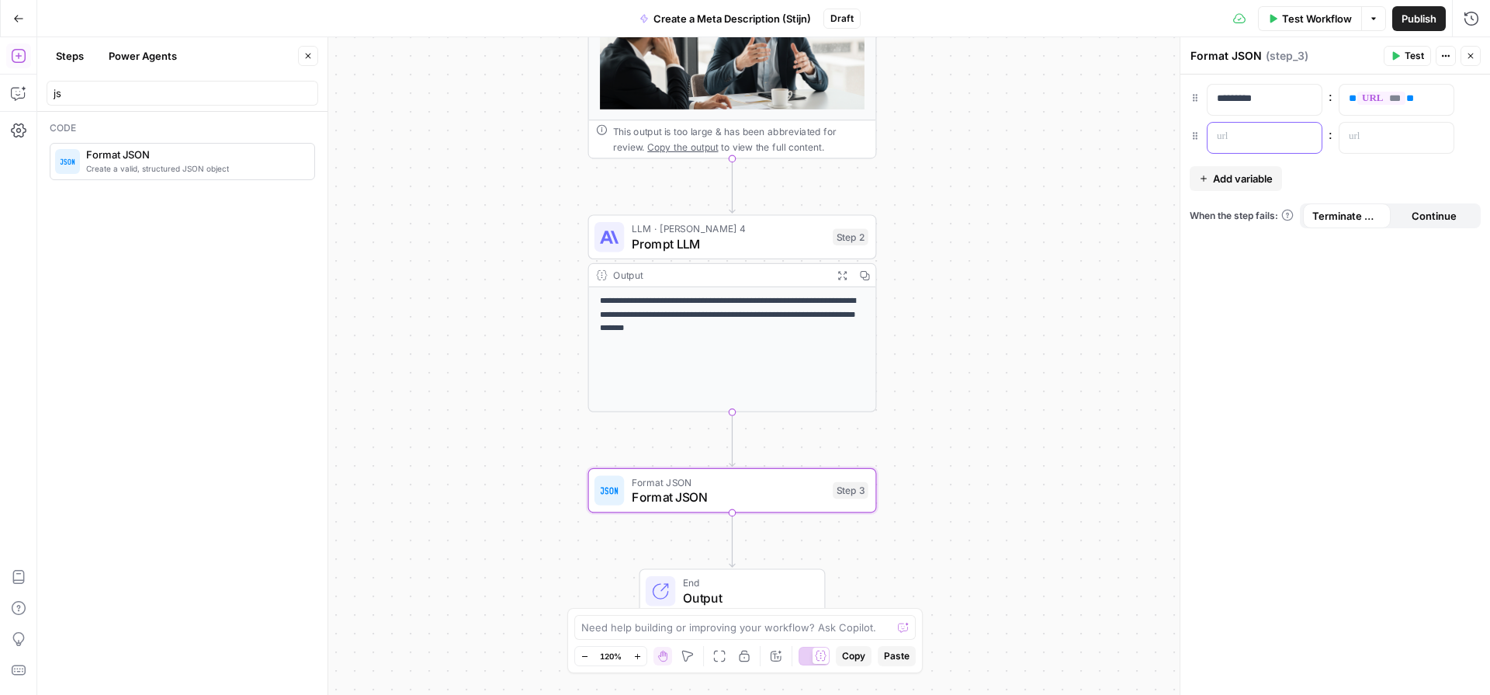
click at [1237, 140] on p at bounding box center [1252, 137] width 71 height 16
click at [1404, 137] on p at bounding box center [1384, 137] width 71 height 16
click at [1436, 137] on icon "button" at bounding box center [1440, 137] width 8 height 8
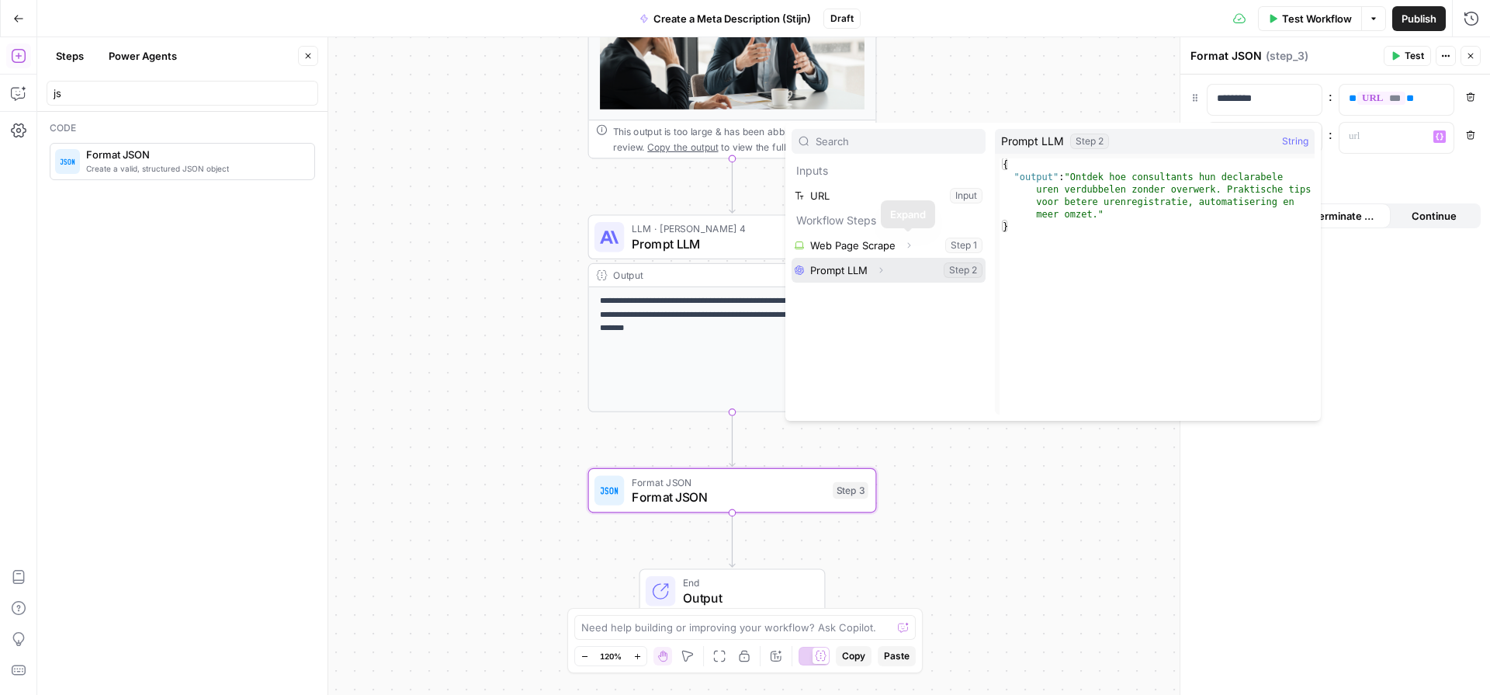
click at [903, 262] on button "Select variable Prompt LLM" at bounding box center [889, 270] width 194 height 25
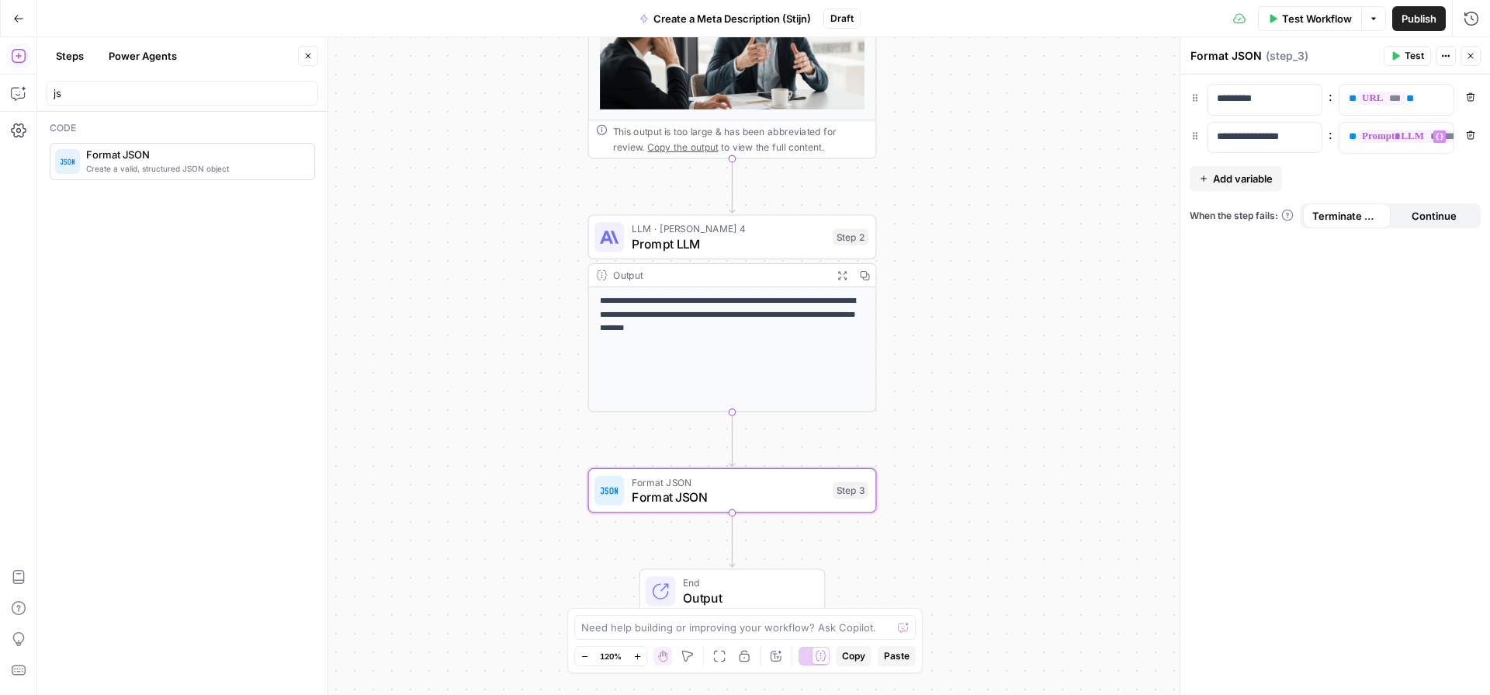
click at [1289, 260] on div "**********" at bounding box center [1336, 385] width 310 height 620
click at [1411, 50] on span "Test" at bounding box center [1414, 56] width 19 height 14
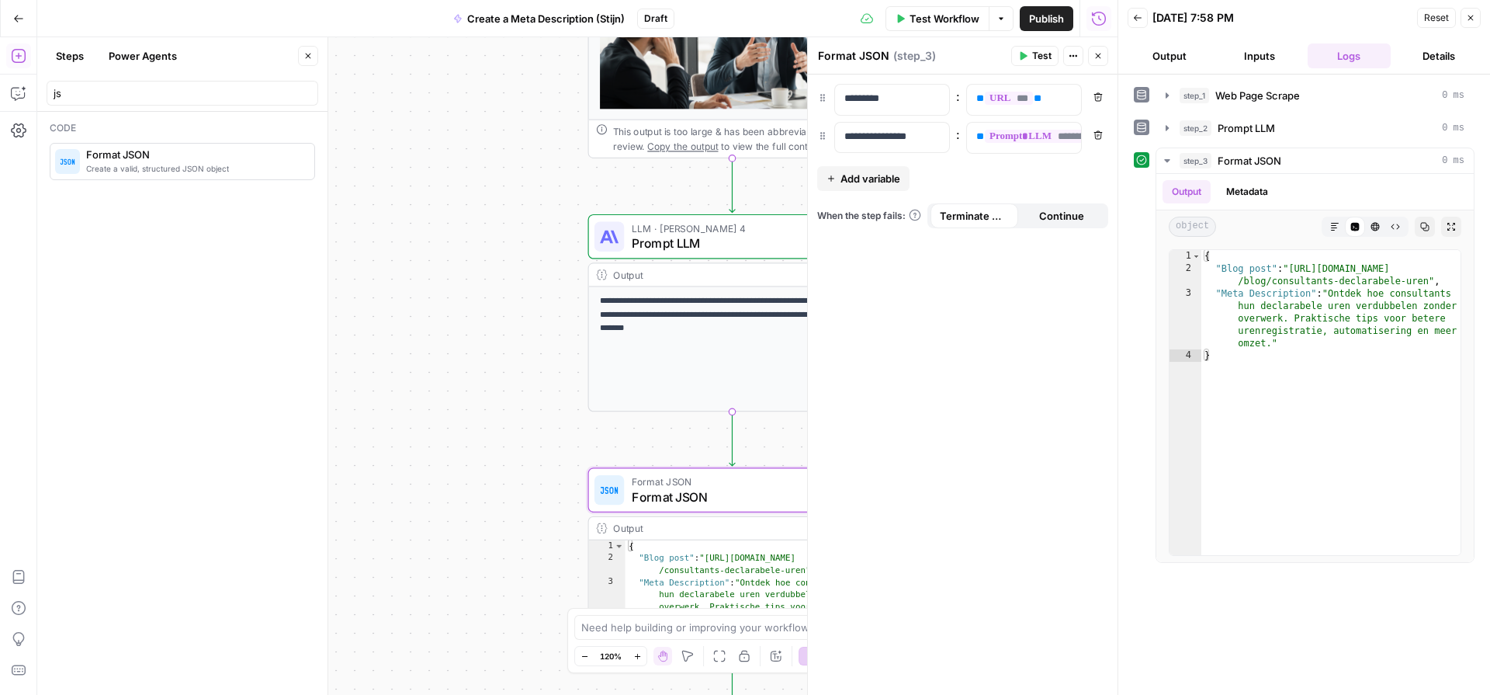
click at [1053, 16] on span "Publish" at bounding box center [1046, 19] width 35 height 16
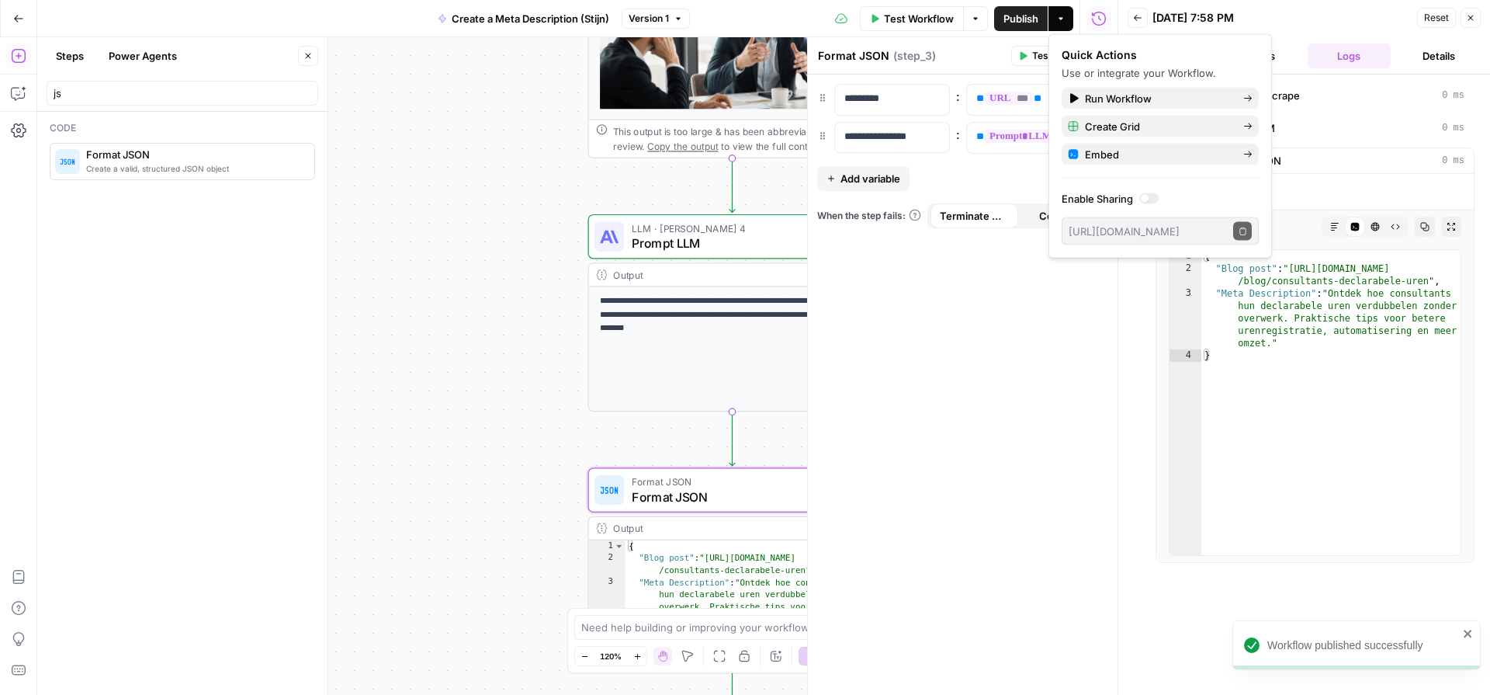
click at [1476, 16] on button "Close" at bounding box center [1471, 18] width 20 height 20
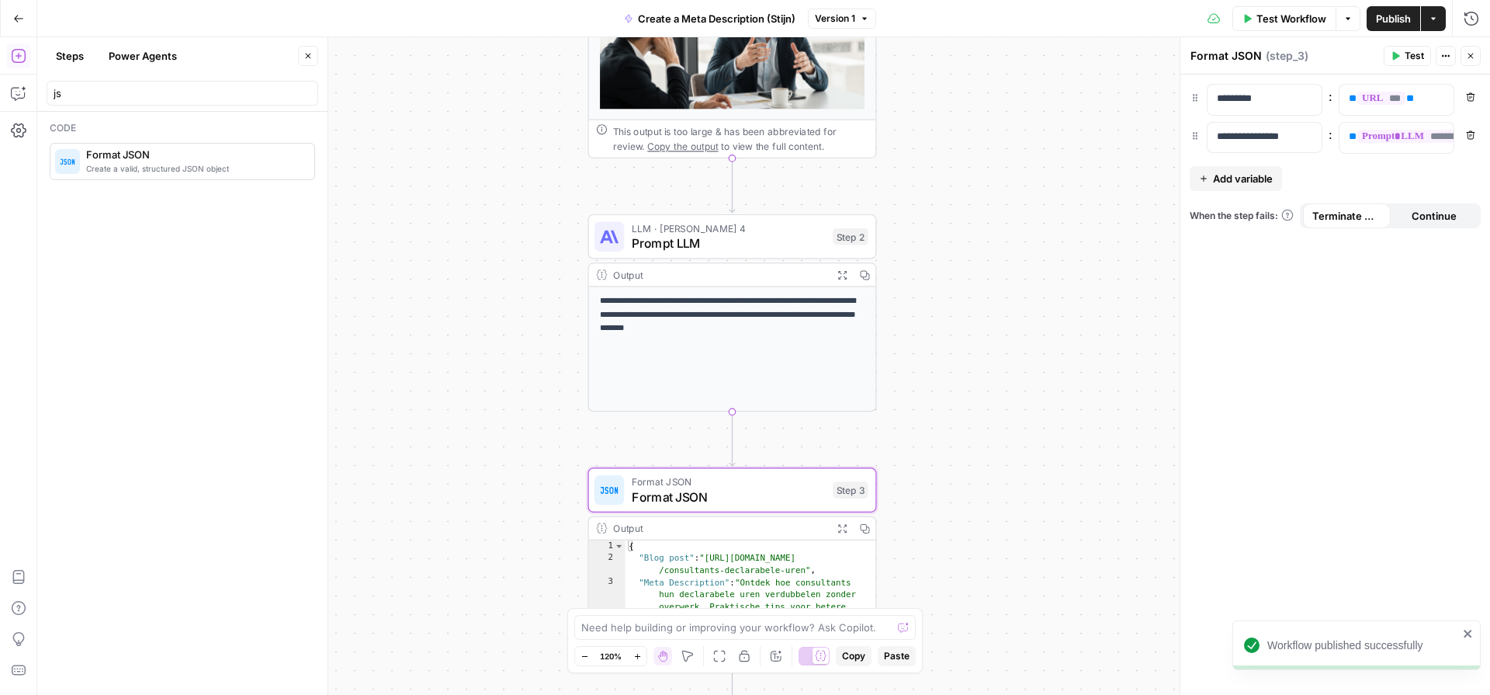
click at [1473, 55] on icon "button" at bounding box center [1470, 55] width 9 height 9
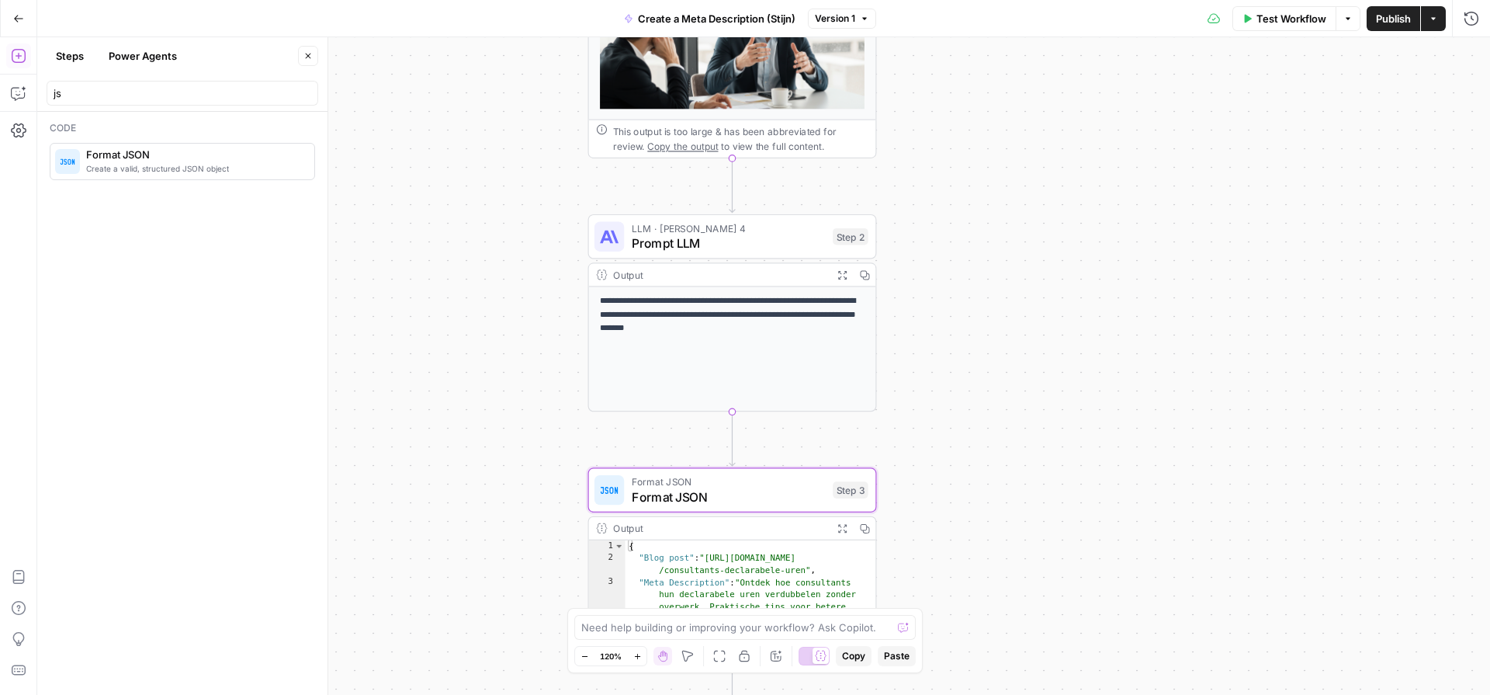
click at [16, 18] on icon "button" at bounding box center [18, 18] width 9 height 7
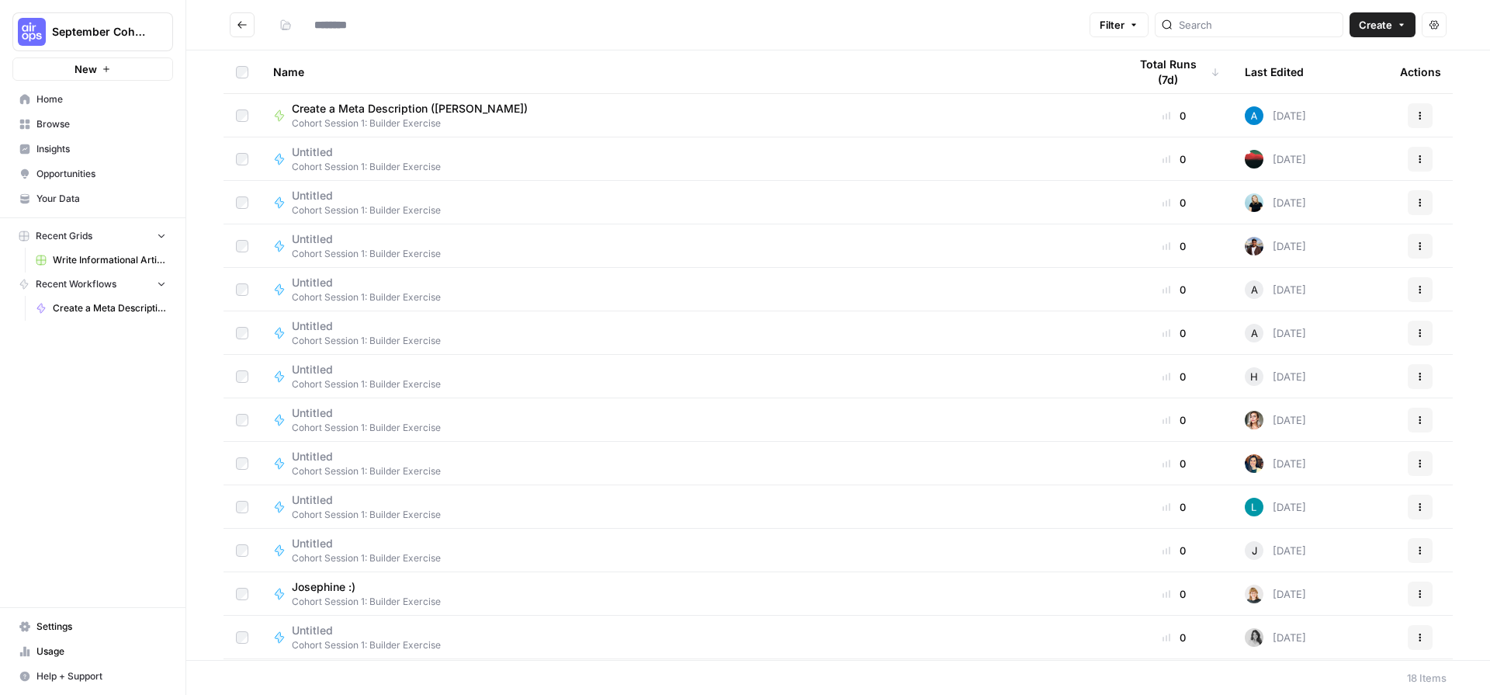
type input "**********"
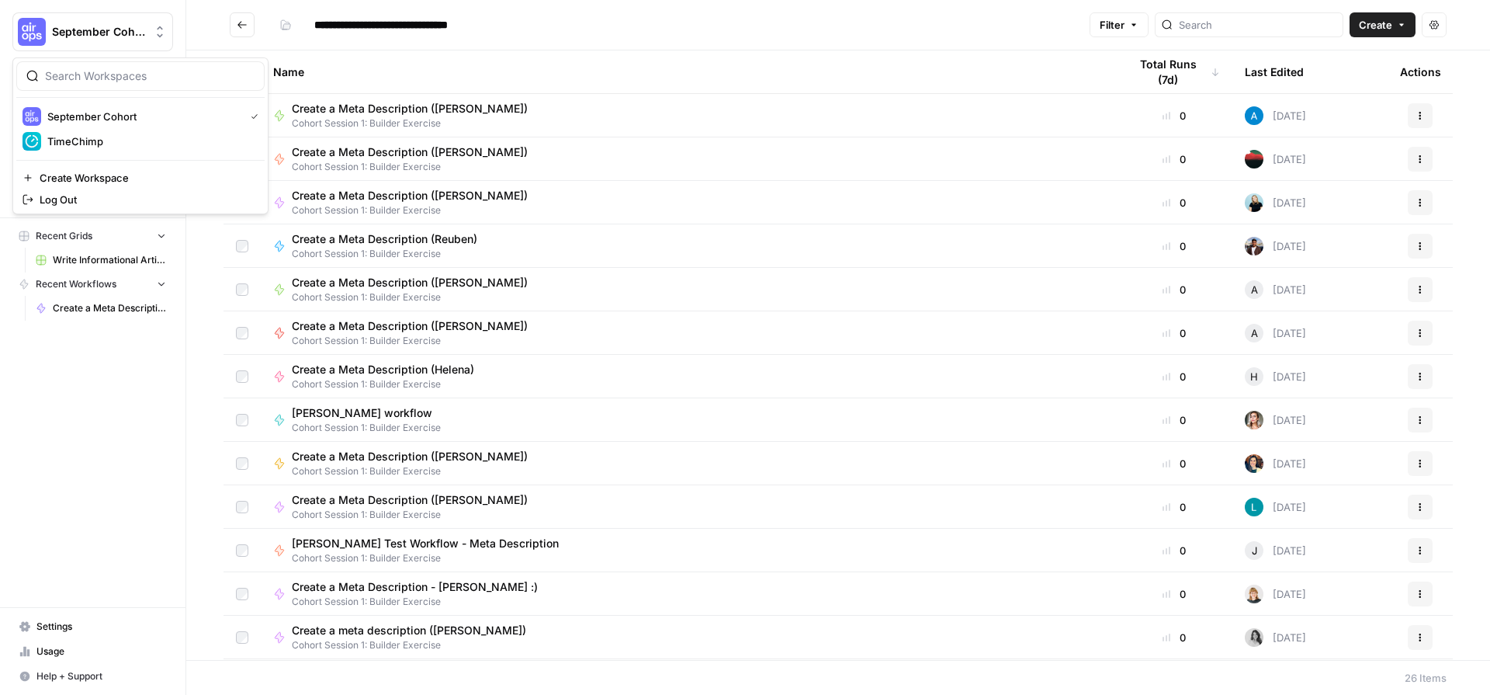
click at [105, 37] on span "September Cohort" at bounding box center [99, 32] width 94 height 16
click at [93, 121] on span "September Cohort" at bounding box center [142, 117] width 191 height 16
click at [64, 616] on link "Settings" at bounding box center [92, 626] width 161 height 25
